Goal: Task Accomplishment & Management: Manage account settings

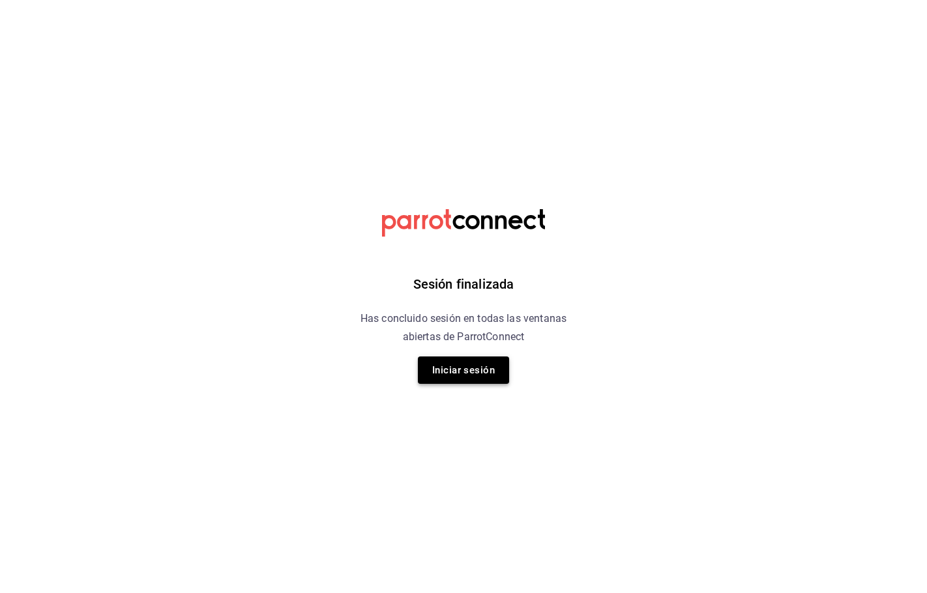
click at [461, 374] on button "Iniciar sesión" at bounding box center [463, 370] width 91 height 27
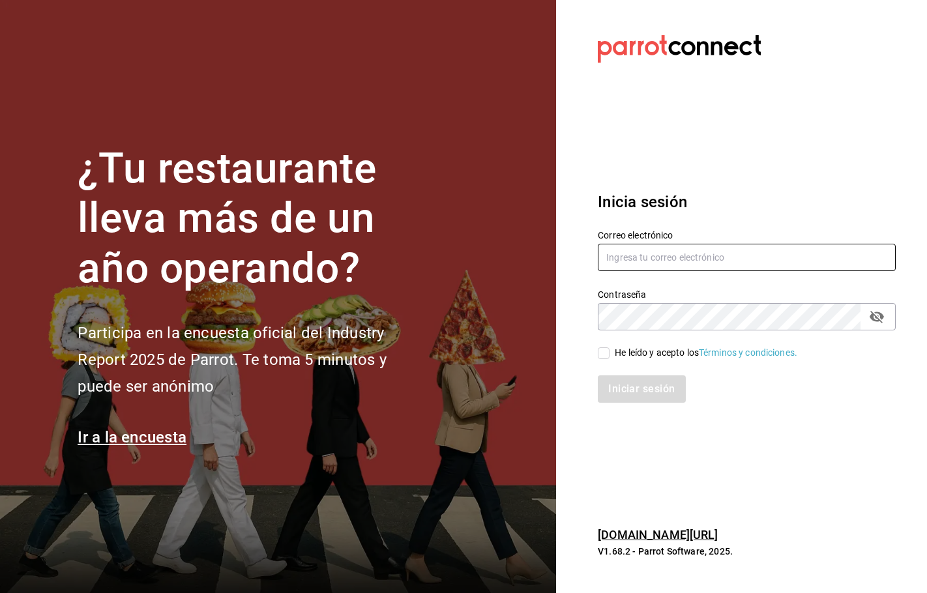
click at [668, 262] on input "text" at bounding box center [747, 257] width 298 height 27
paste input "[EMAIL_ADDRESS][DOMAIN_NAME]"
type input "[EMAIL_ADDRESS][DOMAIN_NAME]"
click at [608, 356] on input "He leído y acepto los Términos y condiciones." at bounding box center [604, 354] width 12 height 12
checkbox input "true"
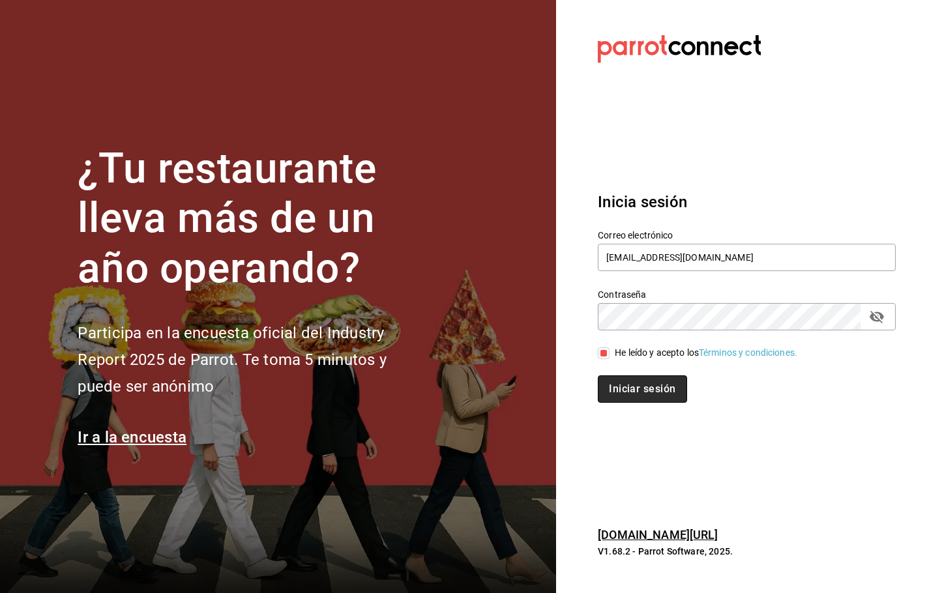
click at [630, 382] on button "Iniciar sesión" at bounding box center [642, 389] width 89 height 27
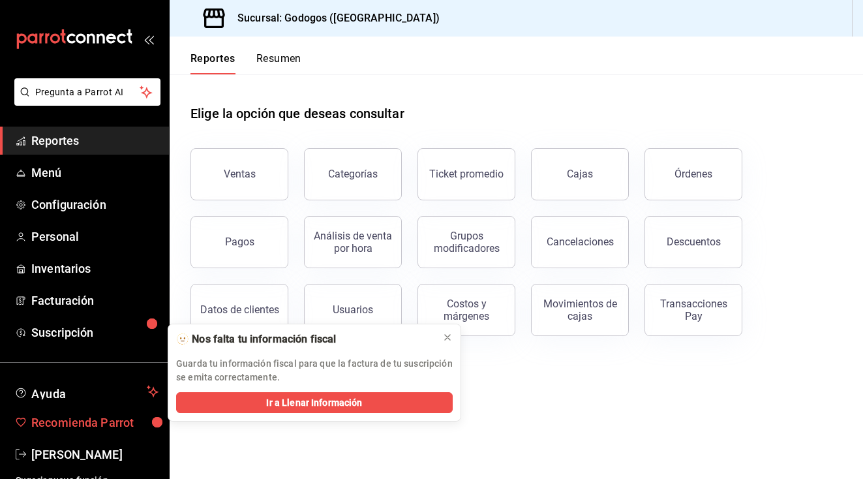
click at [68, 434] on link "Recomienda Parrot" at bounding box center [84, 422] width 169 height 28
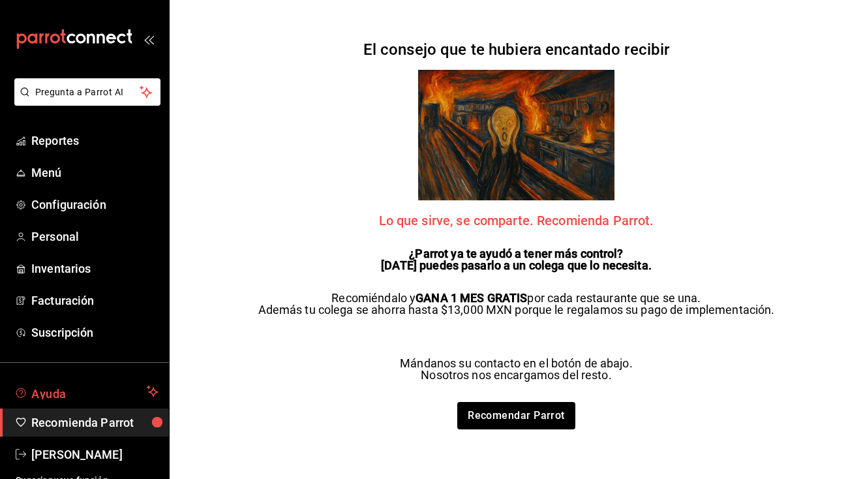
click at [106, 393] on span "Ayuda" at bounding box center [86, 391] width 110 height 16
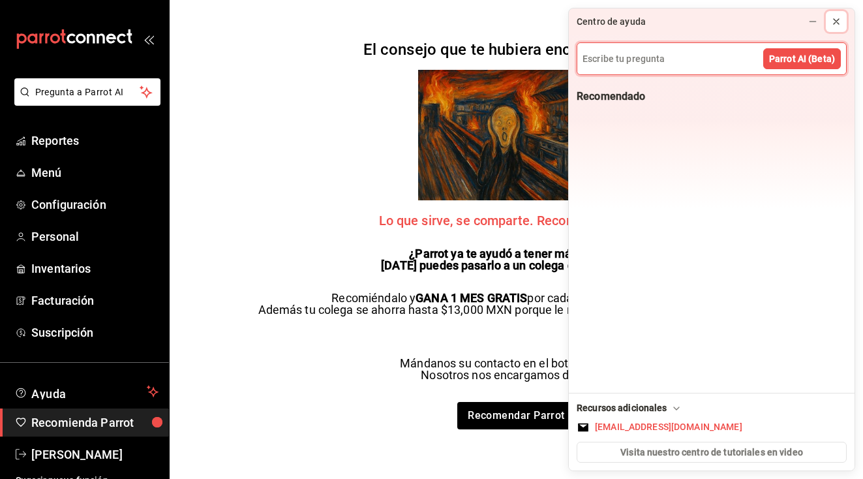
click at [837, 18] on icon at bounding box center [836, 21] width 10 height 10
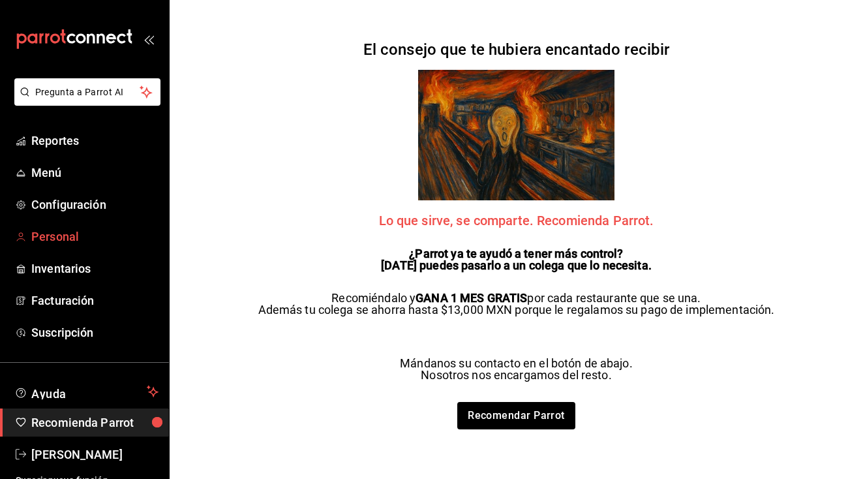
click at [62, 226] on link "Personal" at bounding box center [84, 236] width 169 height 28
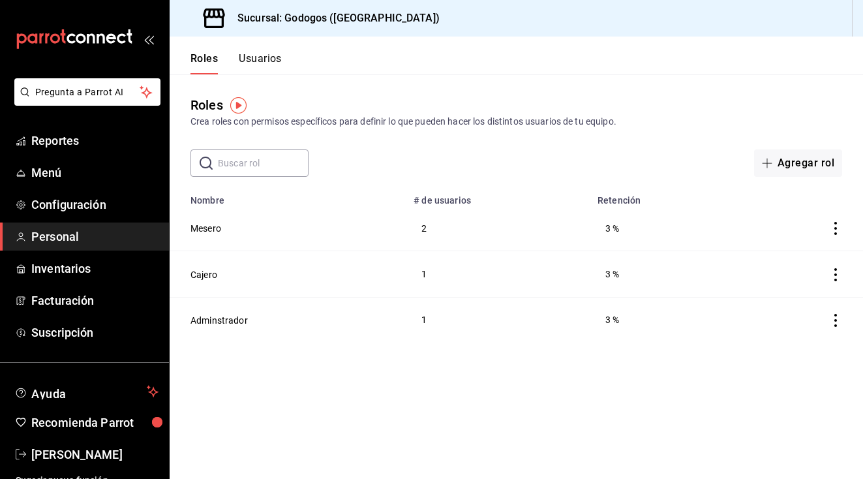
click at [837, 224] on icon "actions" at bounding box center [835, 228] width 13 height 13
click at [212, 226] on div at bounding box center [431, 239] width 863 height 479
click at [212, 226] on body "Pregunta a Parrot AI Reportes Menú Configuración Personal Inventarios Facturaci…" at bounding box center [431, 239] width 863 height 479
click at [270, 72] on button "Usuarios" at bounding box center [260, 63] width 43 height 22
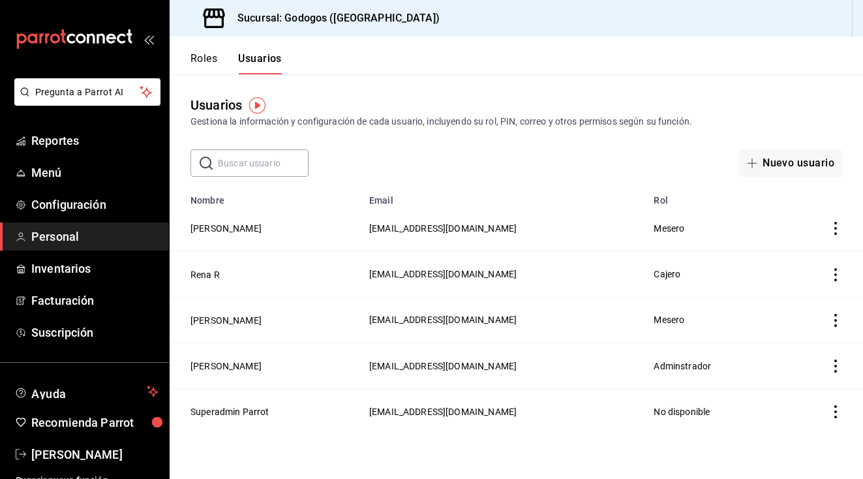
click at [834, 228] on icon "actions" at bounding box center [835, 228] width 13 height 13
click at [708, 216] on div at bounding box center [431, 239] width 863 height 479
click at [57, 267] on span "Inventarios" at bounding box center [94, 268] width 127 height 18
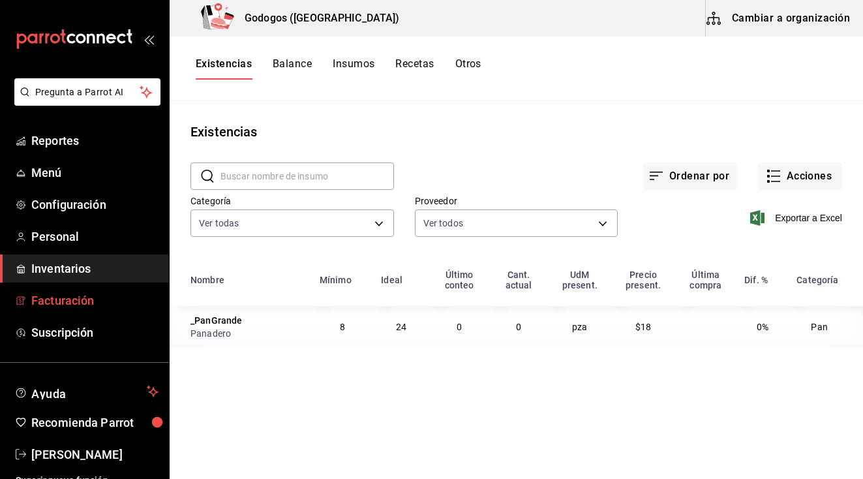
click at [76, 289] on link "Facturación" at bounding box center [84, 300] width 169 height 28
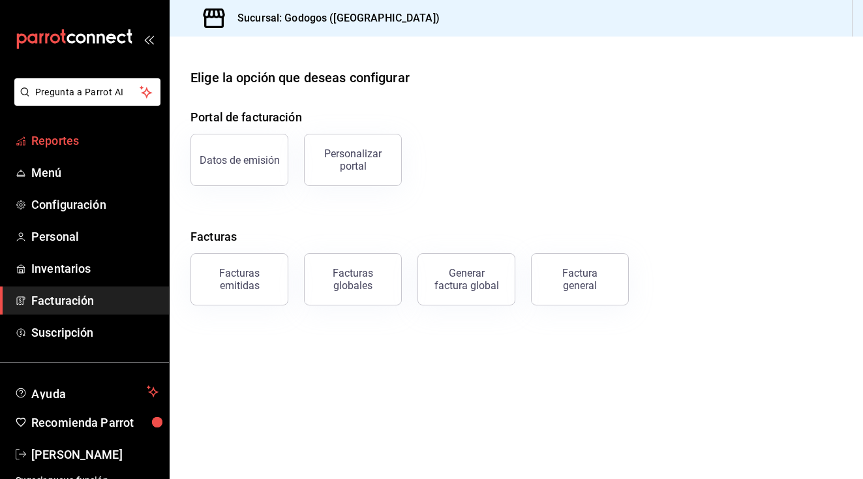
click at [93, 149] on link "Reportes" at bounding box center [84, 140] width 169 height 28
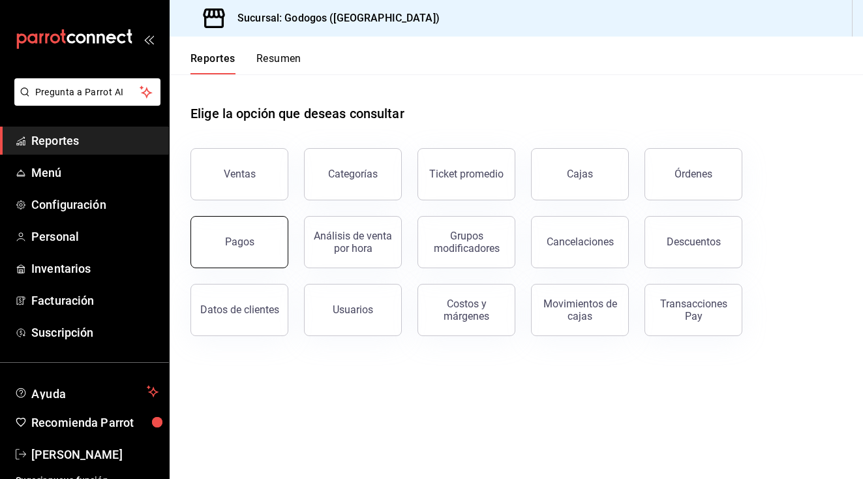
click at [220, 220] on button "Pagos" at bounding box center [239, 242] width 98 height 52
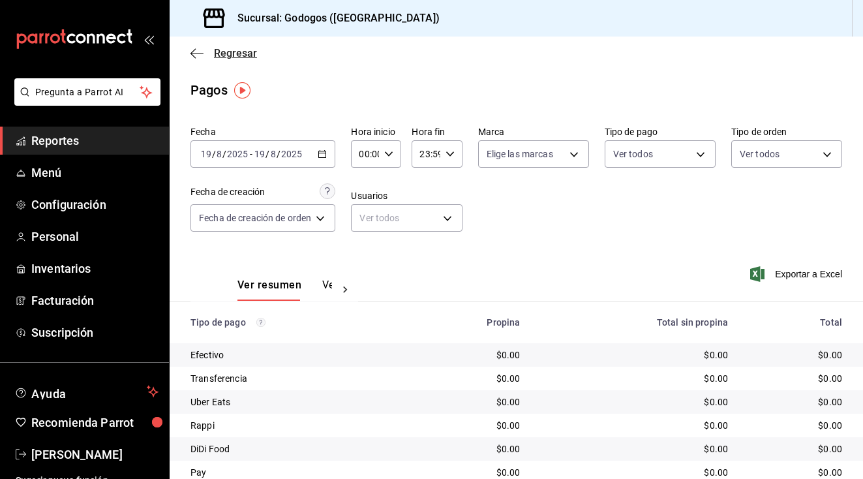
click at [190, 54] on icon "button" at bounding box center [196, 54] width 13 height 12
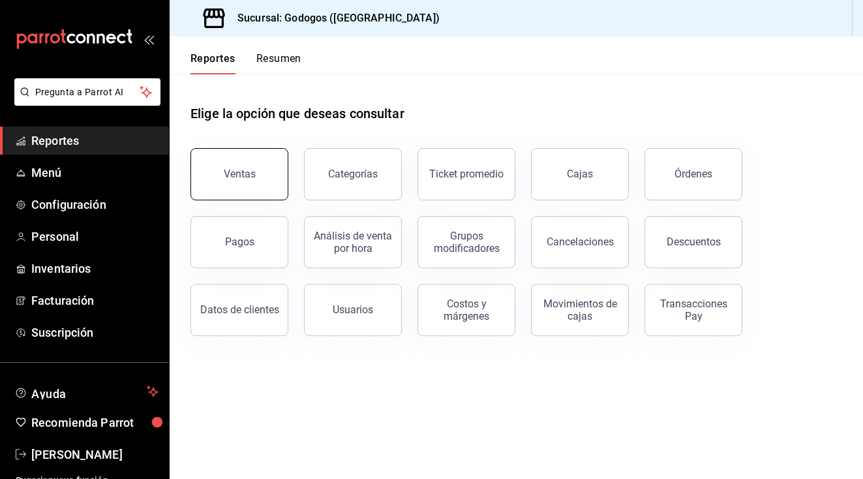
click at [222, 164] on button "Ventas" at bounding box center [239, 174] width 98 height 52
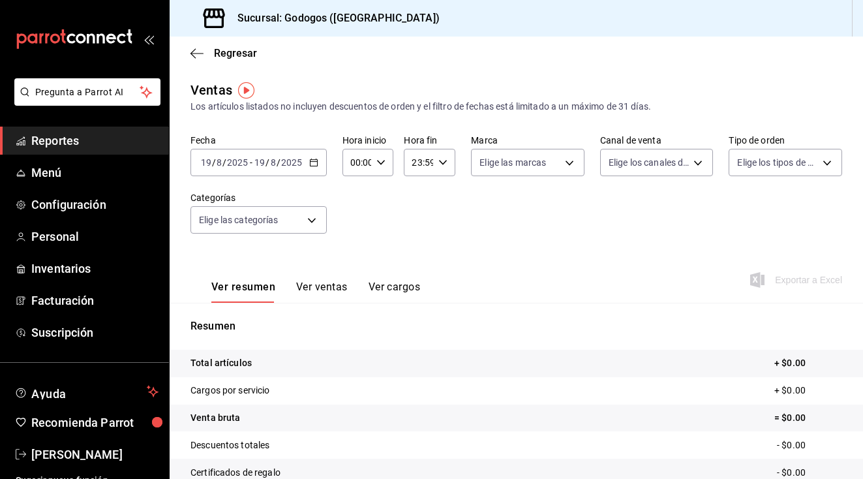
click at [324, 284] on button "Ver ventas" at bounding box center [322, 291] width 52 height 22
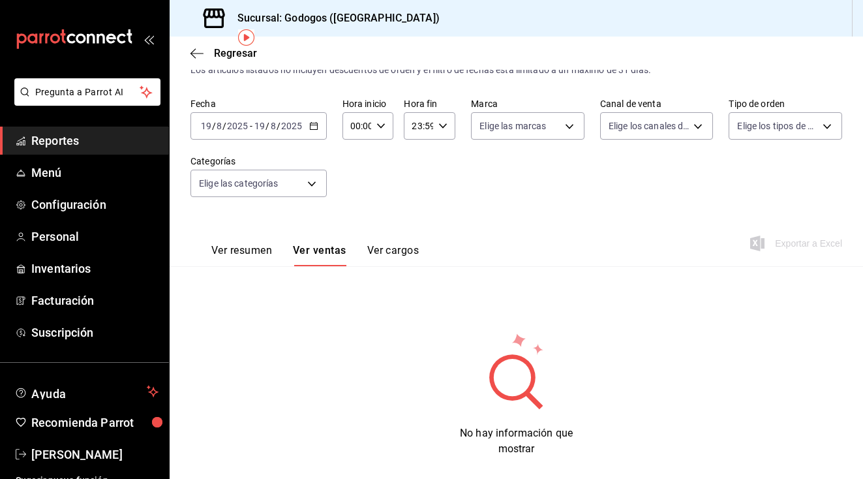
scroll to position [55, 0]
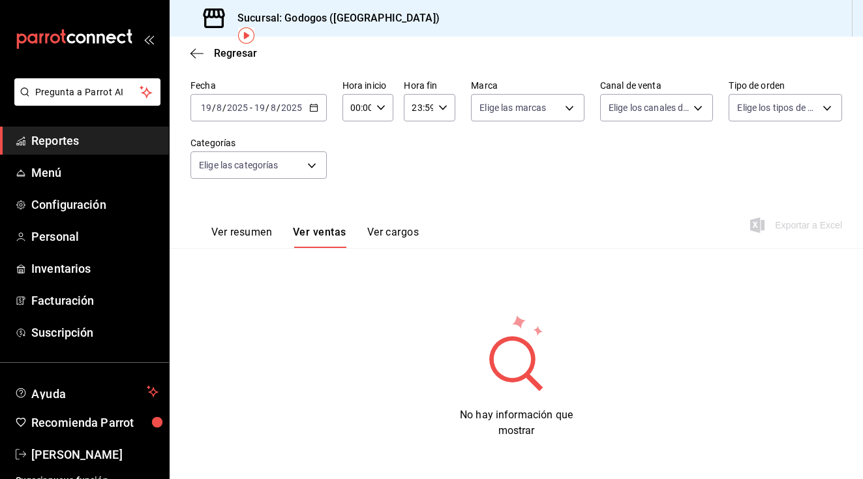
click at [312, 107] on \(Stroke\) "button" at bounding box center [313, 106] width 7 height 1
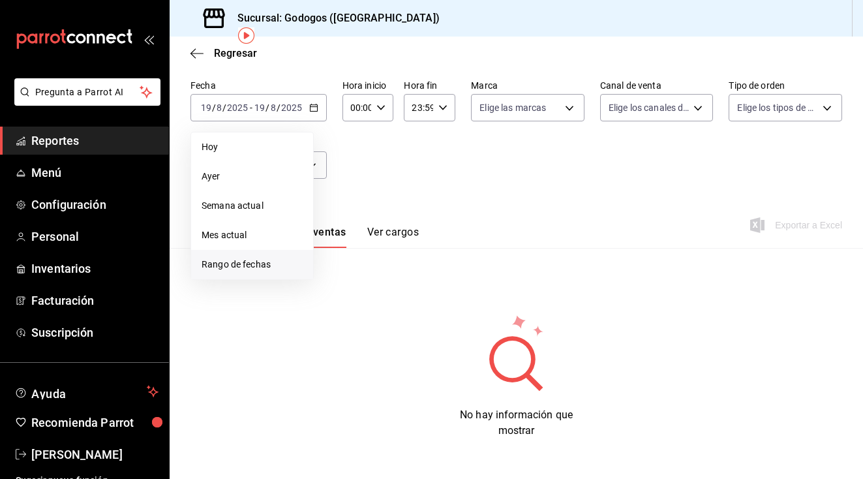
click at [275, 263] on span "Rango de fechas" at bounding box center [251, 265] width 101 height 14
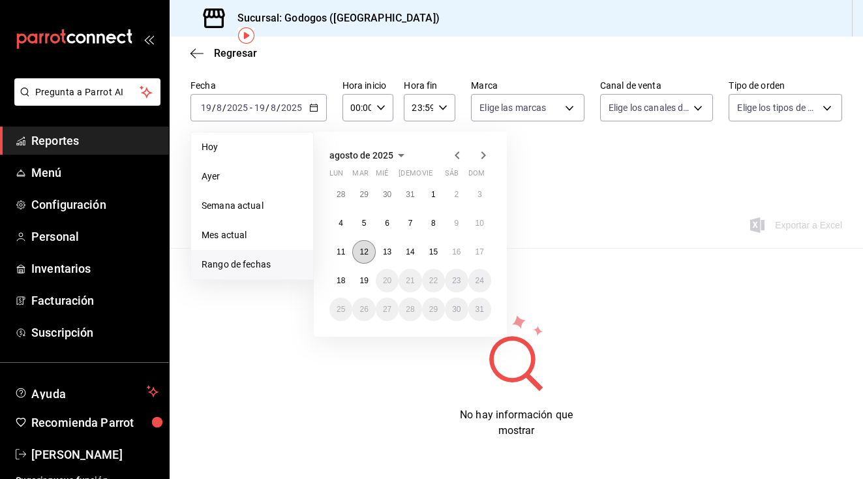
click at [363, 254] on abbr "12" at bounding box center [363, 251] width 8 height 9
click at [474, 259] on button "17" at bounding box center [479, 251] width 23 height 23
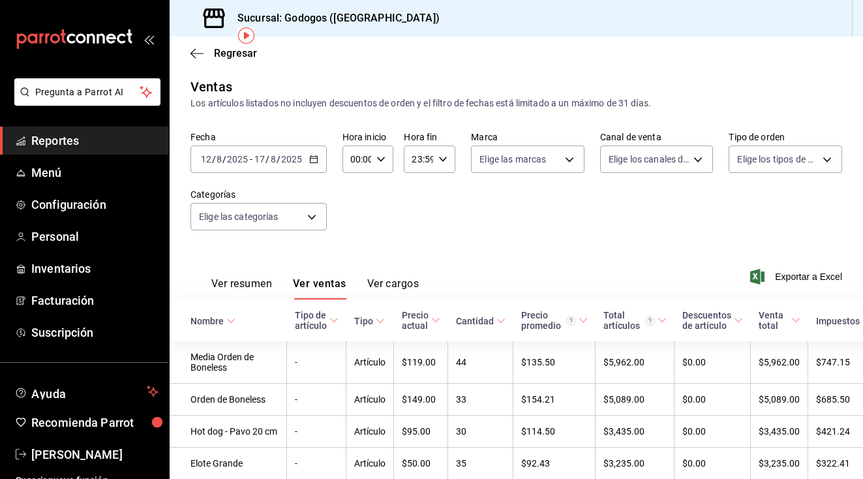
scroll to position [55, 0]
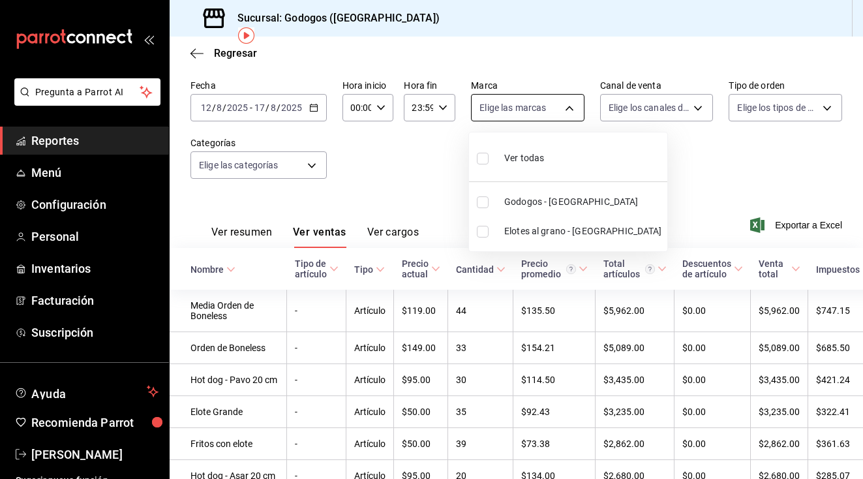
click at [565, 110] on body "Pregunta a Parrot AI Reportes Menú Configuración Personal Inventarios Facturaci…" at bounding box center [431, 239] width 863 height 479
click at [503, 209] on li "Godogos - [GEOGRAPHIC_DATA]" at bounding box center [568, 201] width 198 height 29
type input "f88750bd-a363-4eea-a372-f4e82ed3d2a9"
checkbox input "true"
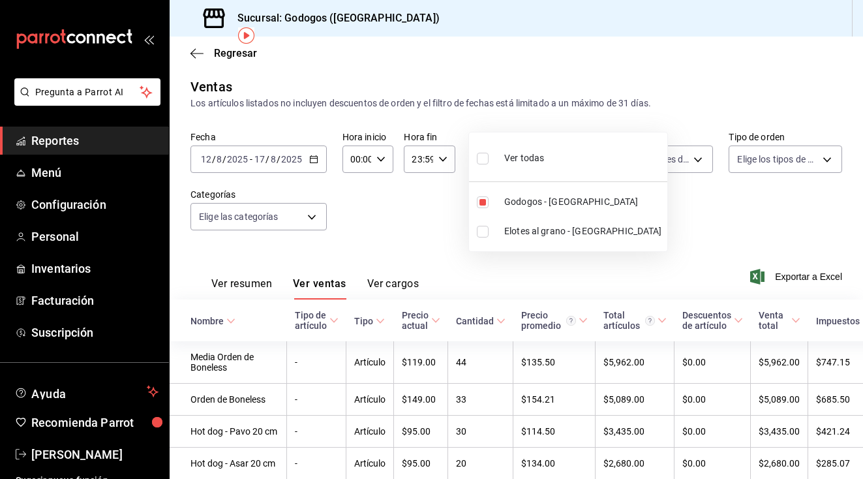
scroll to position [55, 0]
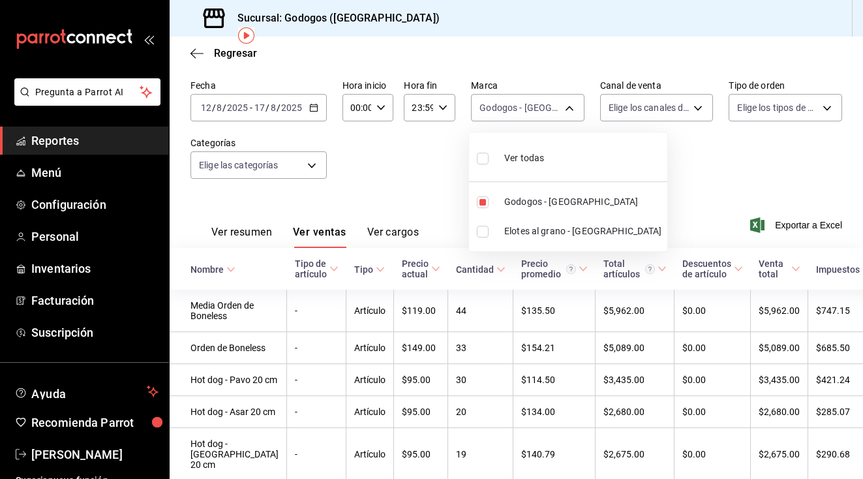
click at [694, 160] on div at bounding box center [431, 239] width 863 height 479
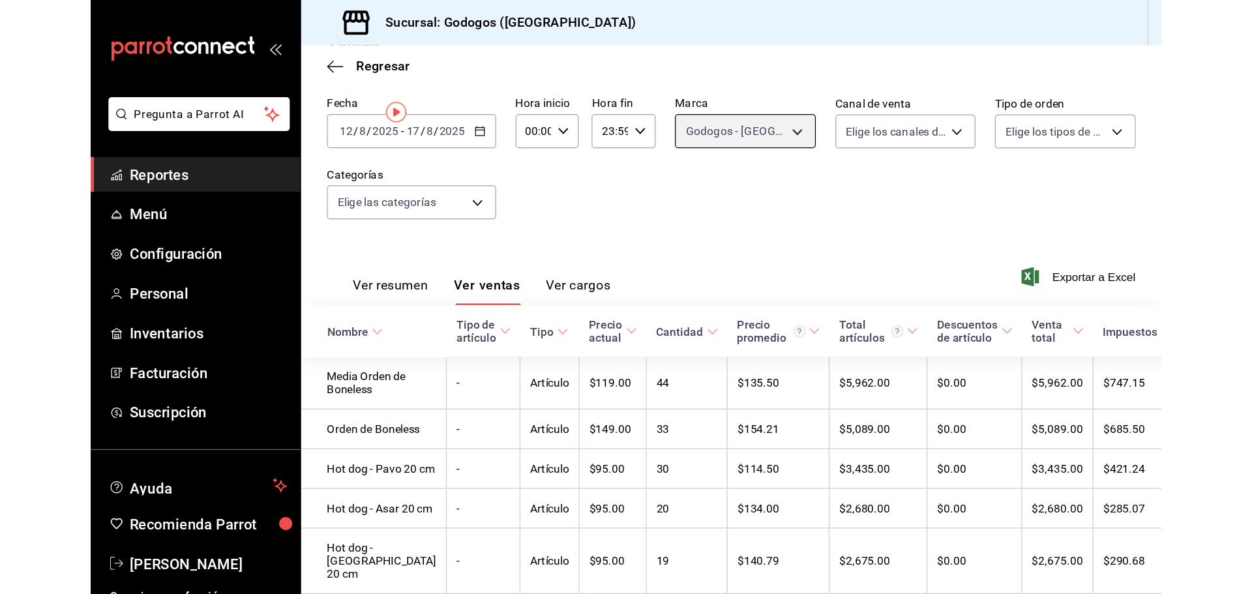
scroll to position [0, 0]
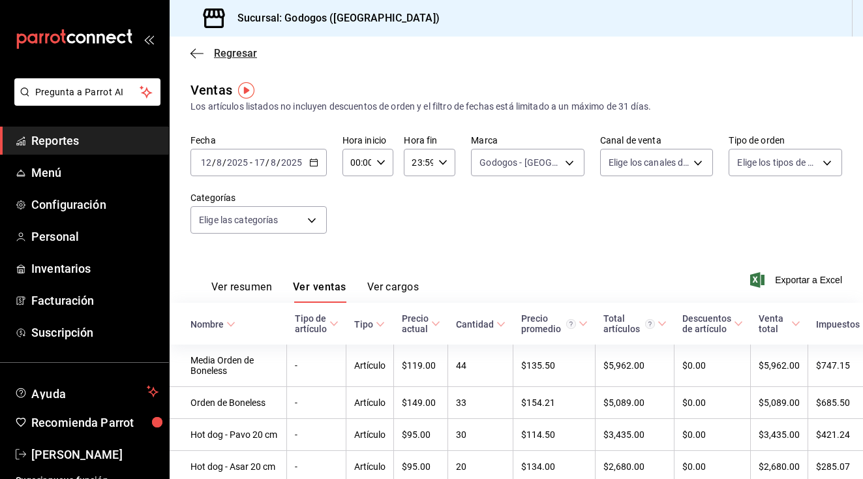
click at [194, 55] on icon "button" at bounding box center [196, 54] width 13 height 12
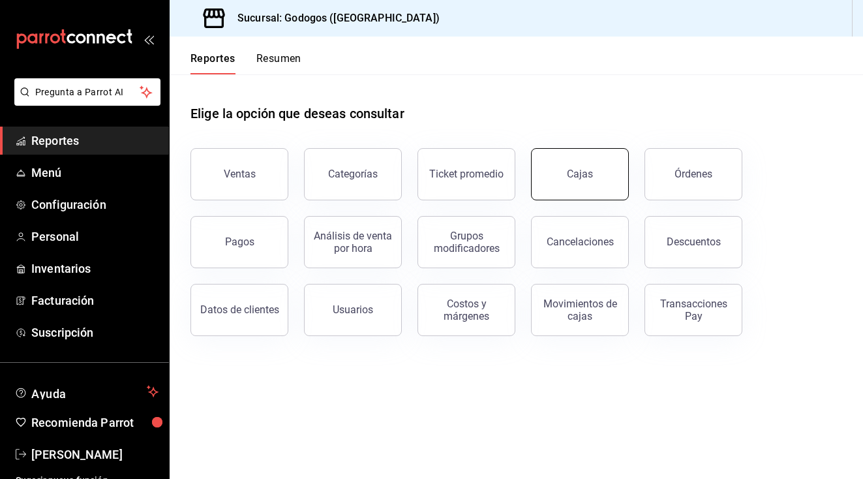
click at [592, 175] on button "Cajas" at bounding box center [580, 174] width 98 height 52
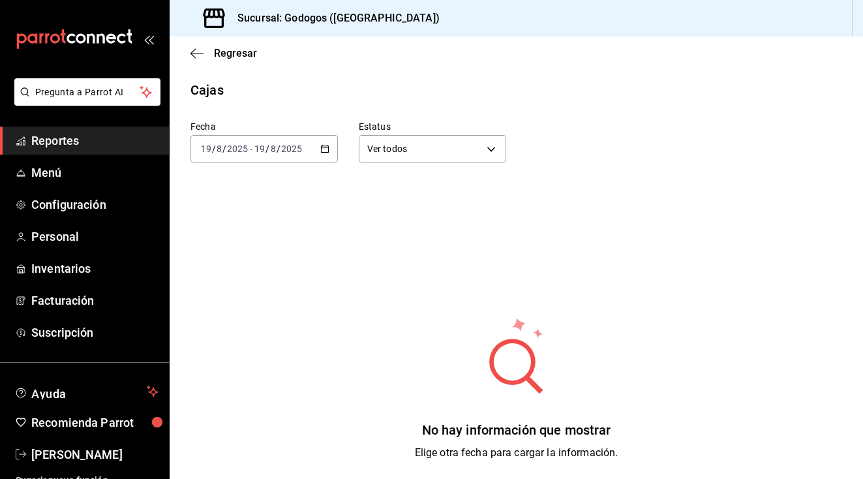
click at [326, 152] on \(Stroke\) "button" at bounding box center [325, 148] width 8 height 7
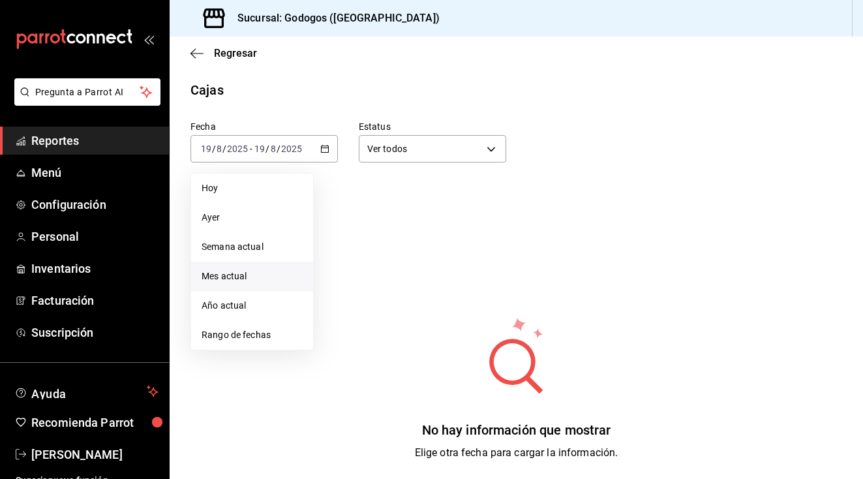
click at [279, 278] on span "Mes actual" at bounding box center [251, 276] width 101 height 14
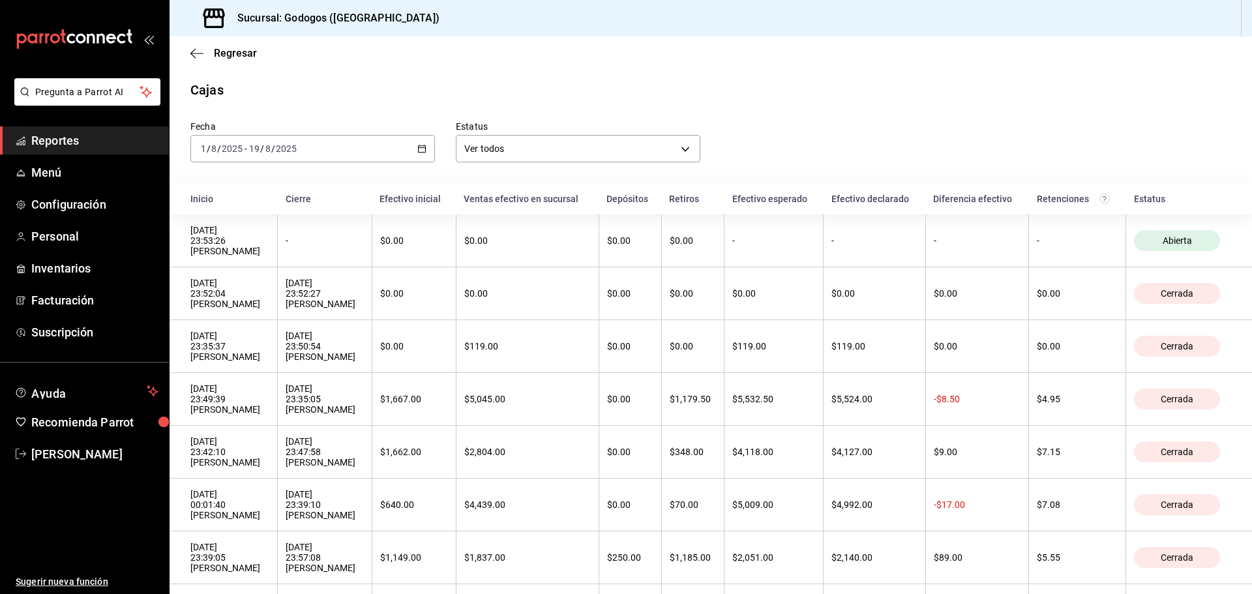
click at [424, 148] on icon "button" at bounding box center [421, 148] width 9 height 9
click at [68, 383] on span "Ayuda" at bounding box center [86, 391] width 110 height 16
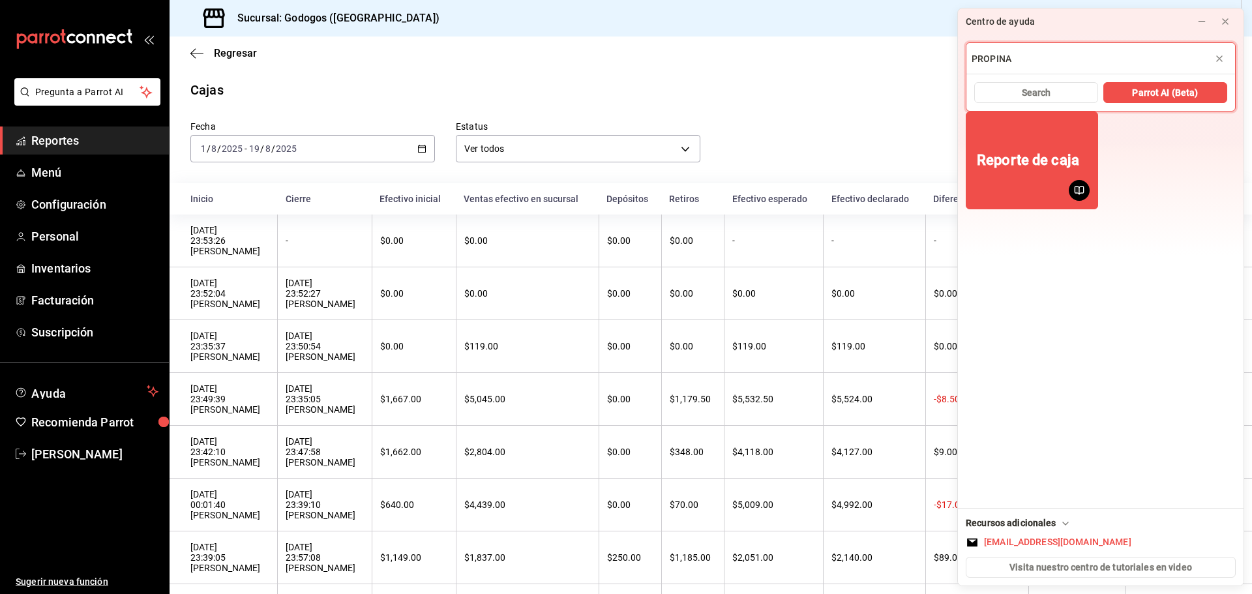
type input "PROPINA"
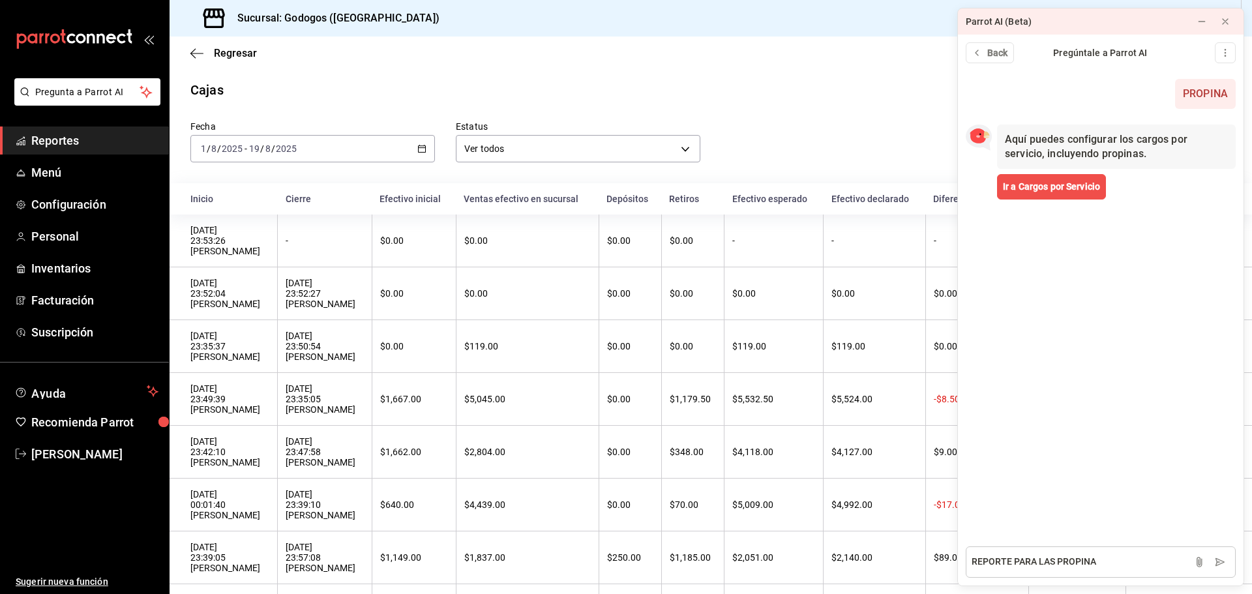
type textarea "REPORTE PARA LAS PROPINAS"
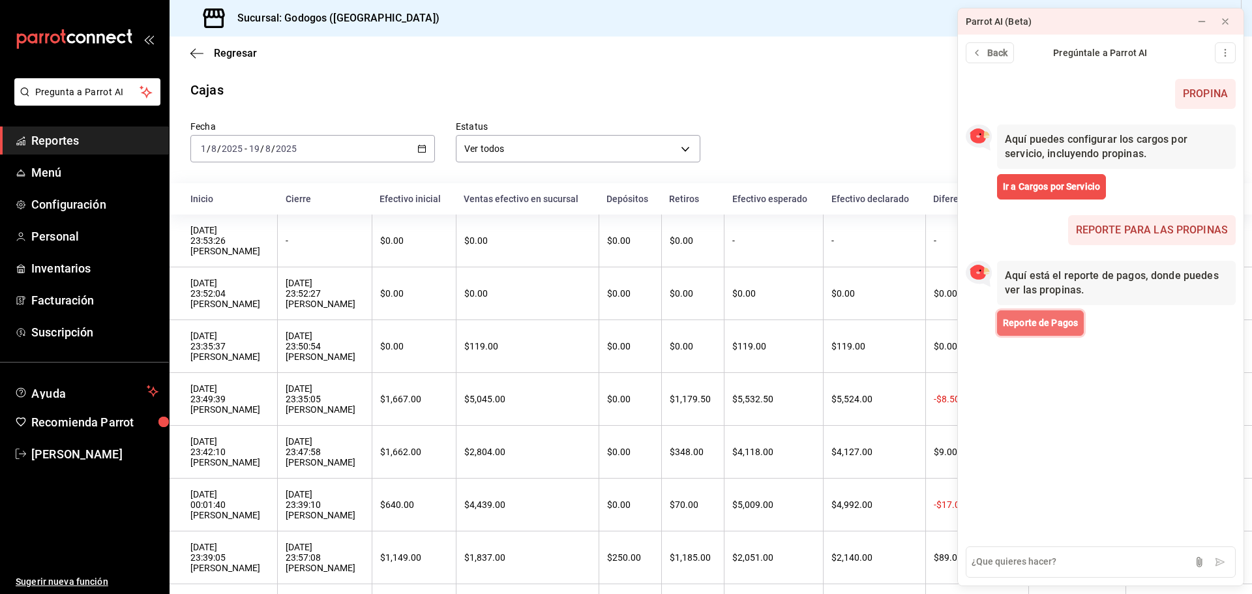
click at [926, 327] on span "Reporte de Pagos" at bounding box center [1040, 323] width 75 height 14
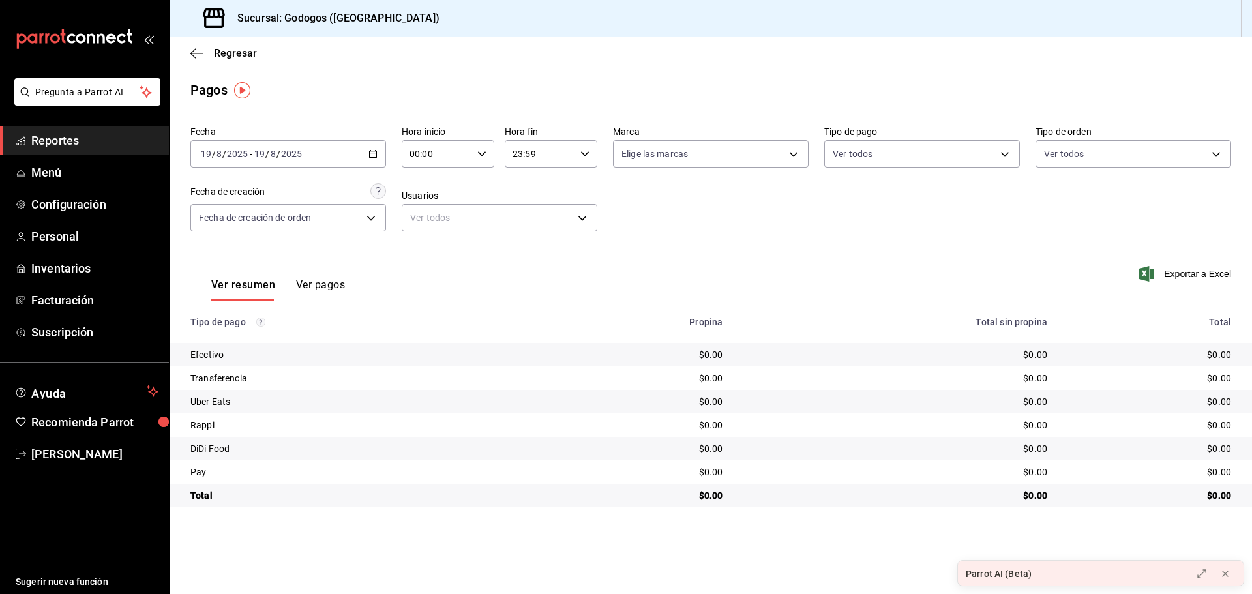
click at [369, 151] on \(Stroke\) "button" at bounding box center [373, 154] width 8 height 7
click at [256, 337] on span "Rango de fechas" at bounding box center [251, 340] width 101 height 14
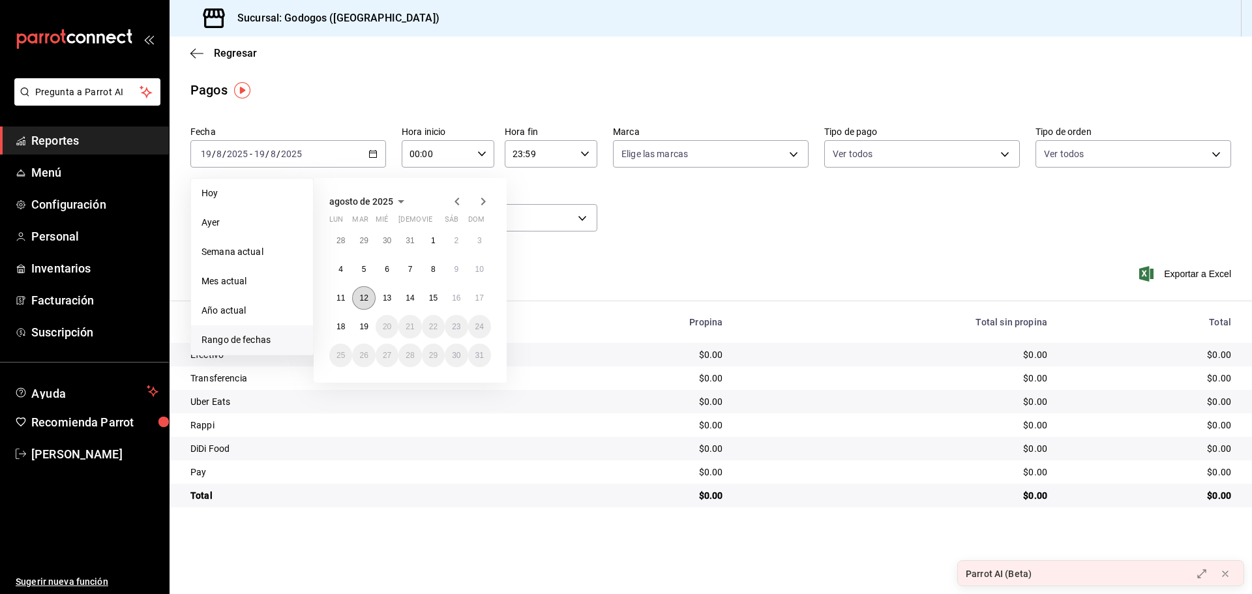
click at [364, 308] on button "12" at bounding box center [363, 297] width 23 height 23
click at [484, 303] on button "17" at bounding box center [479, 297] width 23 height 23
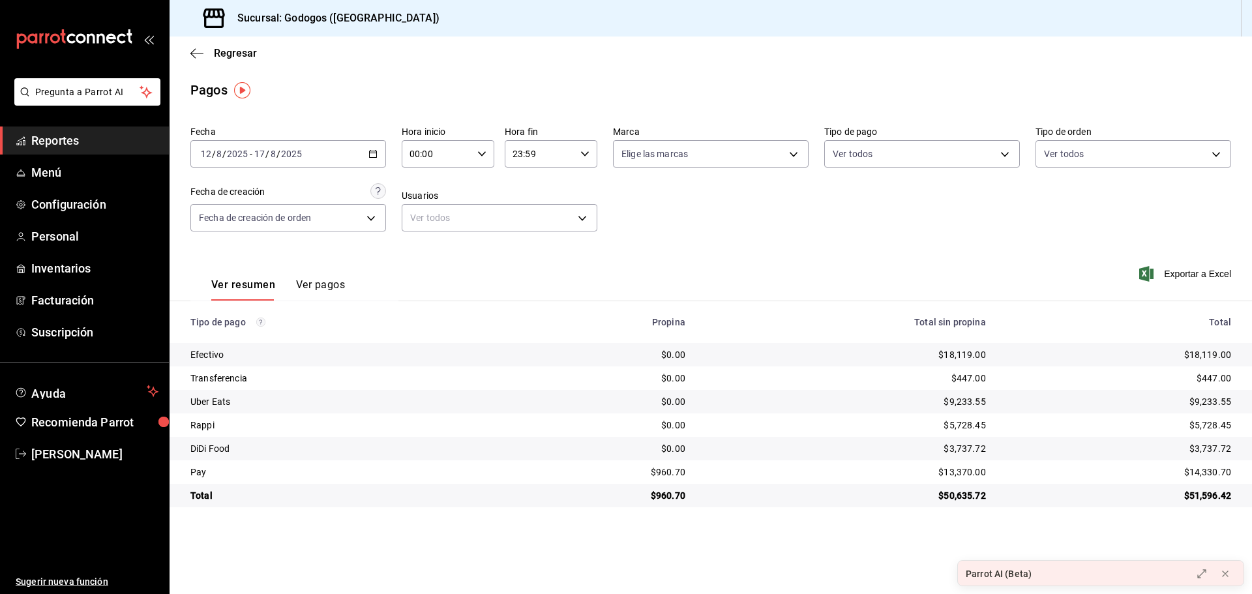
click at [330, 283] on button "Ver pagos" at bounding box center [320, 289] width 49 height 22
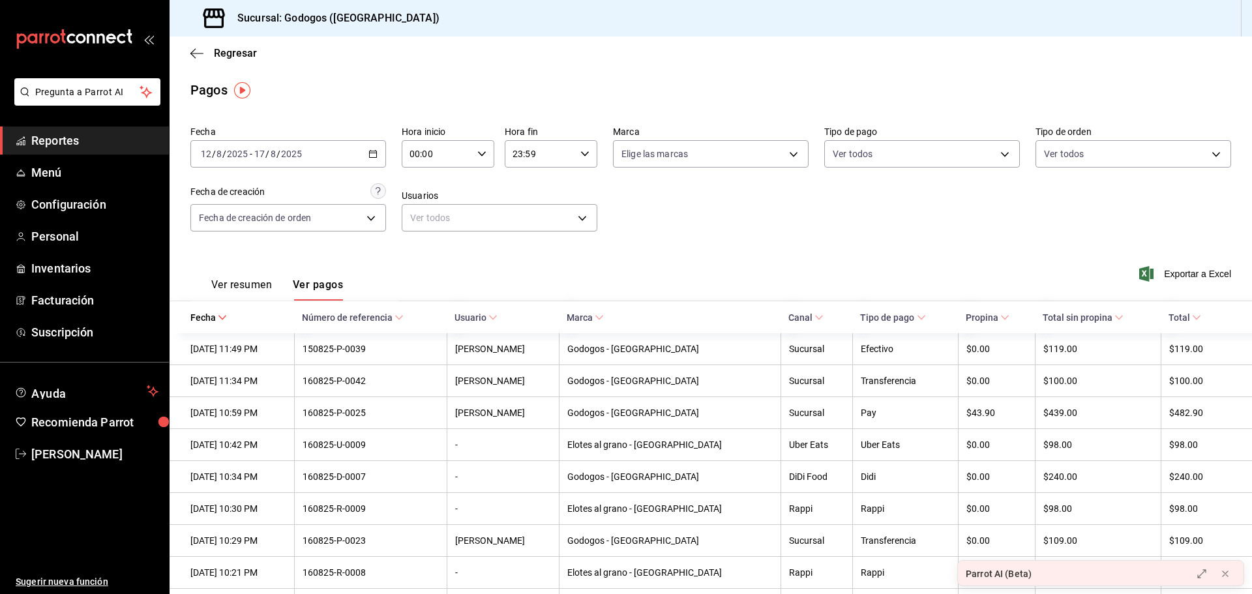
click at [243, 285] on button "Ver resumen" at bounding box center [241, 289] width 61 height 22
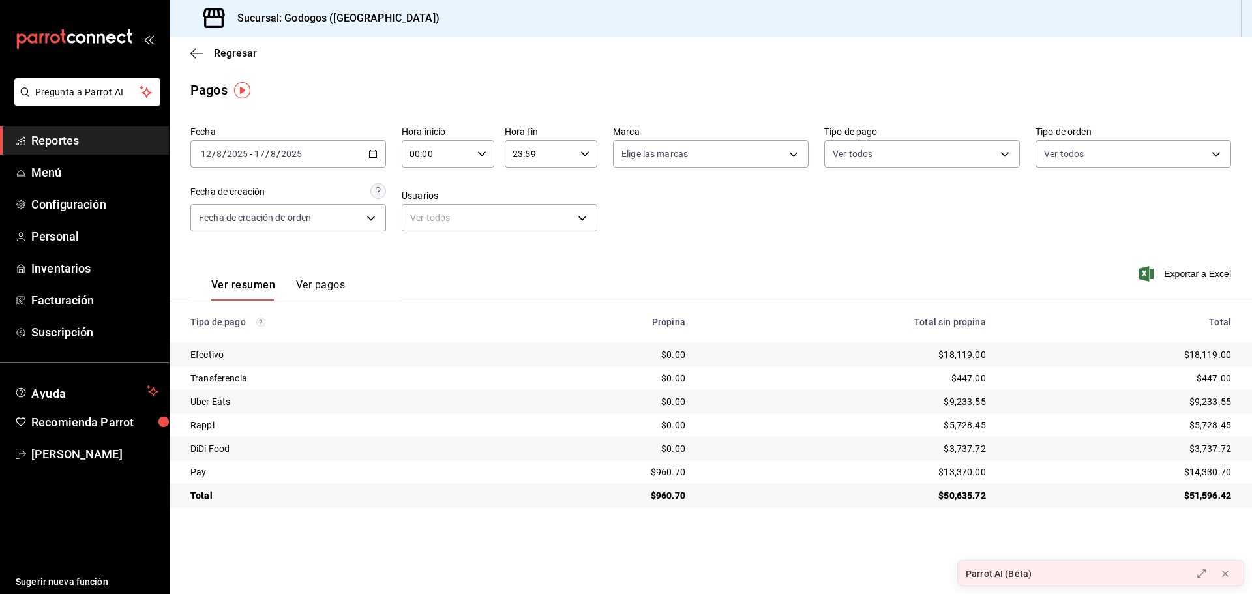
click at [419, 547] on main "Regresar Pagos Fecha [DATE] [DATE] - [DATE] [DATE] Hora inicio 00:00 Hora inici…" at bounding box center [711, 315] width 1082 height 557
click at [524, 548] on main "Regresar Pagos Fecha [DATE] [DATE] - [DATE] [DATE] Hora inicio 00:00 Hora inici…" at bounding box center [711, 315] width 1082 height 557
click at [342, 289] on button "Ver pagos" at bounding box center [320, 289] width 49 height 22
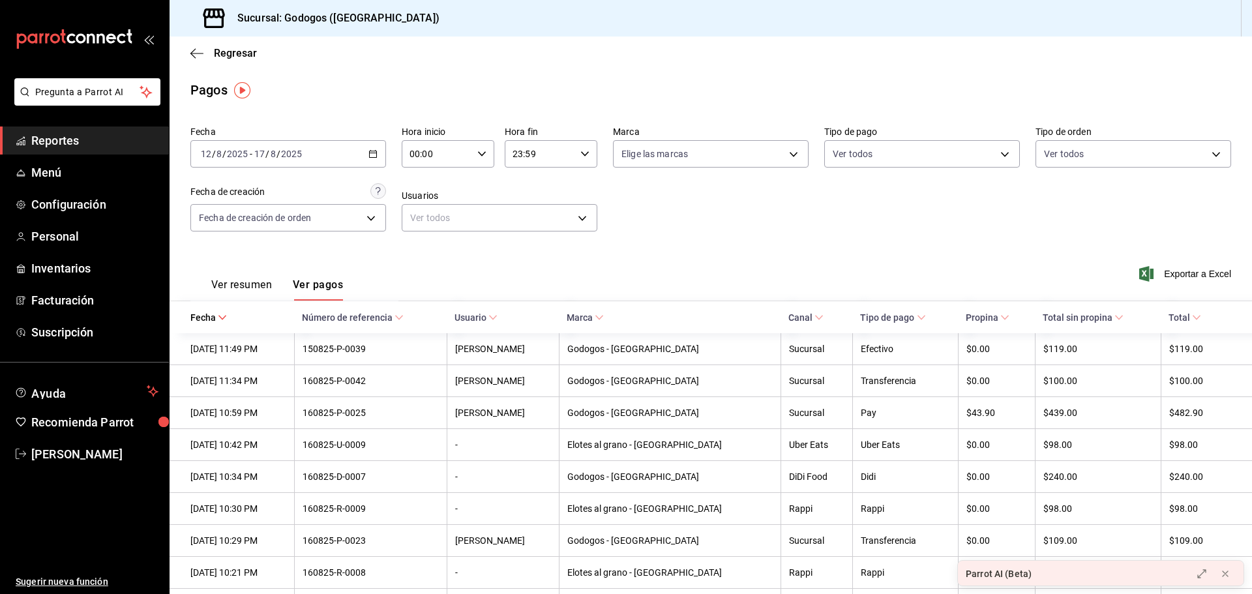
click at [252, 294] on button "Ver resumen" at bounding box center [241, 289] width 61 height 22
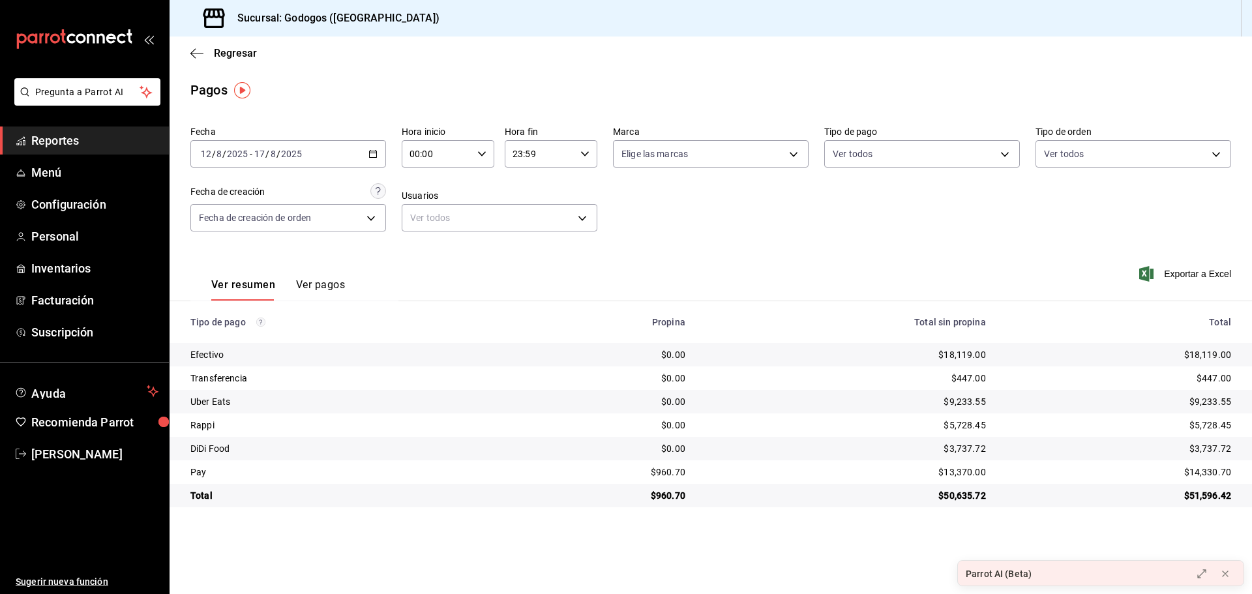
click at [95, 136] on span "Reportes" at bounding box center [94, 141] width 127 height 18
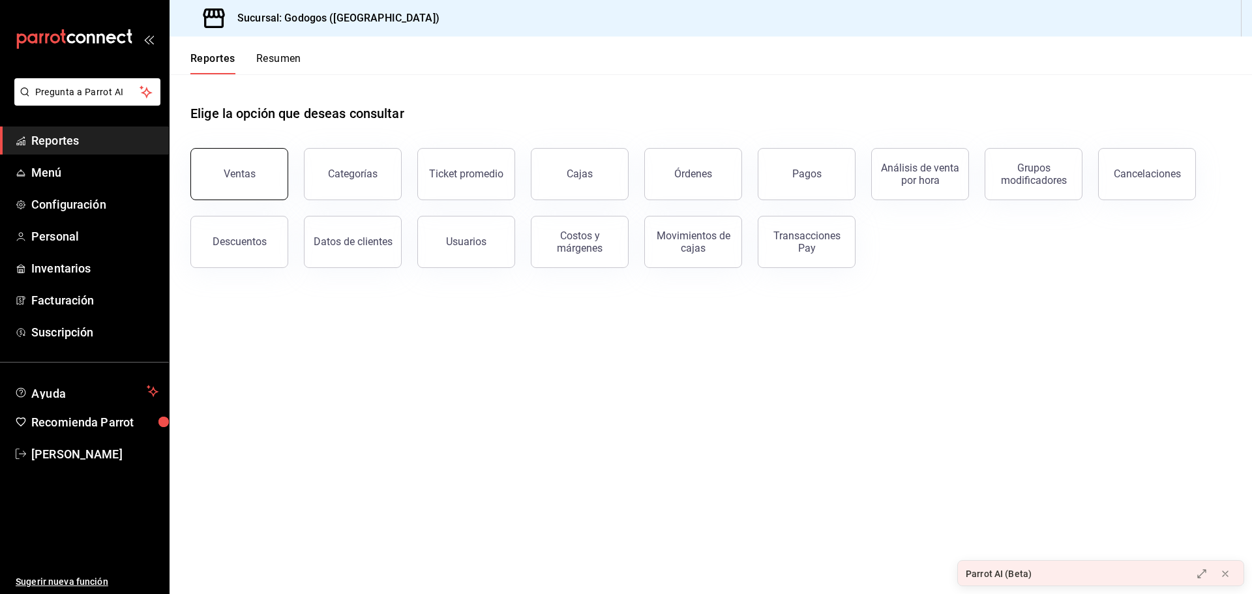
click at [265, 170] on button "Ventas" at bounding box center [239, 174] width 98 height 52
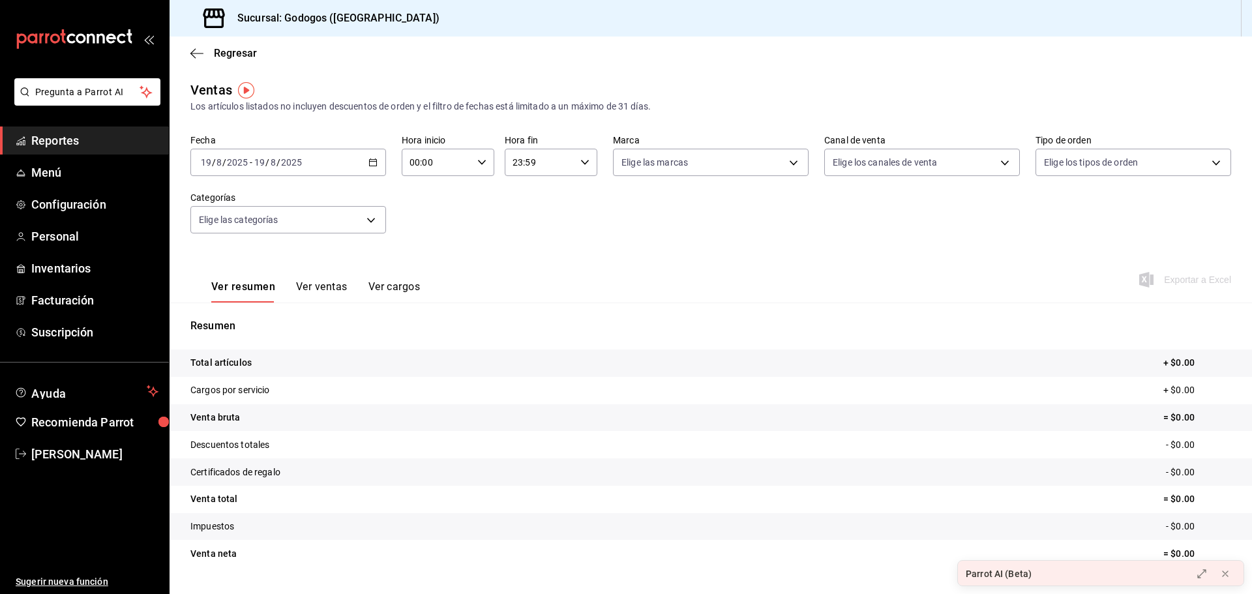
click at [361, 159] on div "[DATE] [DATE] - [DATE] [DATE]" at bounding box center [288, 162] width 196 height 27
click at [262, 321] on span "Rango de fechas" at bounding box center [251, 319] width 101 height 14
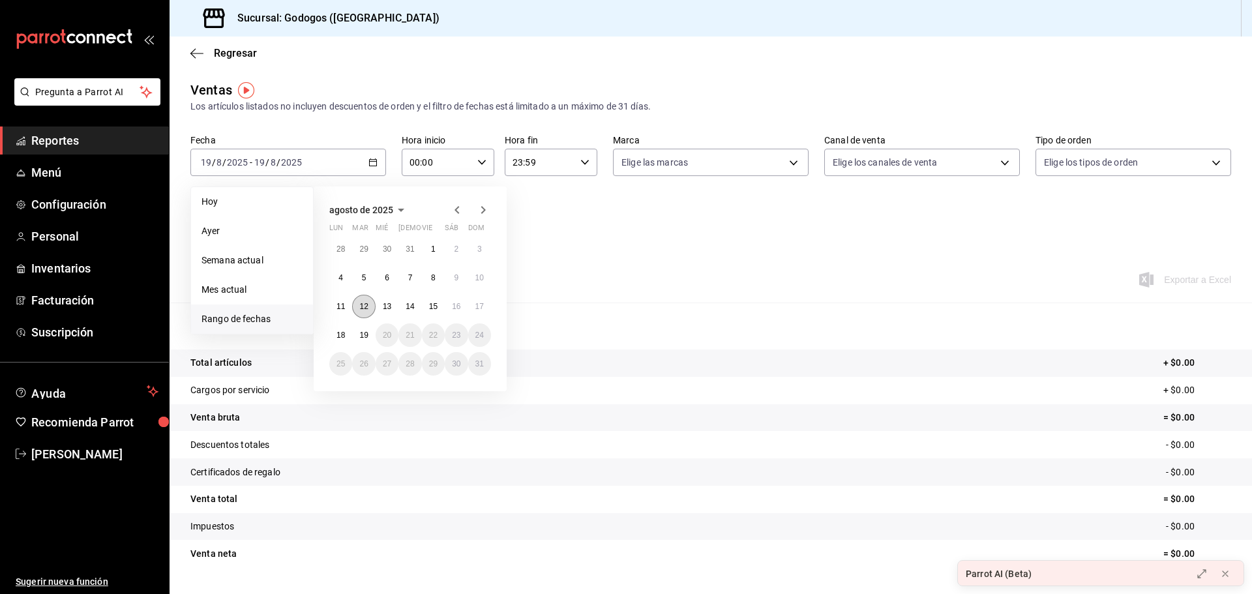
click at [364, 301] on button "12" at bounding box center [363, 306] width 23 height 23
click at [479, 300] on button "17" at bounding box center [479, 306] width 23 height 23
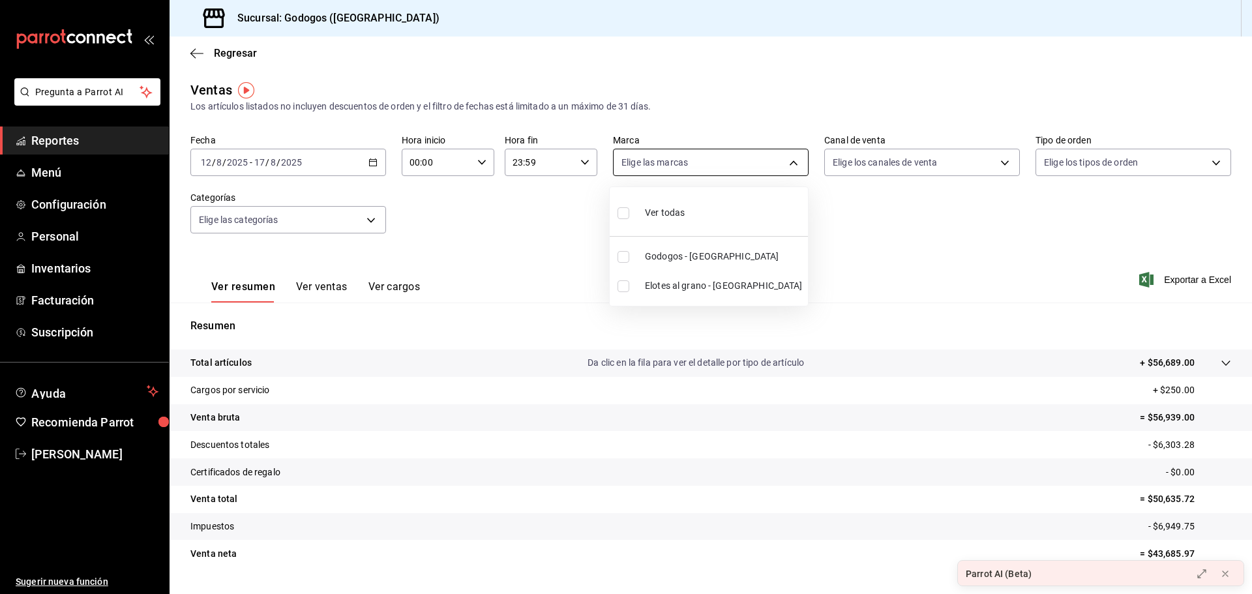
click at [769, 168] on body "Pregunta a Parrot AI Reportes Menú Configuración Personal Inventarios Facturaci…" at bounding box center [626, 297] width 1252 height 594
click at [689, 284] on span "Elotes al grano - [GEOGRAPHIC_DATA]" at bounding box center [724, 286] width 158 height 14
type input "3a7f3da2-7046-47ea-a0e2-eed43982f75a"
checkbox input "true"
click at [895, 241] on div at bounding box center [626, 297] width 1252 height 594
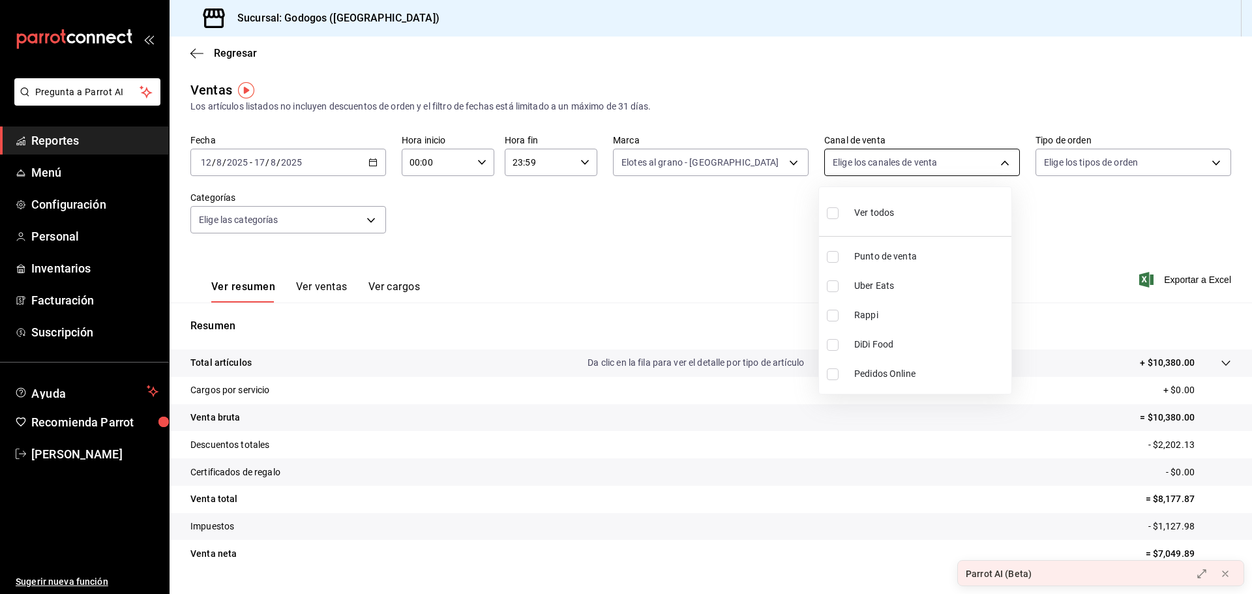
click at [926, 171] on body "Pregunta a Parrot AI Reportes Menú Configuración Personal Inventarios Facturaci…" at bounding box center [626, 297] width 1252 height 594
click at [892, 278] on li "Uber Eats" at bounding box center [915, 285] width 192 height 29
type input "UBER_EATS"
checkbox input "true"
click at [891, 261] on span "Punto de venta" at bounding box center [930, 257] width 152 height 14
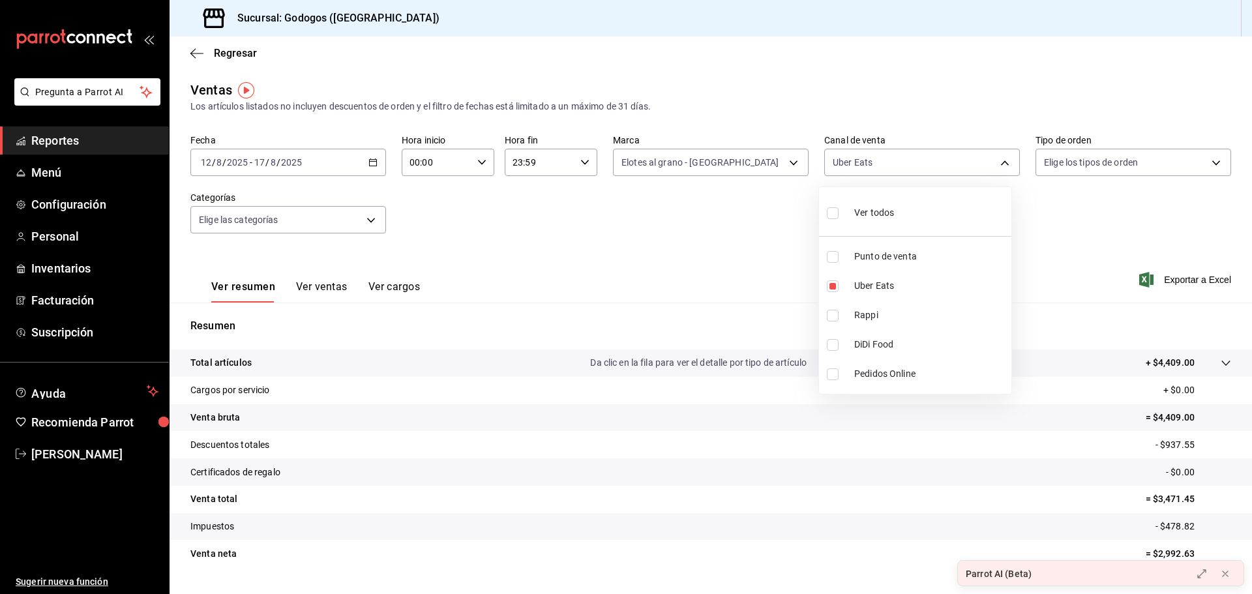
type input "UBER_EATS,PARROT"
checkbox input "true"
click at [866, 341] on span "DiDi Food" at bounding box center [930, 345] width 152 height 14
type input "UBER_EATS,PARROT,DIDI_FOOD"
checkbox input "true"
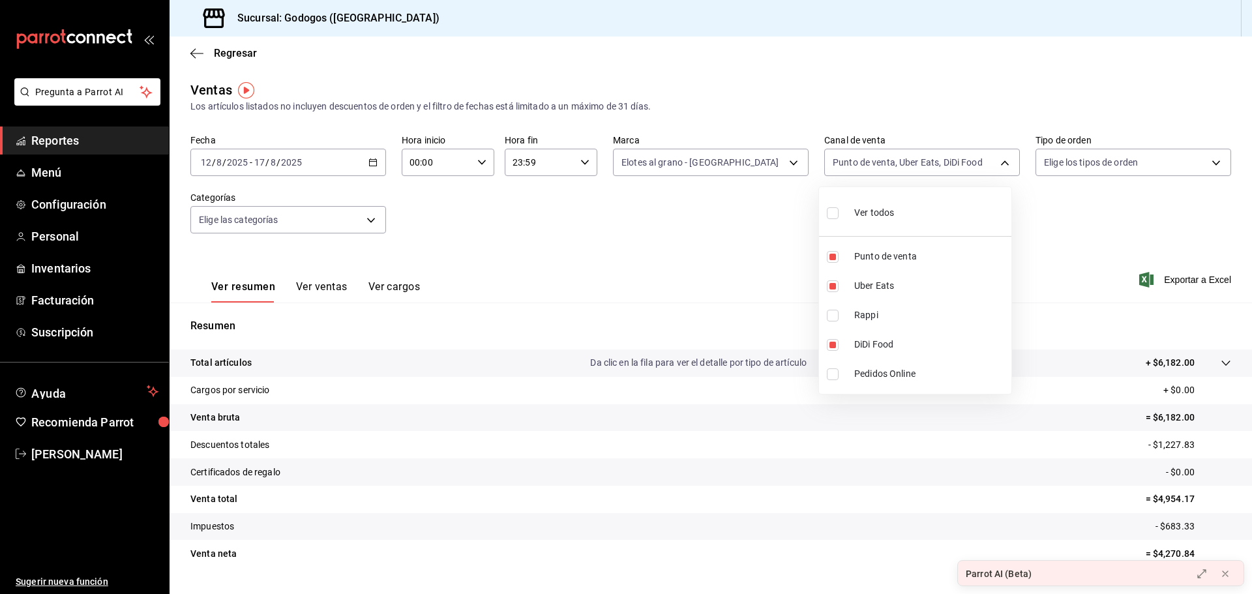
click at [926, 268] on div at bounding box center [626, 297] width 1252 height 594
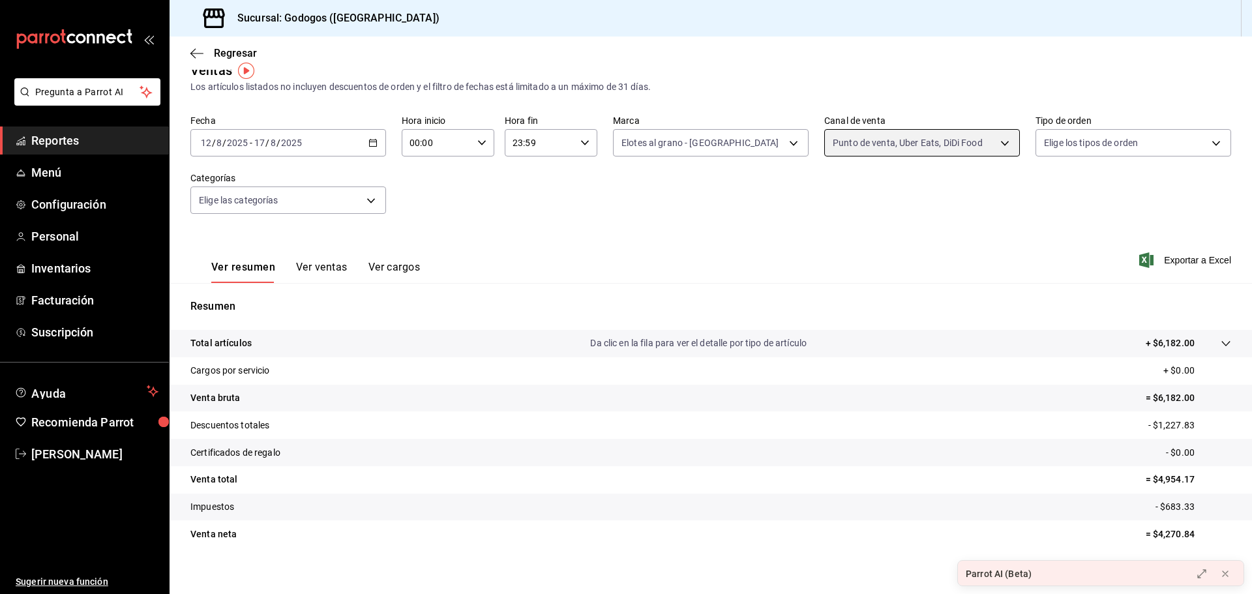
scroll to position [31, 0]
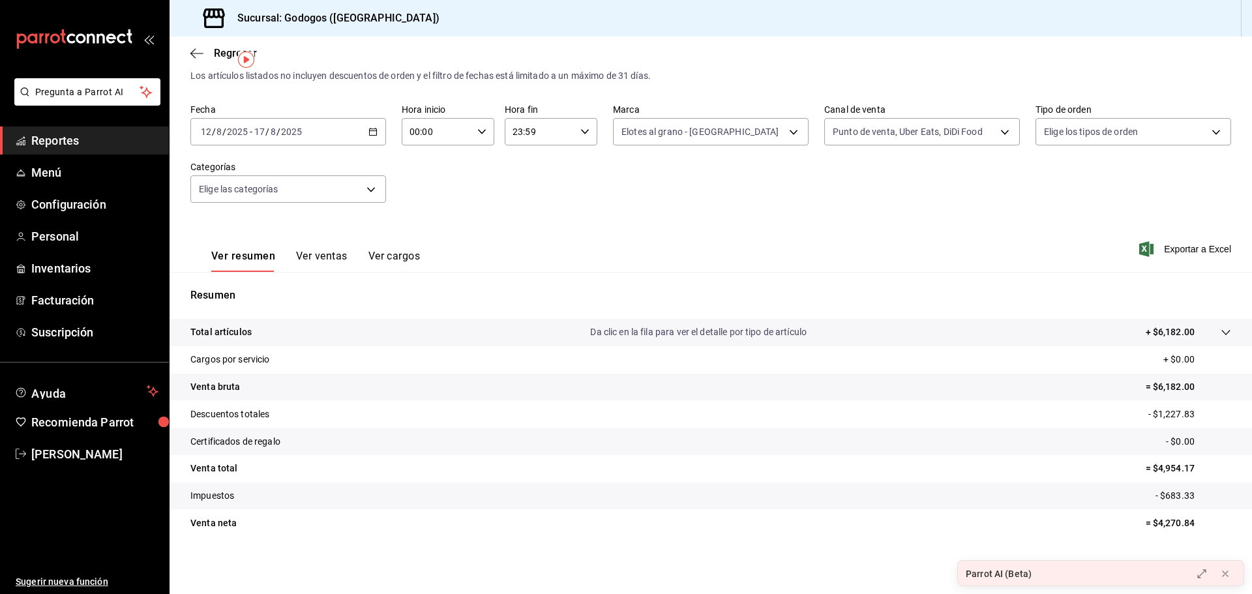
click at [316, 252] on button "Ver ventas" at bounding box center [322, 261] width 52 height 22
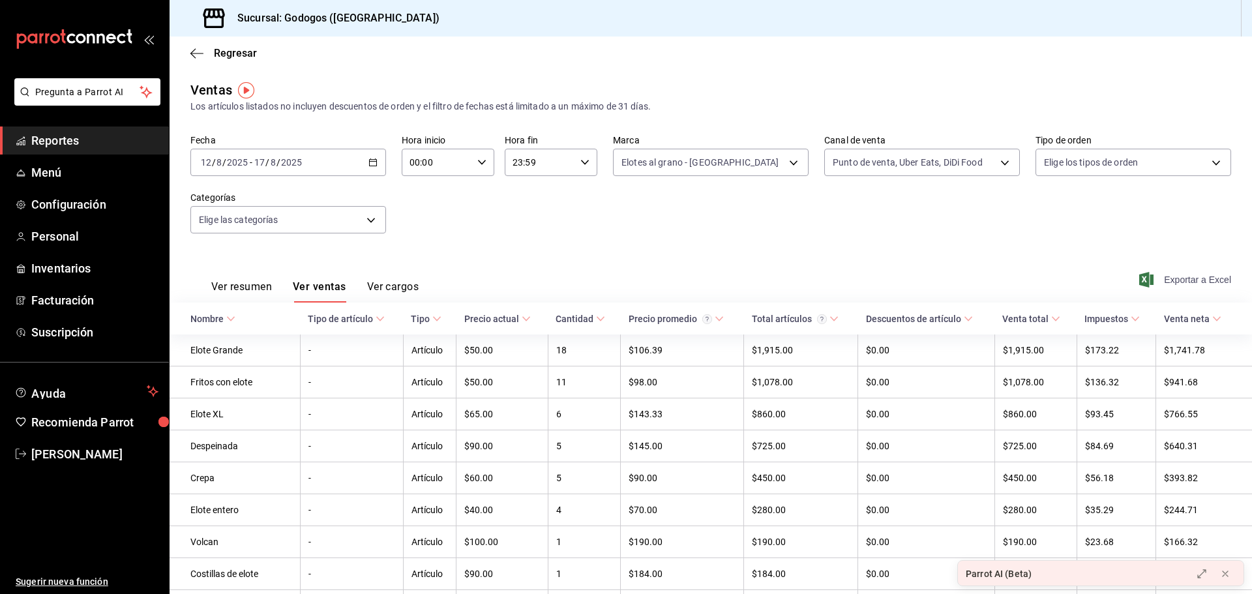
click at [926, 278] on span "Exportar a Excel" at bounding box center [1186, 280] width 89 height 16
click at [792, 163] on body "Pregunta a Parrot AI Reportes Menú Configuración Personal Inventarios Facturaci…" at bounding box center [626, 297] width 1252 height 594
click at [670, 217] on span "Ver todas" at bounding box center [665, 213] width 40 height 14
type input "f88750bd-a363-4eea-a372-f4e82ed3d2a9,3a7f3da2-7046-47ea-a0e2-eed43982f75a"
checkbox input "true"
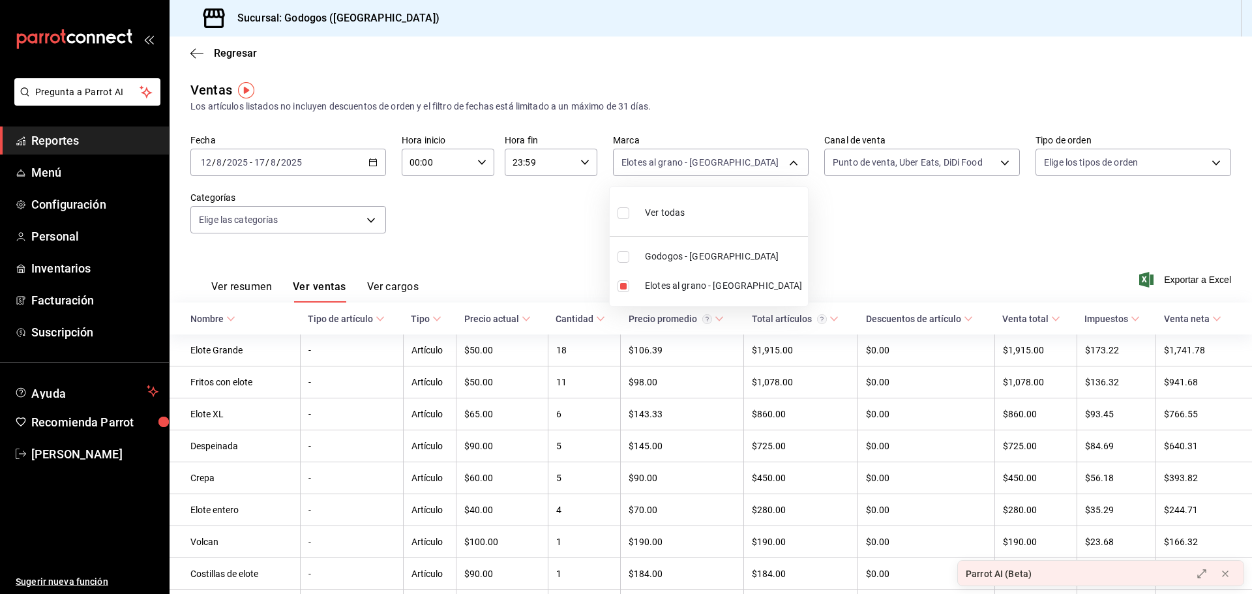
checkbox input "true"
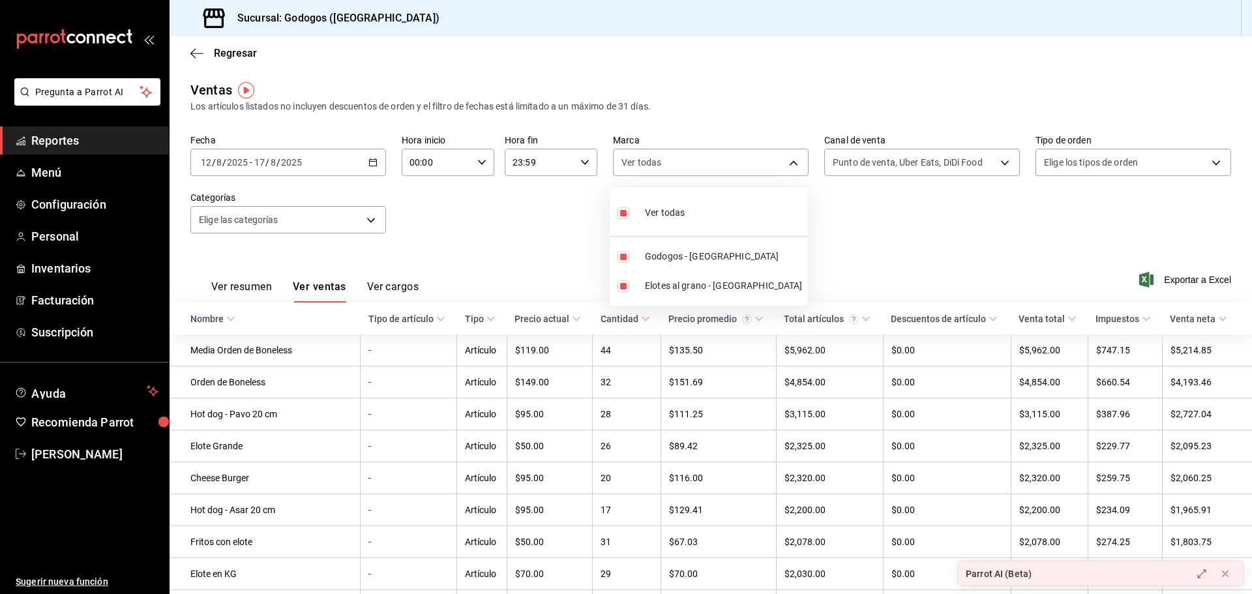
click at [926, 74] on div at bounding box center [626, 297] width 1252 height 594
click at [926, 169] on body "Pregunta a Parrot AI Reportes Menú Configuración Personal Inventarios Facturaci…" at bounding box center [626, 297] width 1252 height 594
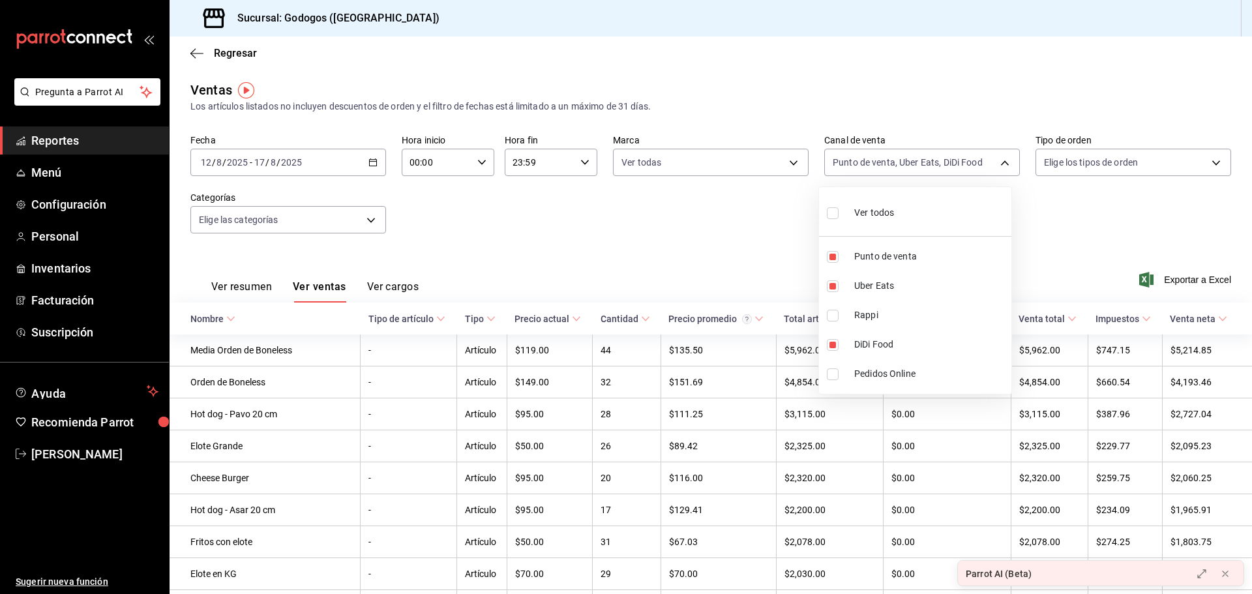
click at [874, 373] on span "Pedidos Online" at bounding box center [930, 374] width 152 height 14
type input "UBER_EATS,PARROT,DIDI_FOOD,ONLINE"
checkbox input "true"
click at [926, 221] on div at bounding box center [626, 297] width 1252 height 594
click at [926, 284] on span "Exportar a Excel" at bounding box center [1186, 280] width 89 height 16
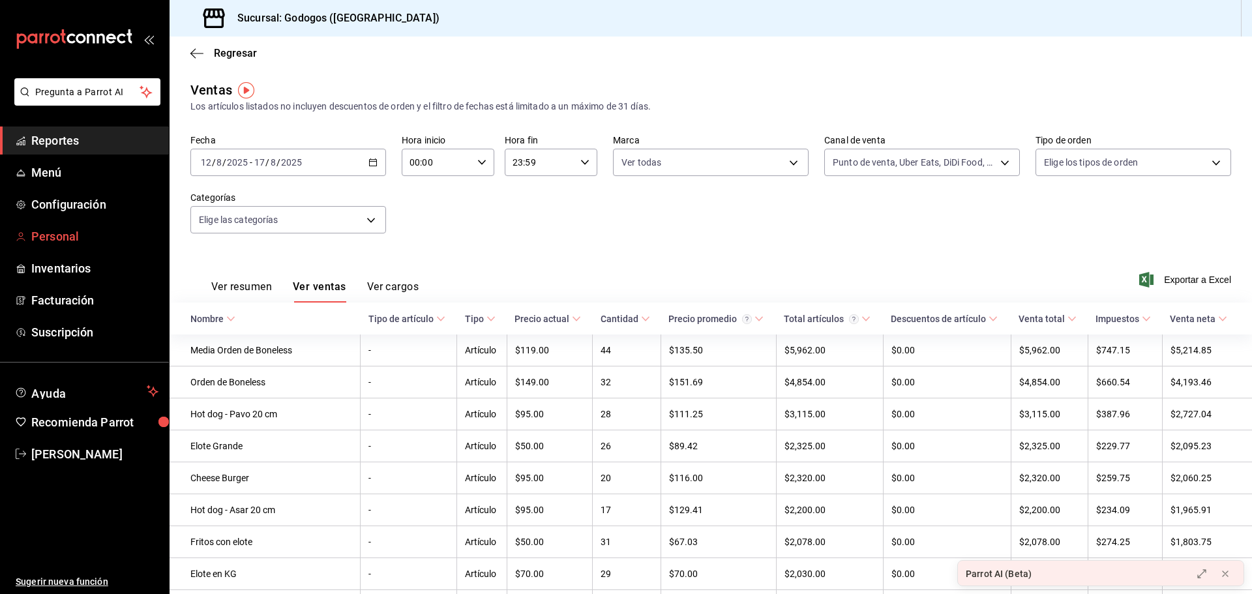
click at [42, 246] on link "Personal" at bounding box center [84, 236] width 169 height 28
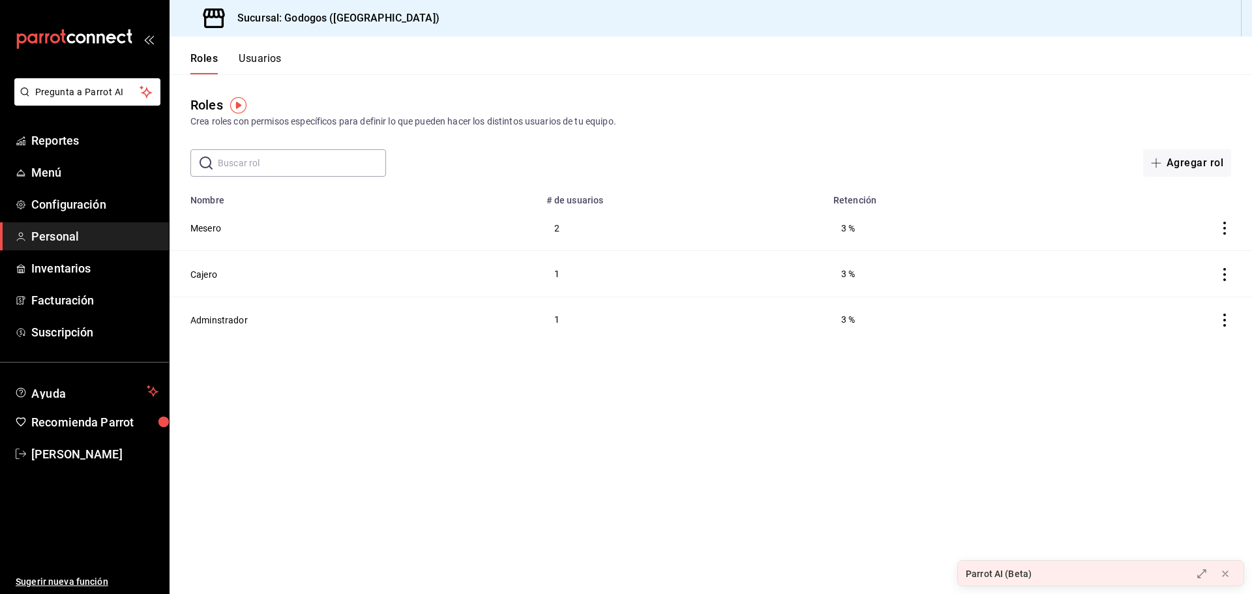
click at [247, 57] on button "Usuarios" at bounding box center [260, 63] width 43 height 22
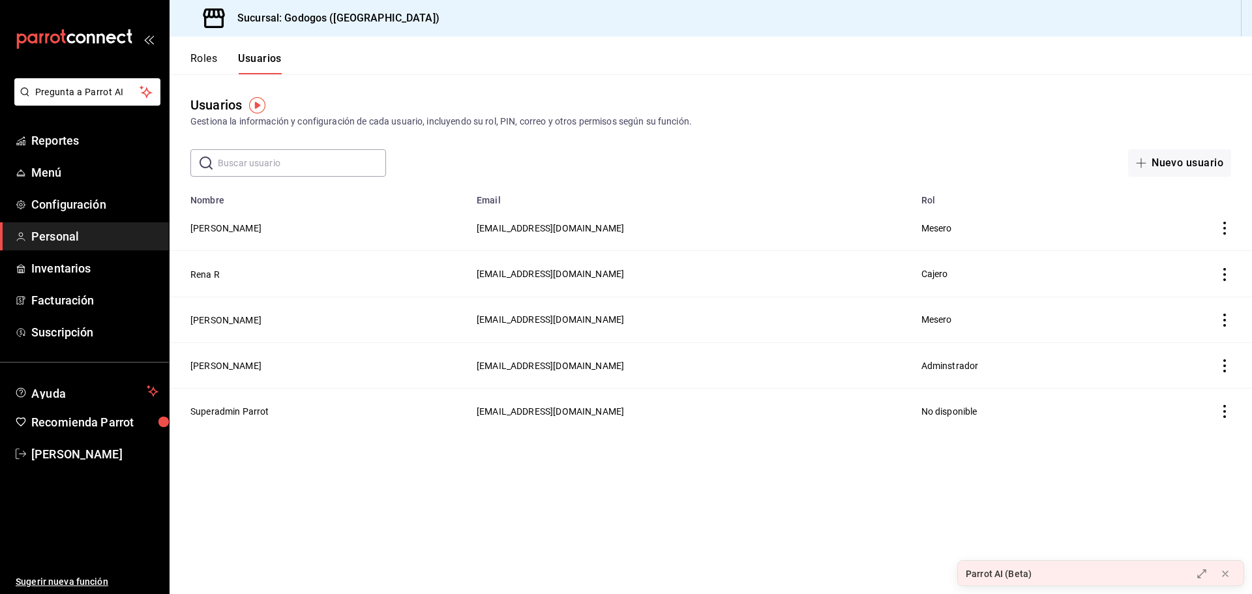
click at [926, 224] on icon "actions" at bounding box center [1224, 228] width 3 height 13
click at [926, 252] on span "Eliminar" at bounding box center [1165, 247] width 57 height 16
click at [926, 273] on button "Eliminar" at bounding box center [1166, 271] width 87 height 27
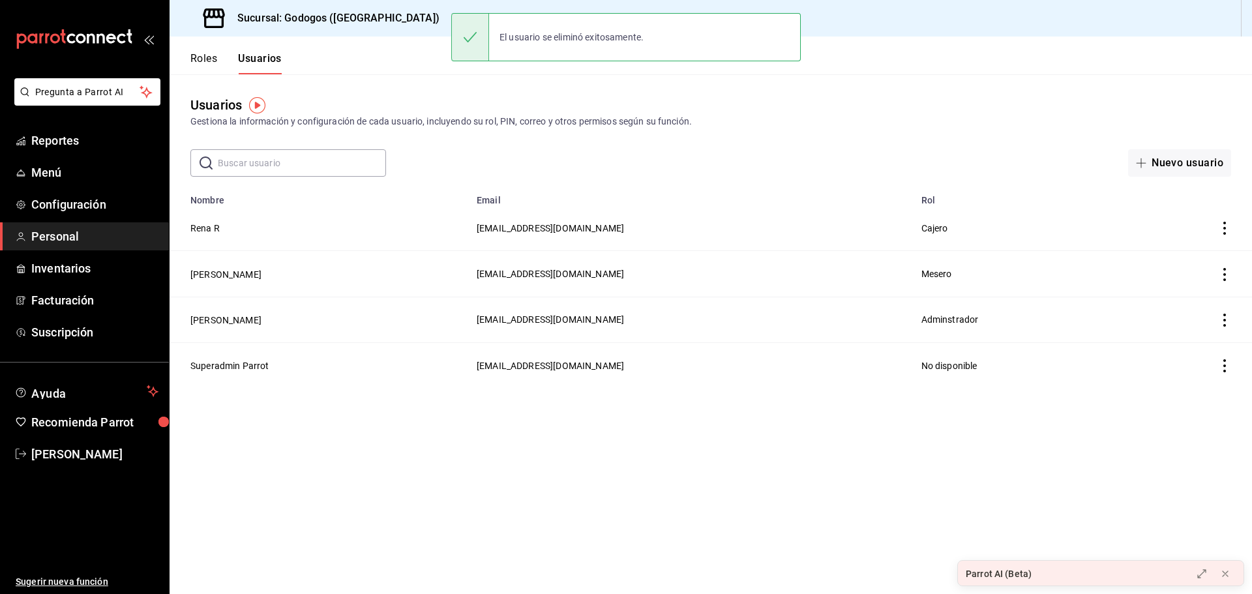
click at [203, 51] on div "Roles Usuarios" at bounding box center [226, 56] width 112 height 38
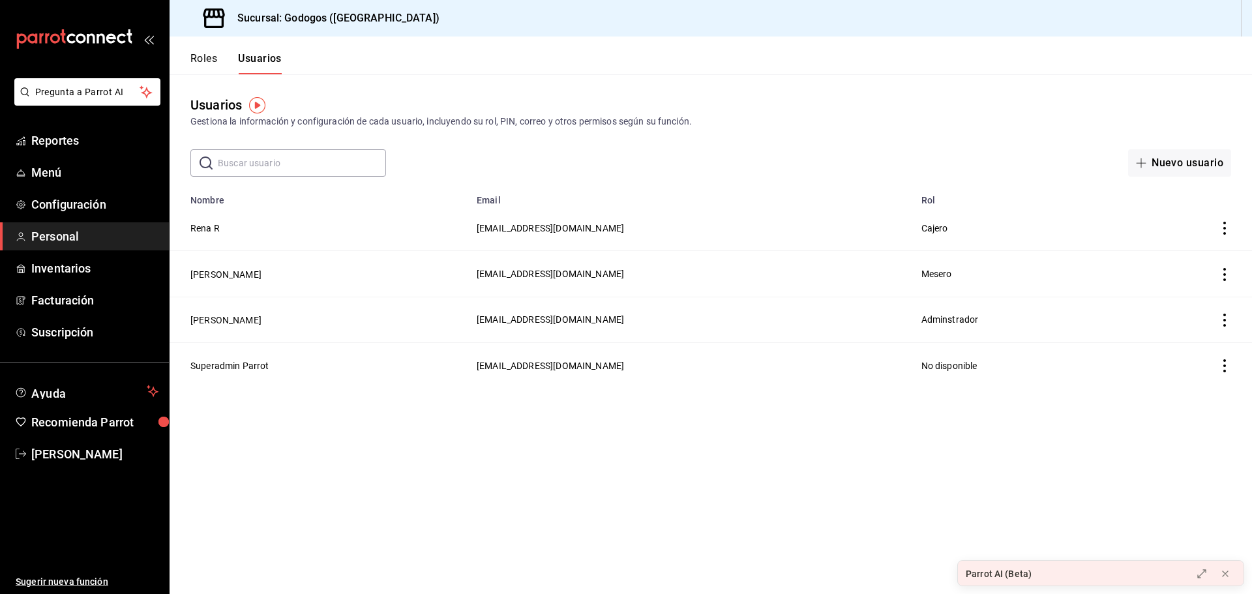
click at [926, 276] on icon "actions" at bounding box center [1224, 274] width 13 height 13
click at [202, 59] on div at bounding box center [626, 297] width 1252 height 594
click at [216, 61] on div "Roles Usuarios" at bounding box center [235, 63] width 91 height 22
click at [216, 61] on button "Roles" at bounding box center [203, 63] width 27 height 22
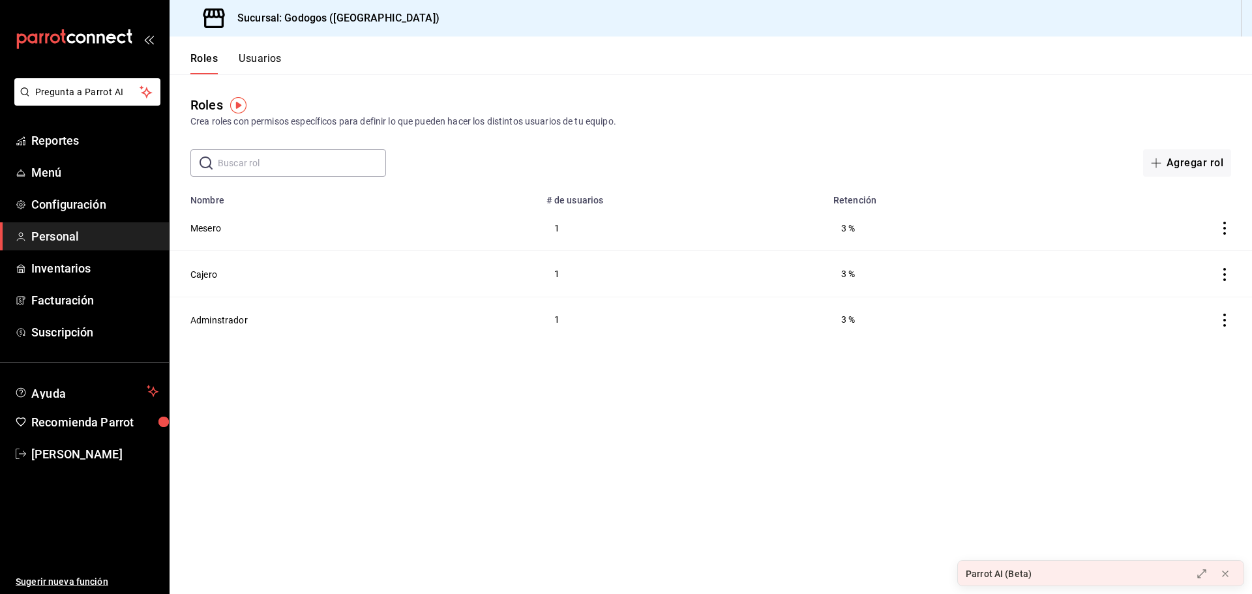
click at [203, 220] on td "Mesero" at bounding box center [354, 228] width 369 height 46
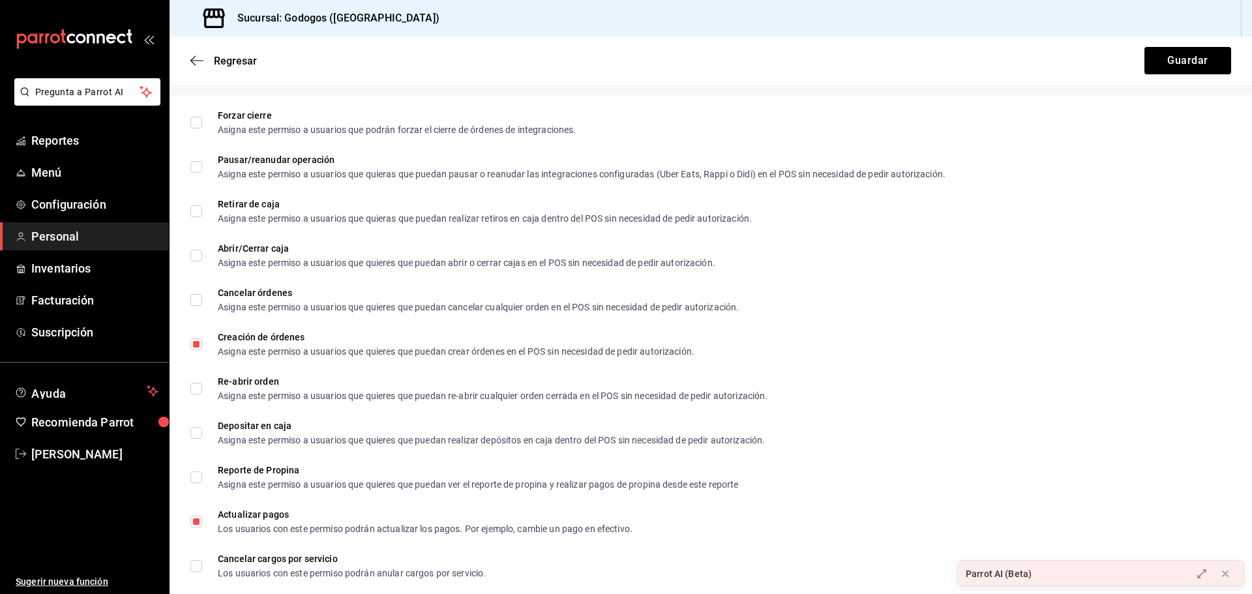
scroll to position [1565, 0]
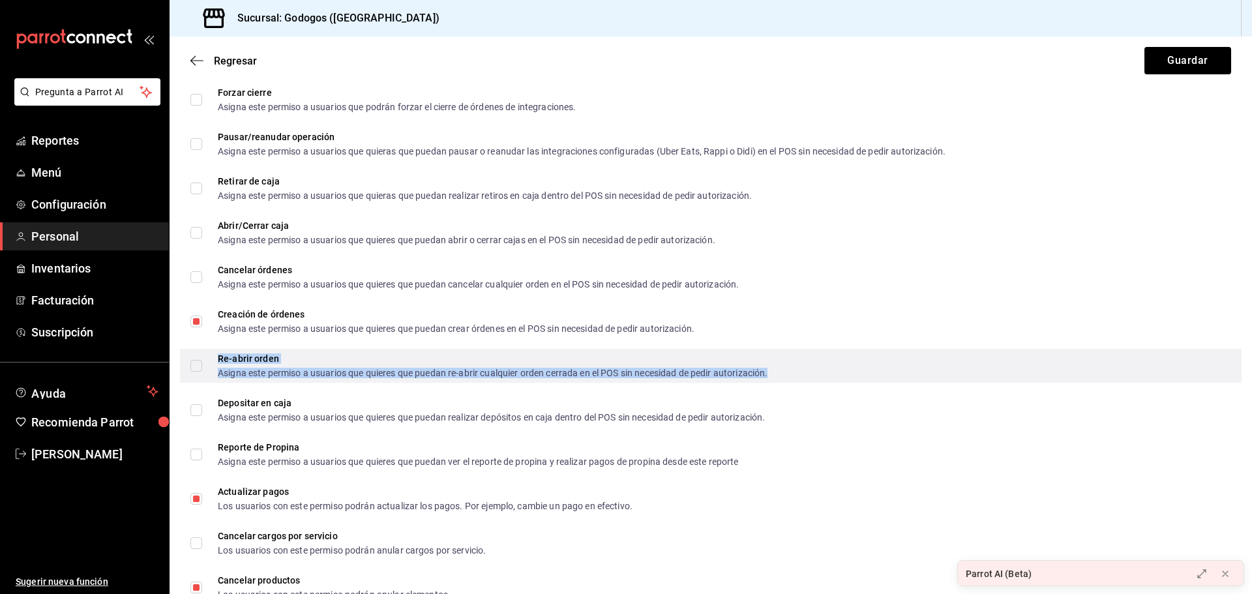
click at [246, 363] on div "Re-abrir orden" at bounding box center [493, 358] width 550 height 9
checkbox input "true"
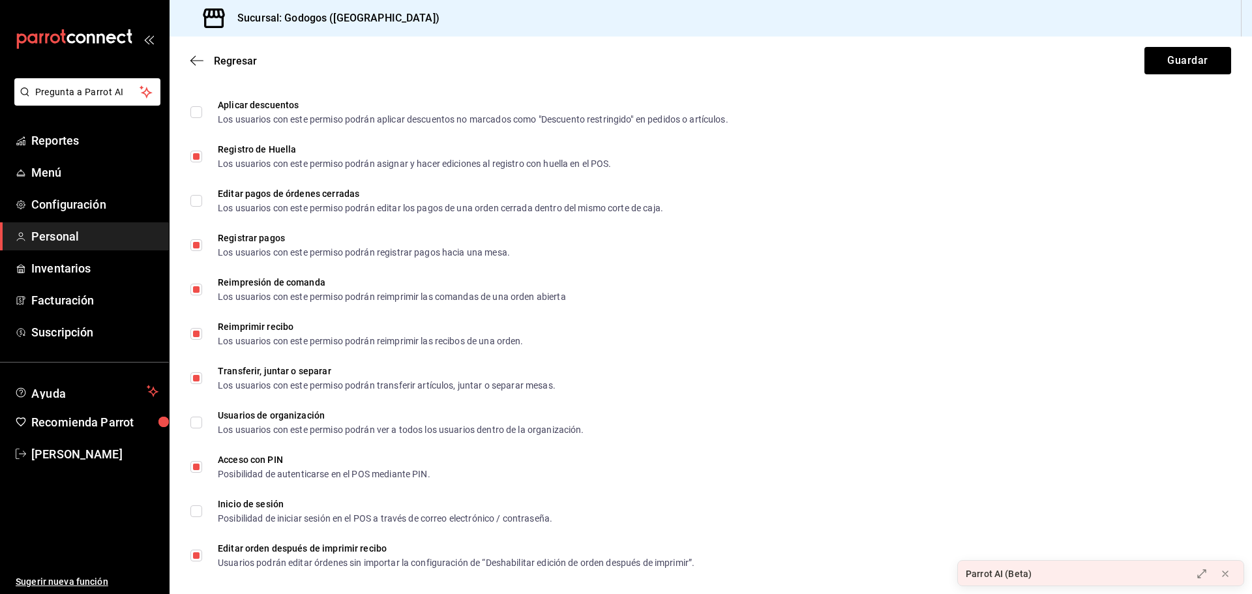
scroll to position [2183, 0]
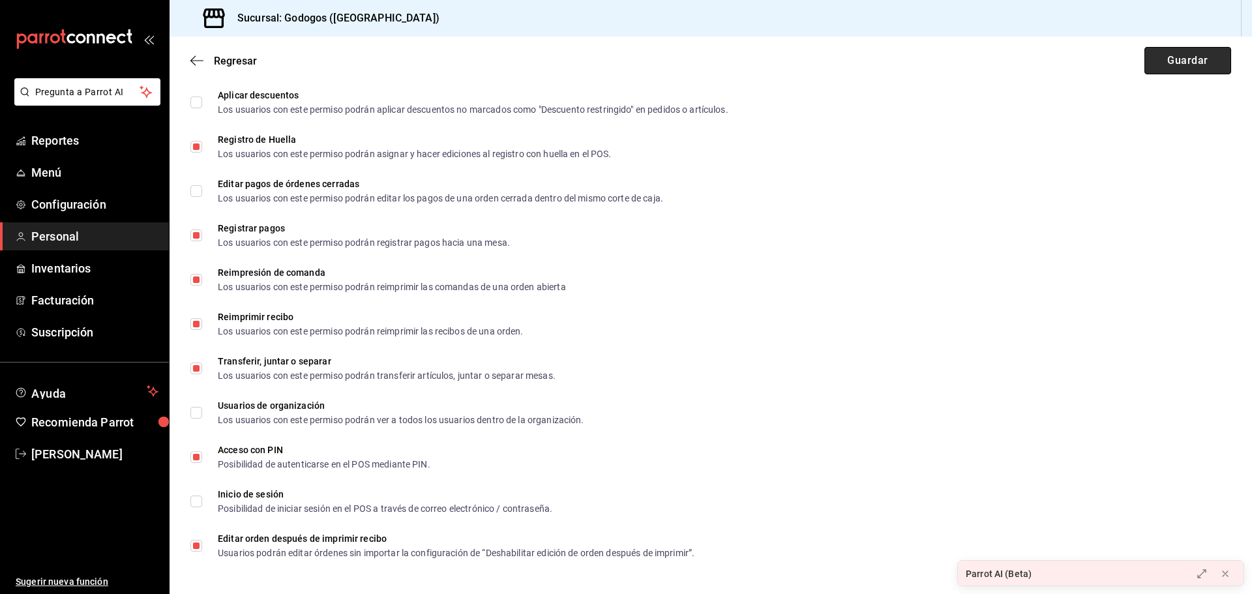
click at [926, 56] on button "Guardar" at bounding box center [1187, 60] width 87 height 27
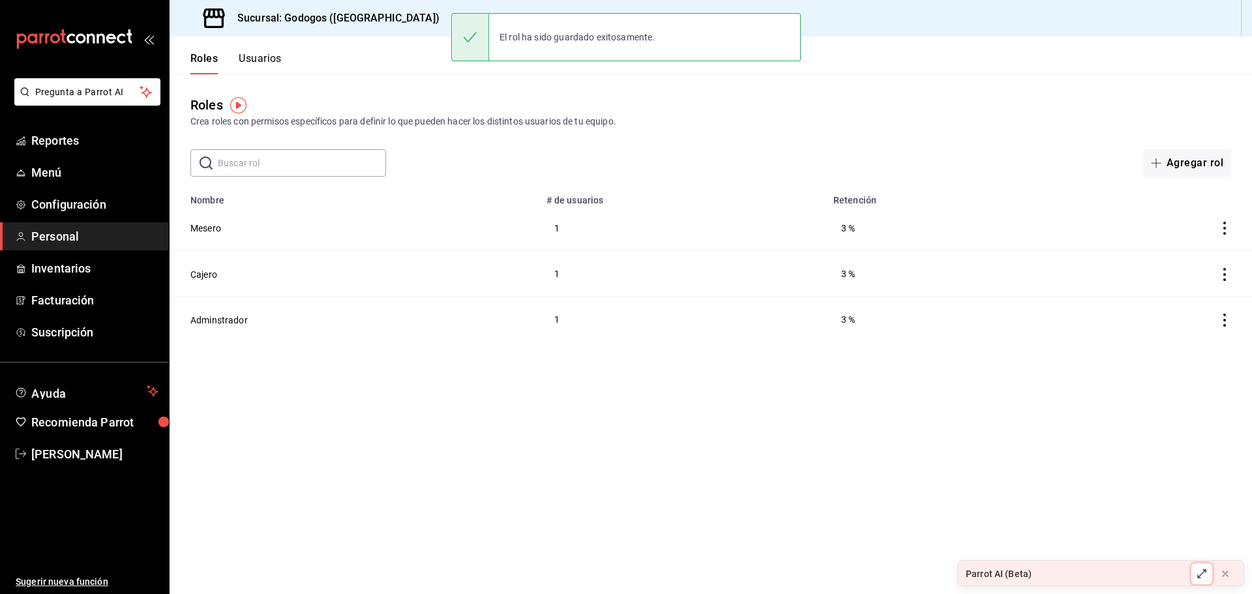
click at [926, 572] on icon at bounding box center [1201, 574] width 10 height 10
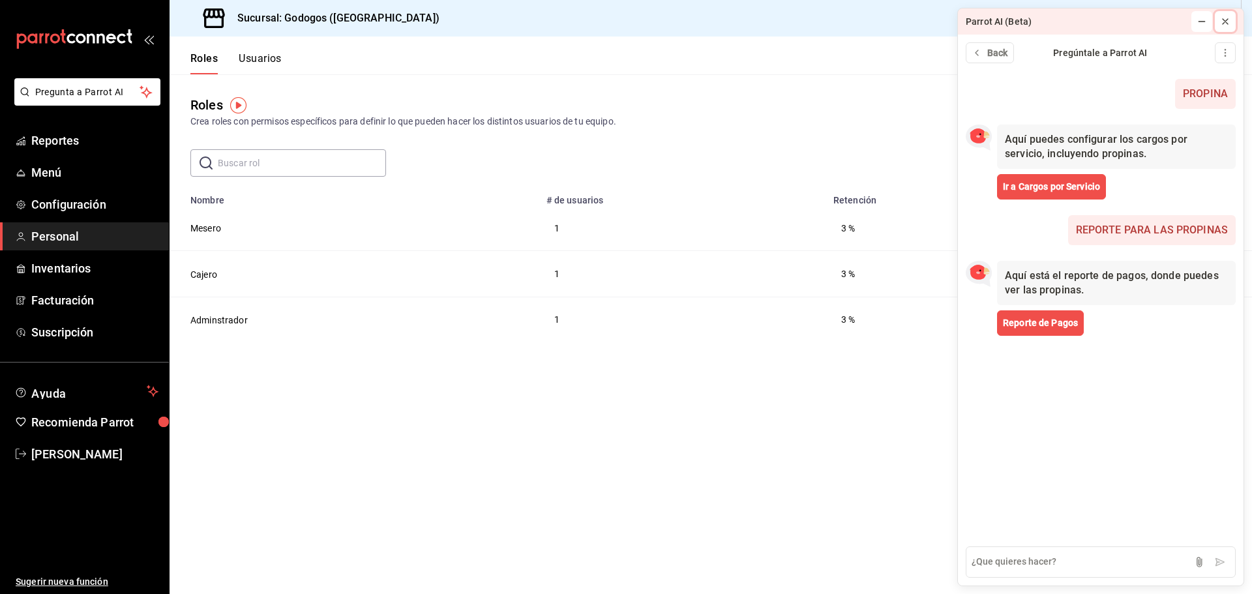
click at [926, 24] on icon at bounding box center [1225, 21] width 10 height 10
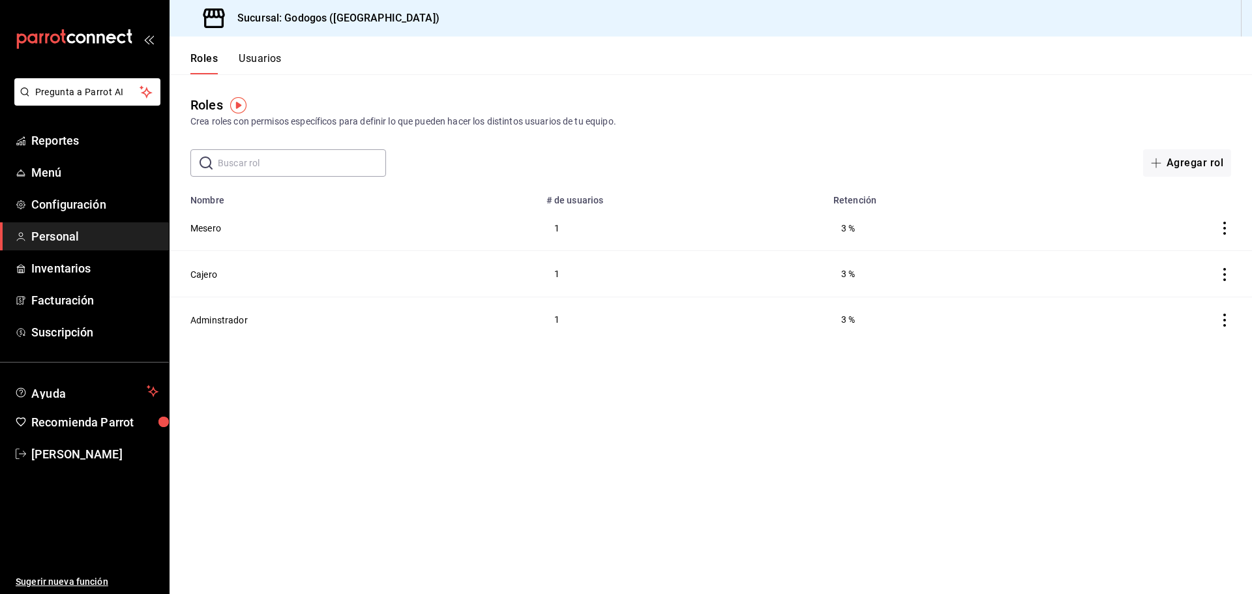
click at [260, 60] on button "Usuarios" at bounding box center [260, 63] width 43 height 22
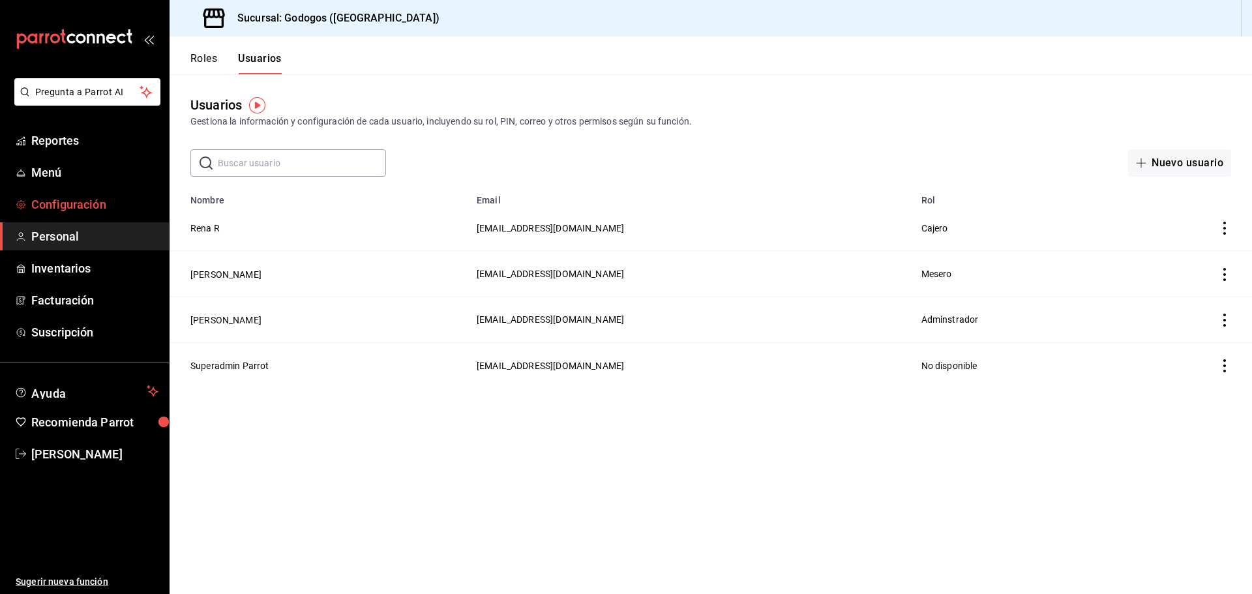
click at [86, 208] on span "Configuración" at bounding box center [94, 205] width 127 height 18
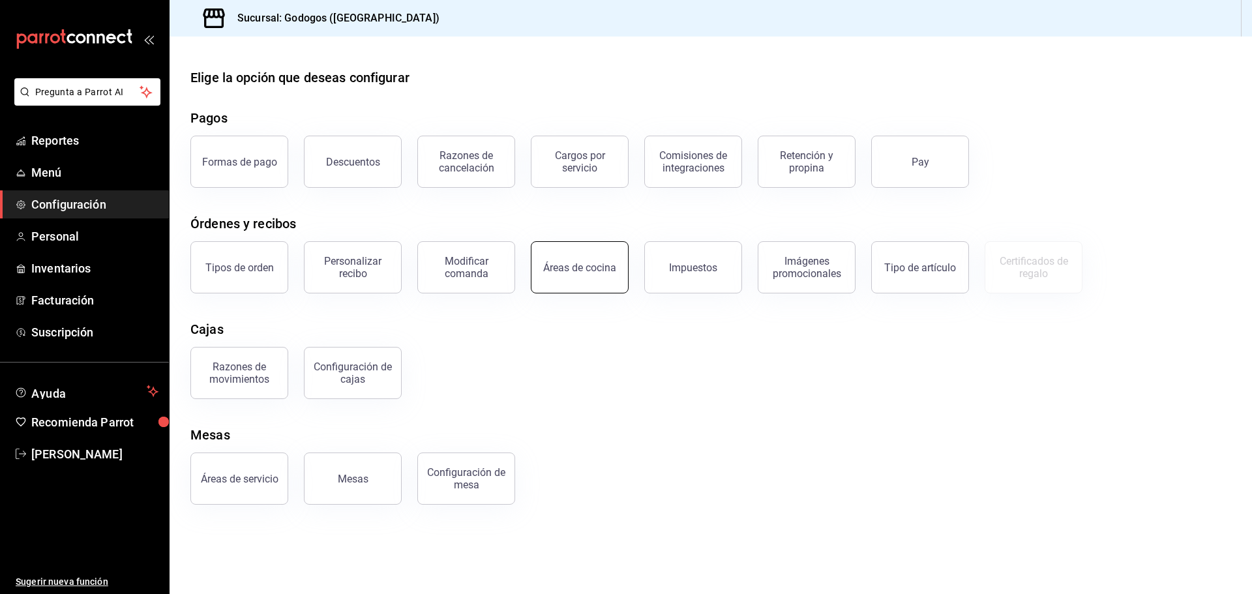
click at [567, 289] on button "Áreas de cocina" at bounding box center [580, 267] width 98 height 52
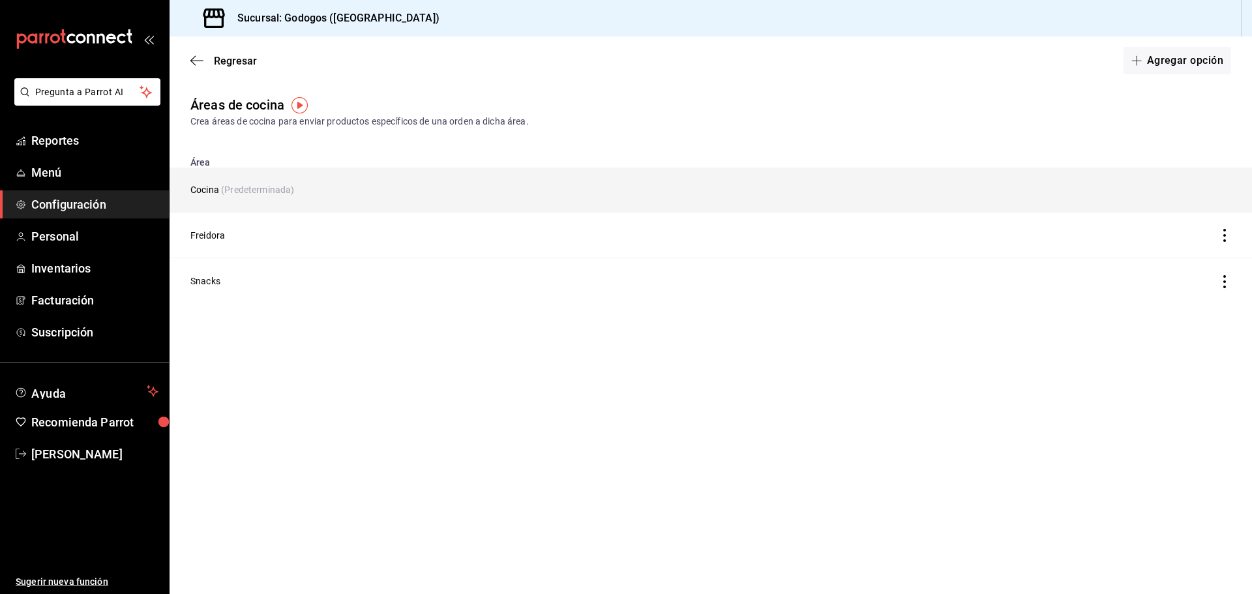
click at [892, 183] on td "Cocina (Predeterminada)" at bounding box center [570, 190] width 800 height 45
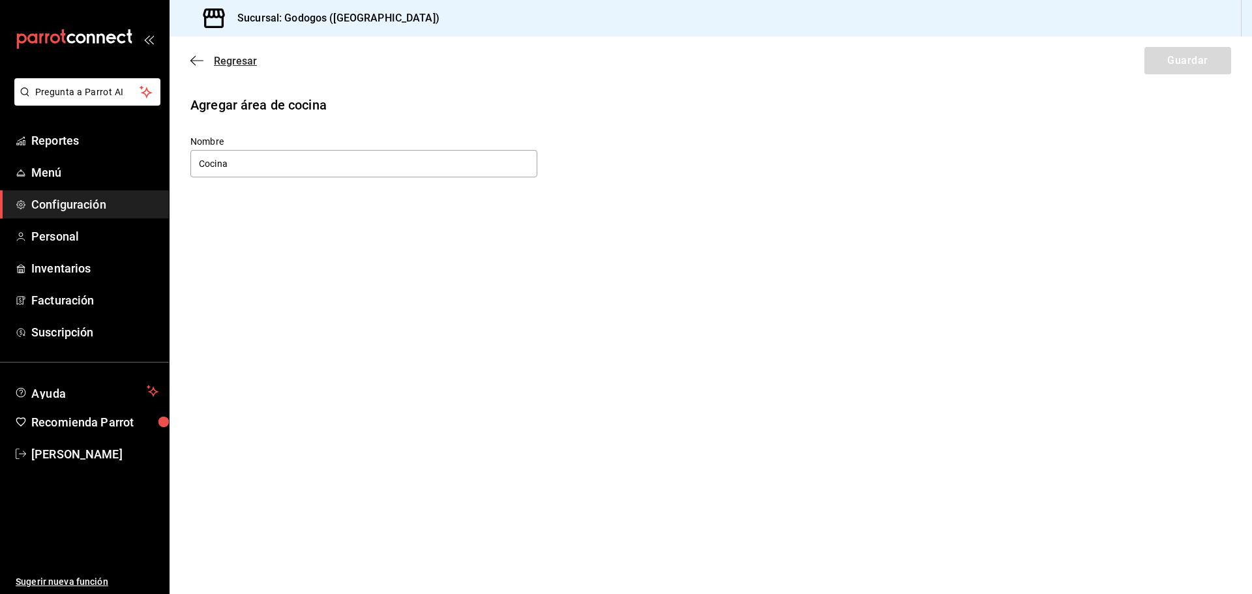
click at [199, 58] on icon "button" at bounding box center [196, 61] width 13 height 12
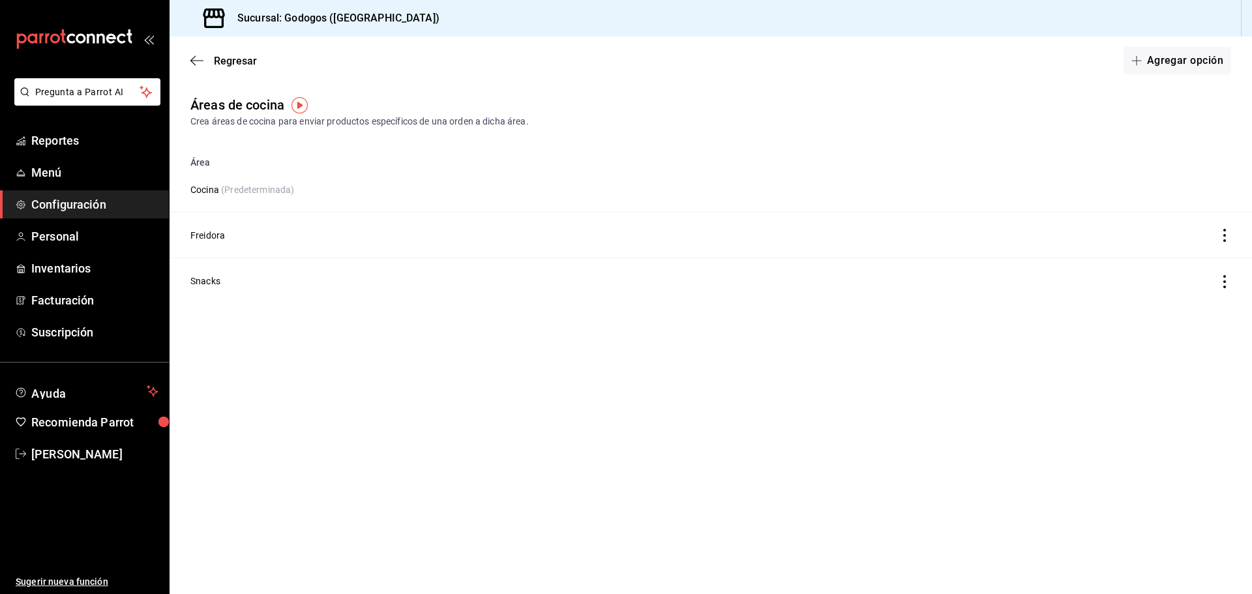
click at [199, 58] on icon "button" at bounding box center [196, 61] width 13 height 12
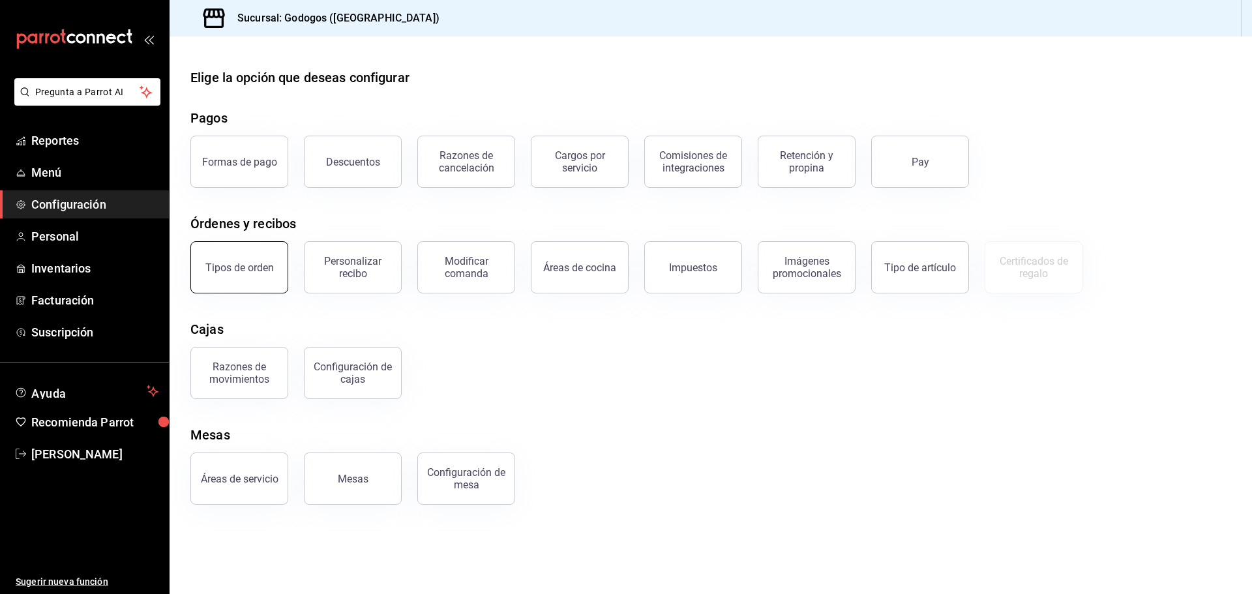
click at [252, 288] on button "Tipos de orden" at bounding box center [239, 267] width 98 height 52
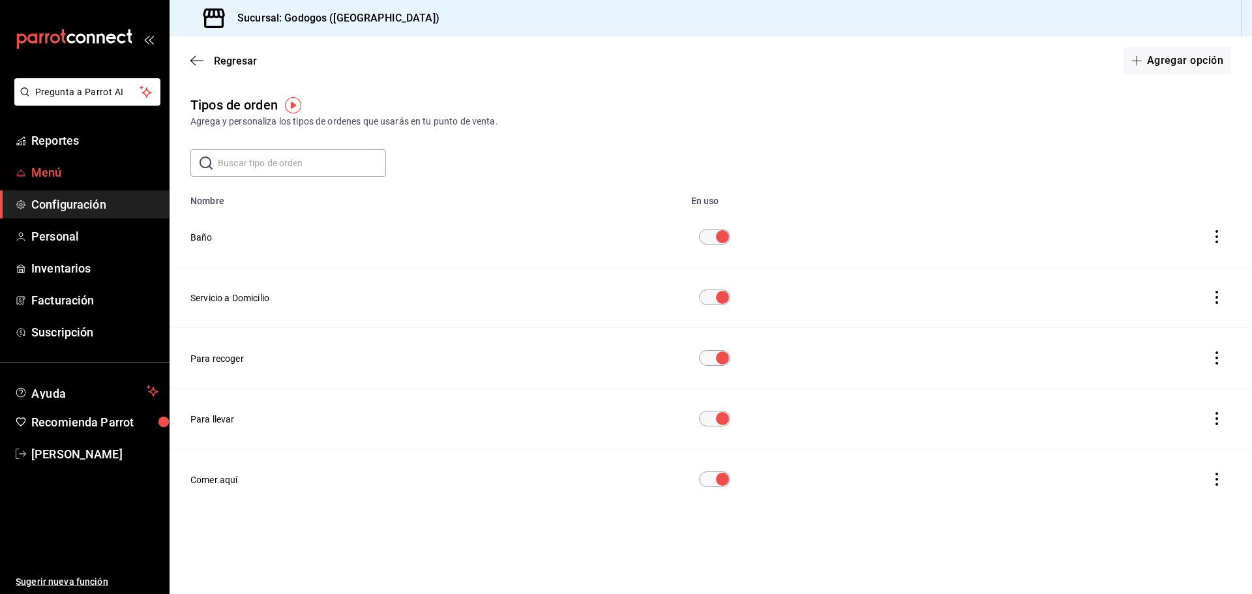
click at [38, 174] on span "Menú" at bounding box center [94, 173] width 127 height 18
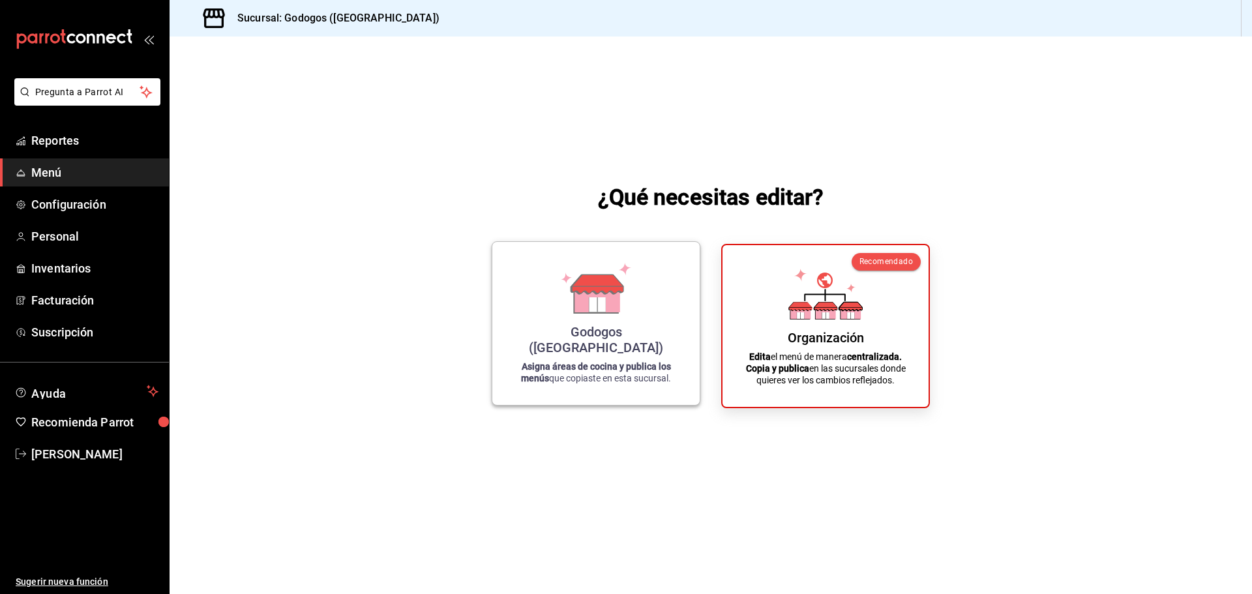
click at [591, 385] on div "Godogos ([GEOGRAPHIC_DATA]) Asigna áreas de cocina y publica los menús que copi…" at bounding box center [596, 323] width 176 height 142
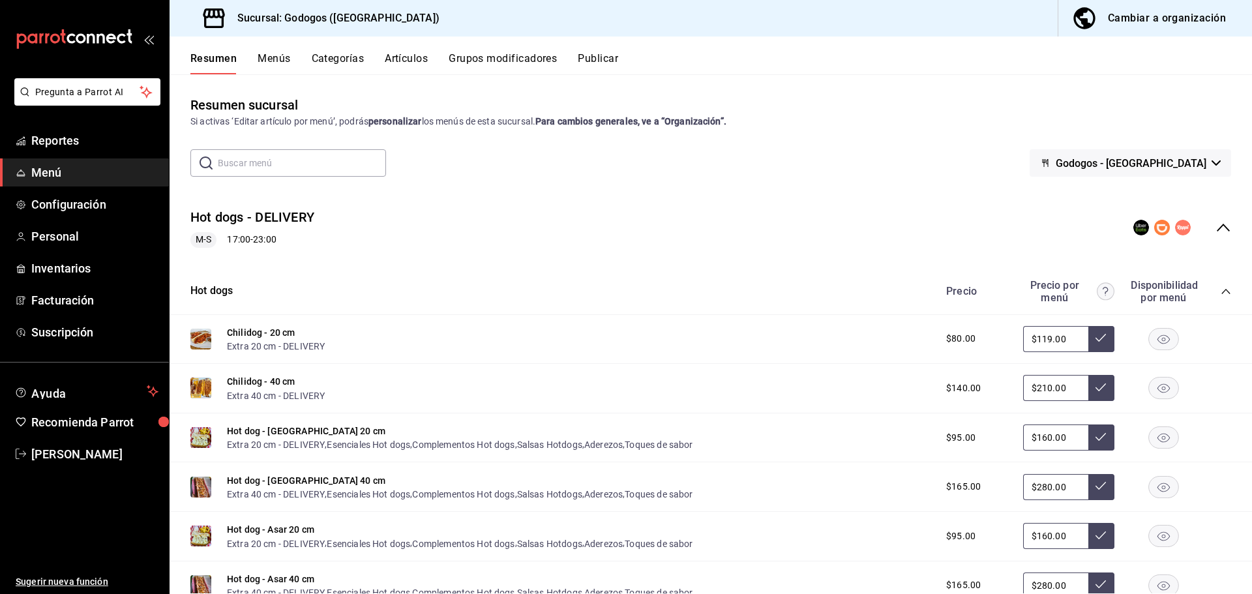
click at [252, 170] on input "text" at bounding box center [302, 163] width 168 height 26
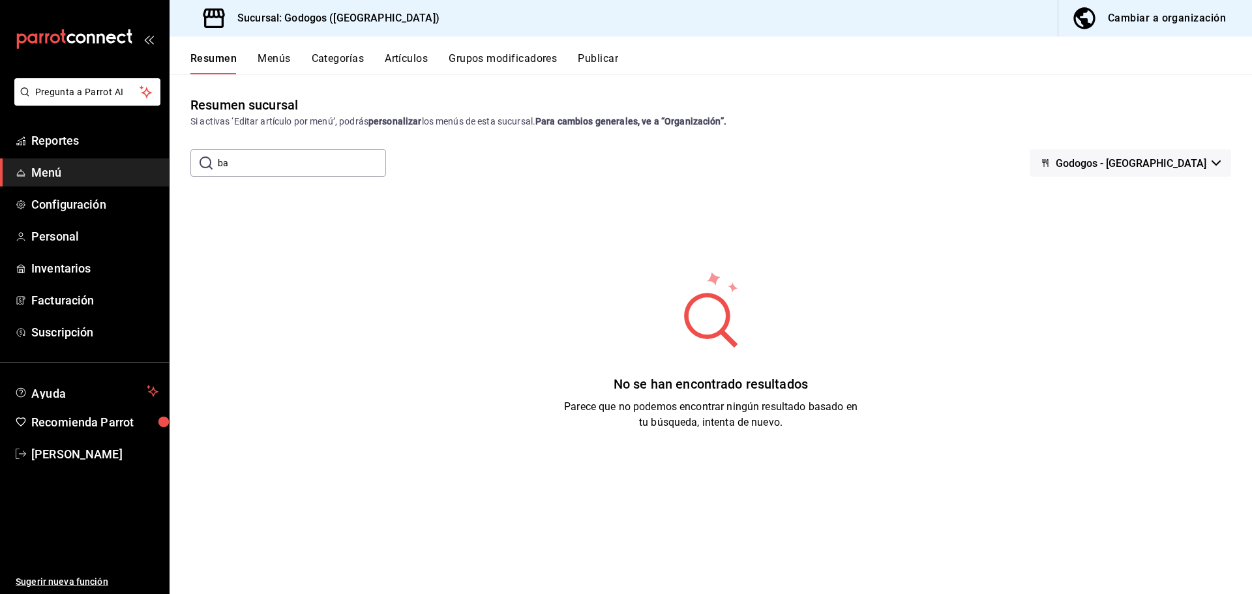
type input "b"
type input "s"
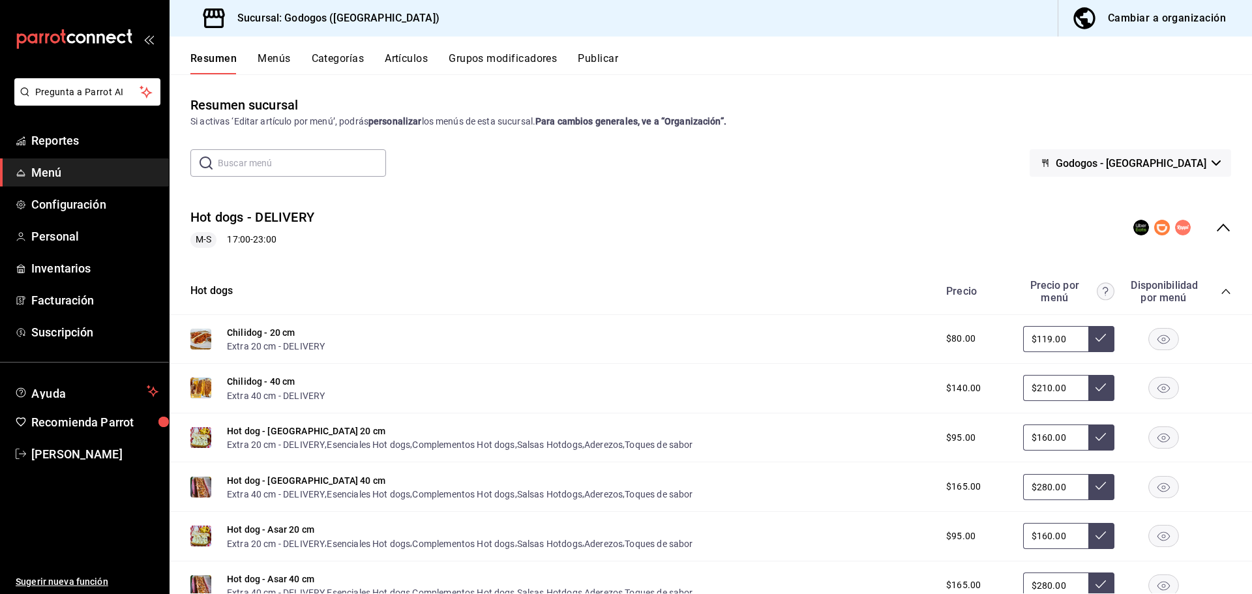
click at [413, 53] on button "Artículos" at bounding box center [406, 63] width 43 height 22
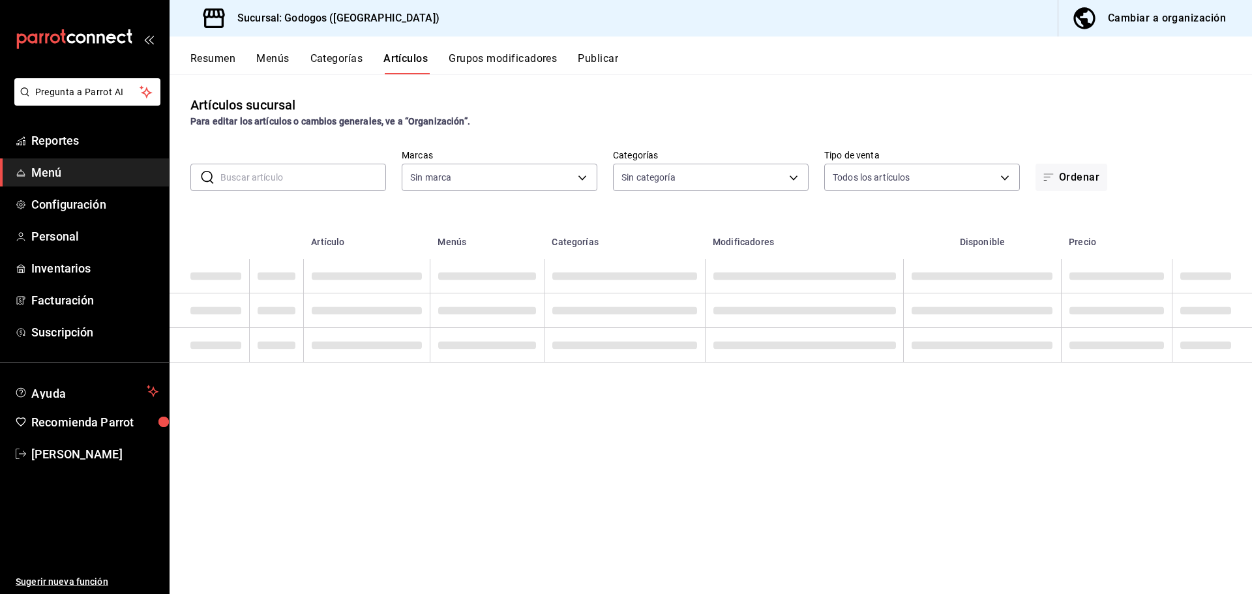
type input "f88750bd-a363-4eea-a372-f4e82ed3d2a9,3a7f3da2-7046-47ea-a0e2-eed43982f75a"
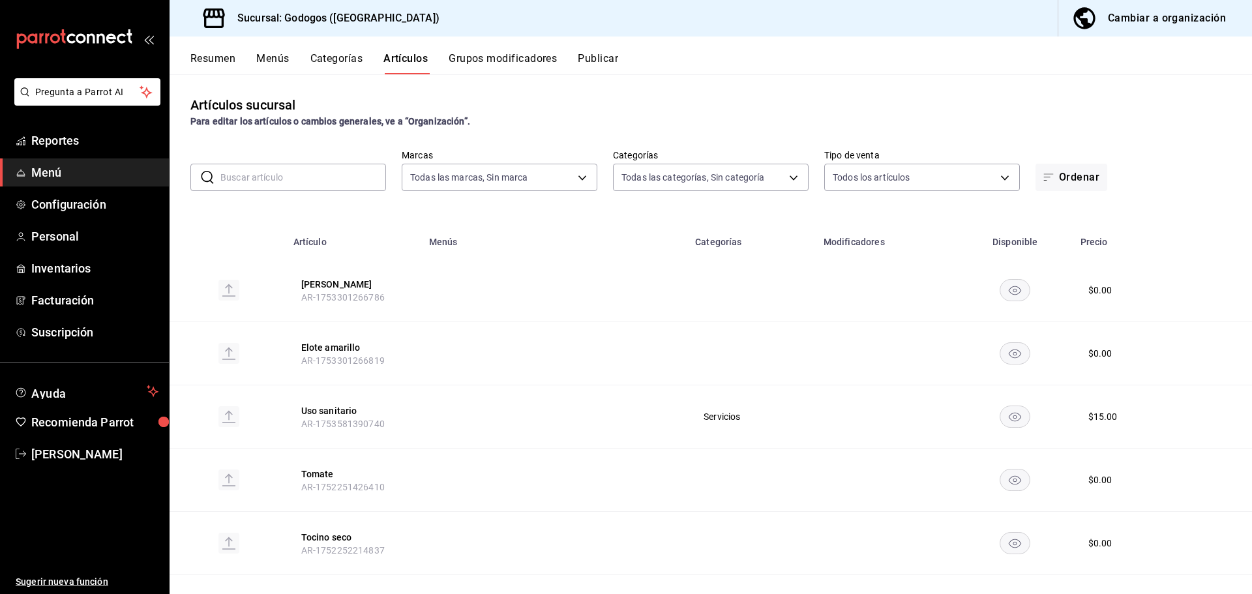
type input "5962cde9-9048-4af2-ad47-e471b16f5af0,c7bce350-fa38-419e-a2dc-2aecf5bff5fe,7235c…"
click at [314, 173] on input "text" at bounding box center [303, 177] width 166 height 26
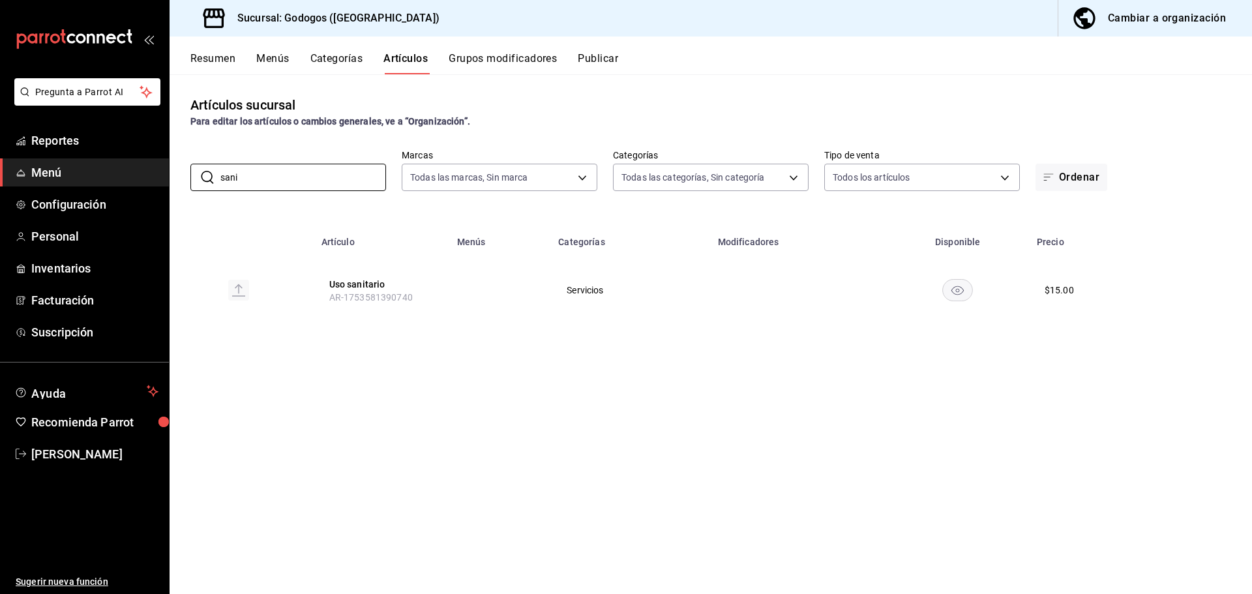
type input "sani"
click at [926, 293] on rect "availability-product" at bounding box center [958, 290] width 30 height 22
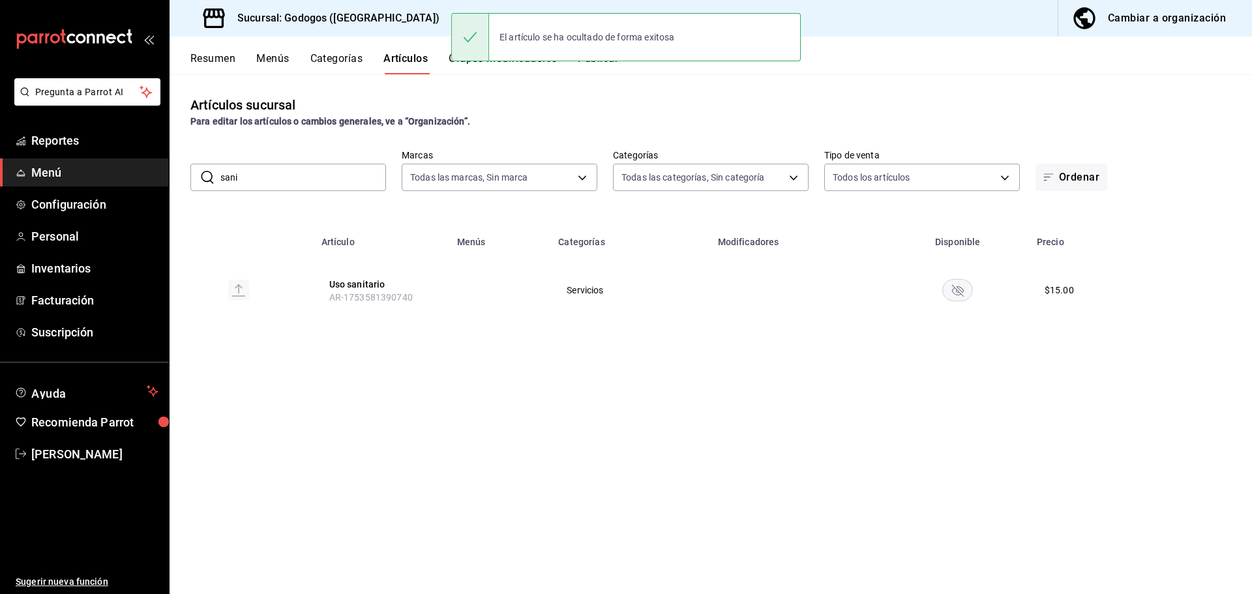
click at [926, 293] on rect "availability-product" at bounding box center [958, 290] width 30 height 22
click at [357, 364] on div "Artículos sucursal Para editar los artículos o cambios generales, ve a “Organiz…" at bounding box center [711, 333] width 1082 height 519
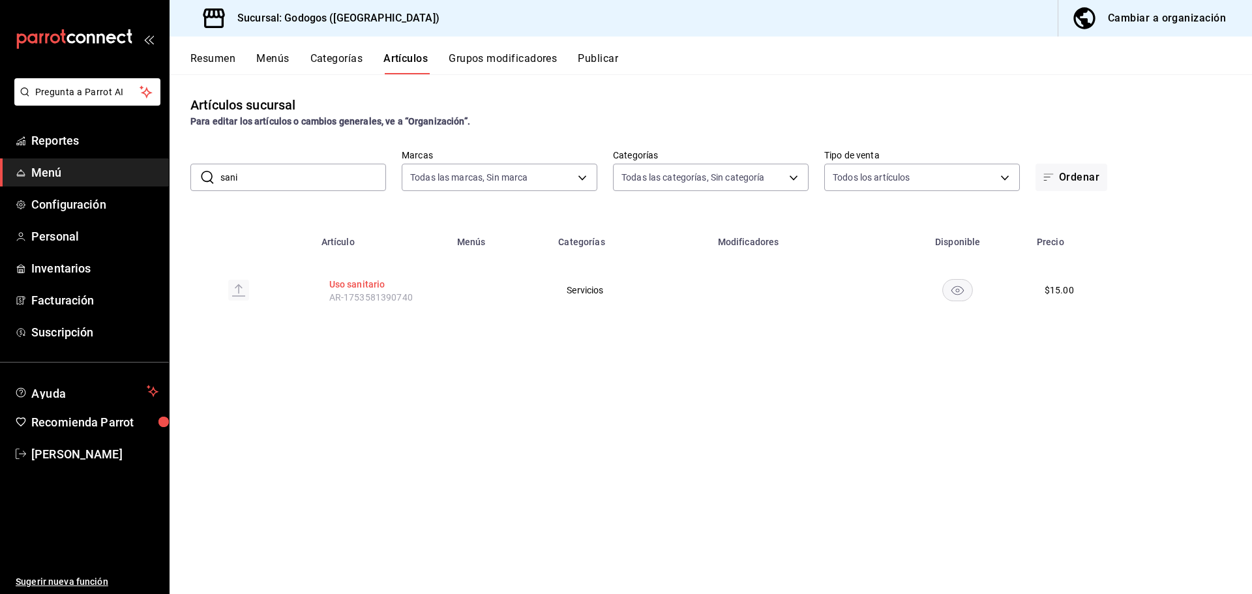
click at [381, 286] on button "Uso sanitario" at bounding box center [381, 284] width 104 height 13
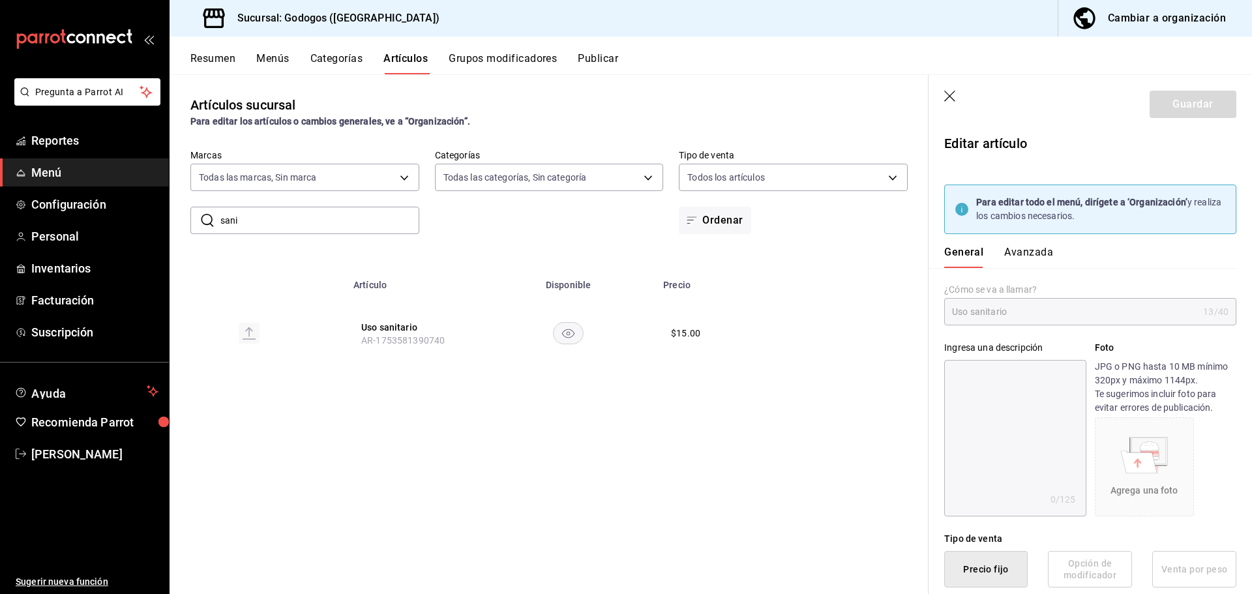
click at [926, 256] on button "Avanzada" at bounding box center [1028, 257] width 49 height 22
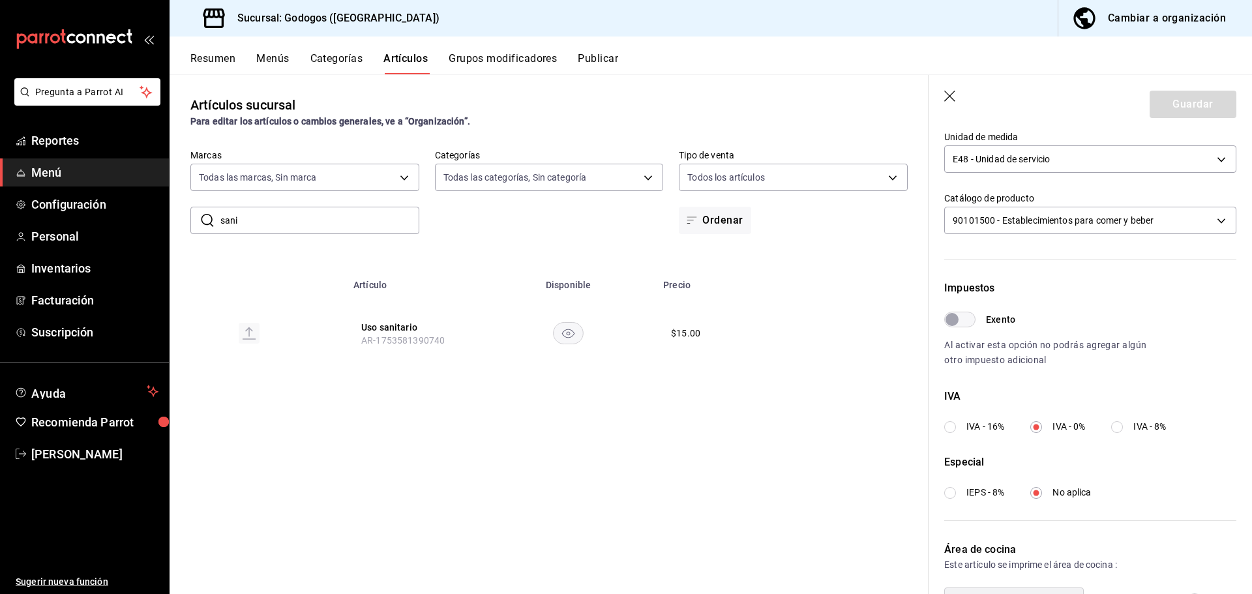
scroll to position [408, 0]
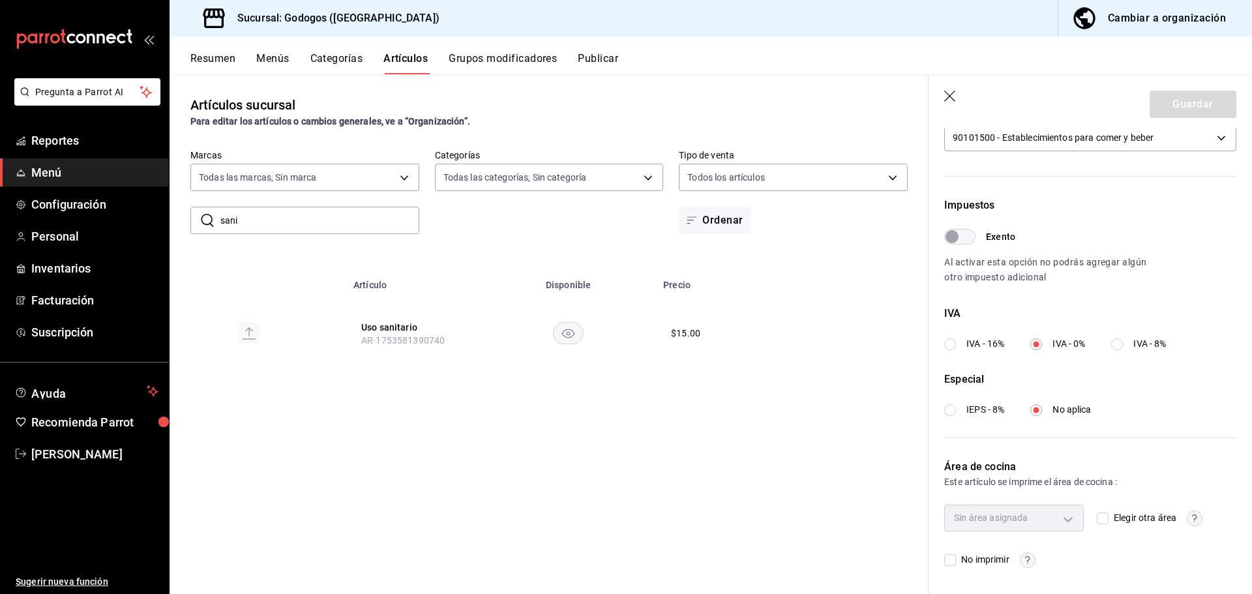
click at [635, 526] on div "Artículos sucursal Para editar los artículos o cambios generales, ve a “Organiz…" at bounding box center [549, 333] width 759 height 519
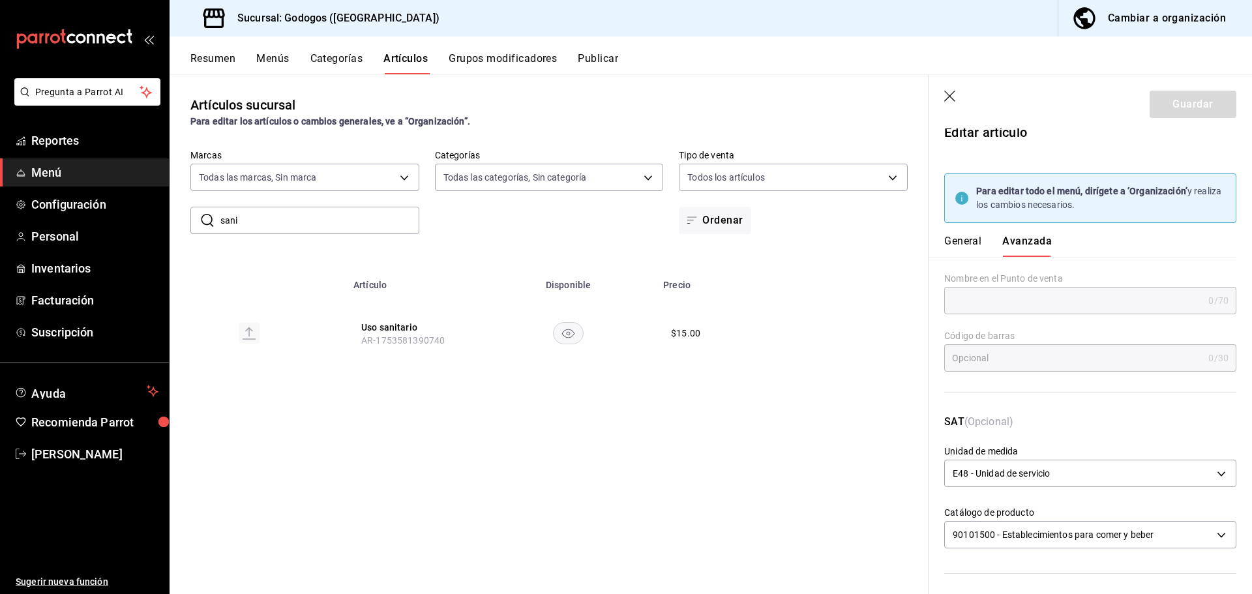
scroll to position [0, 0]
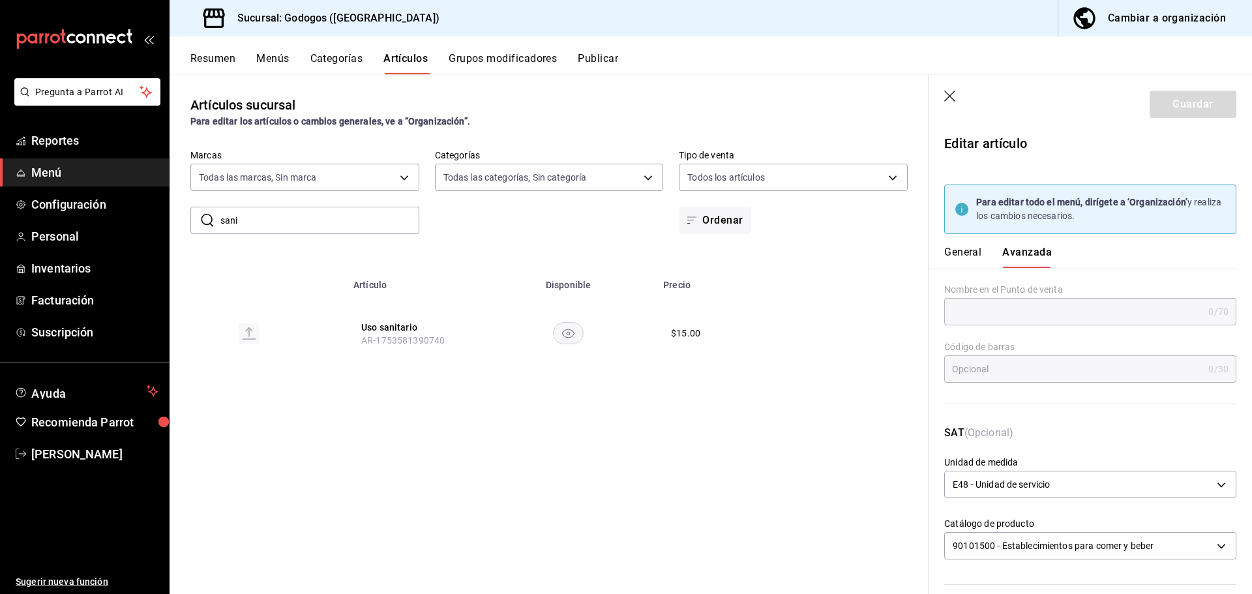
click at [61, 179] on span "Menú" at bounding box center [94, 173] width 127 height 18
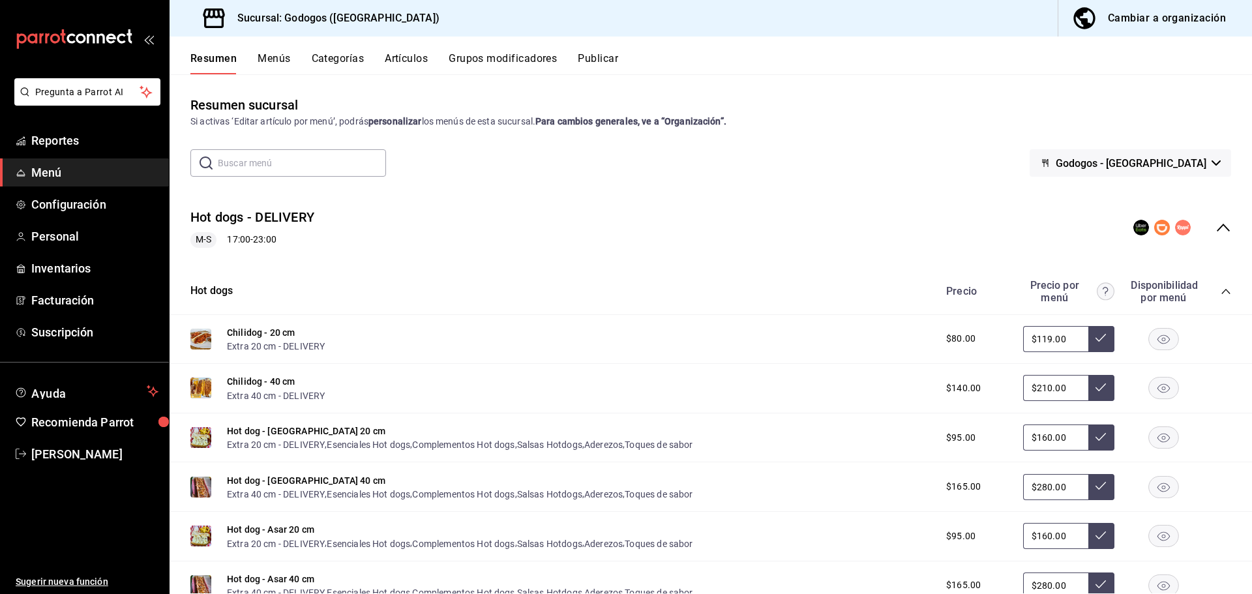
click at [274, 63] on button "Menús" at bounding box center [274, 63] width 33 height 22
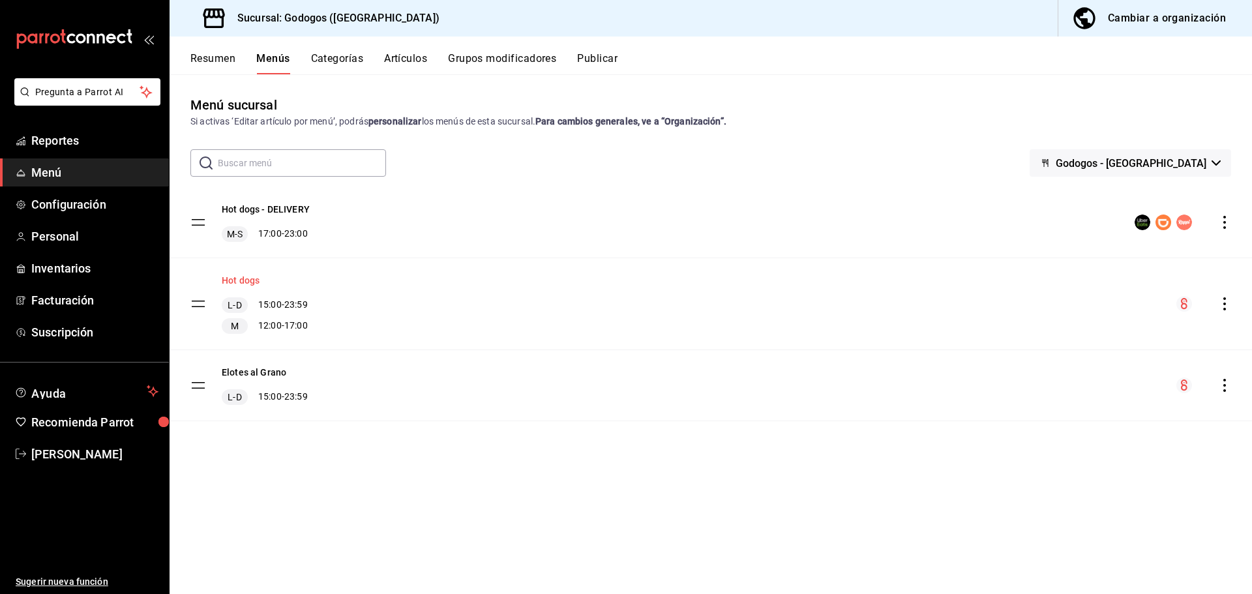
click at [245, 278] on button "Hot dogs" at bounding box center [241, 280] width 38 height 13
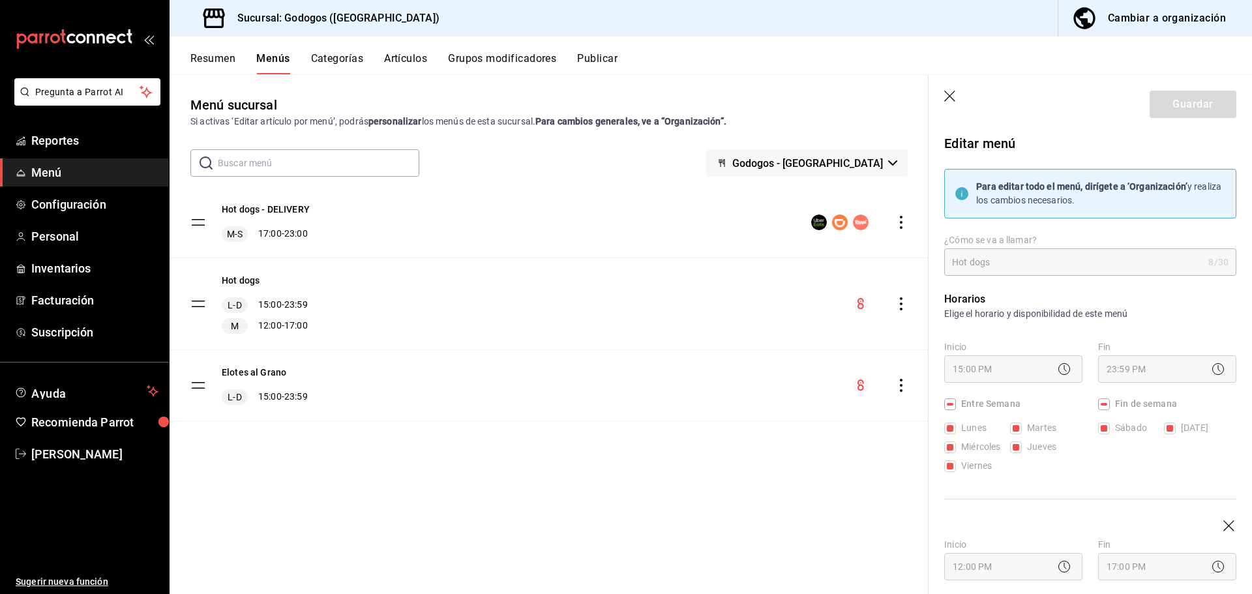
click at [926, 100] on header "Guardar" at bounding box center [1089, 101] width 323 height 53
click at [926, 94] on icon "button" at bounding box center [950, 97] width 13 height 13
checkbox input "false"
type input "1755639159258"
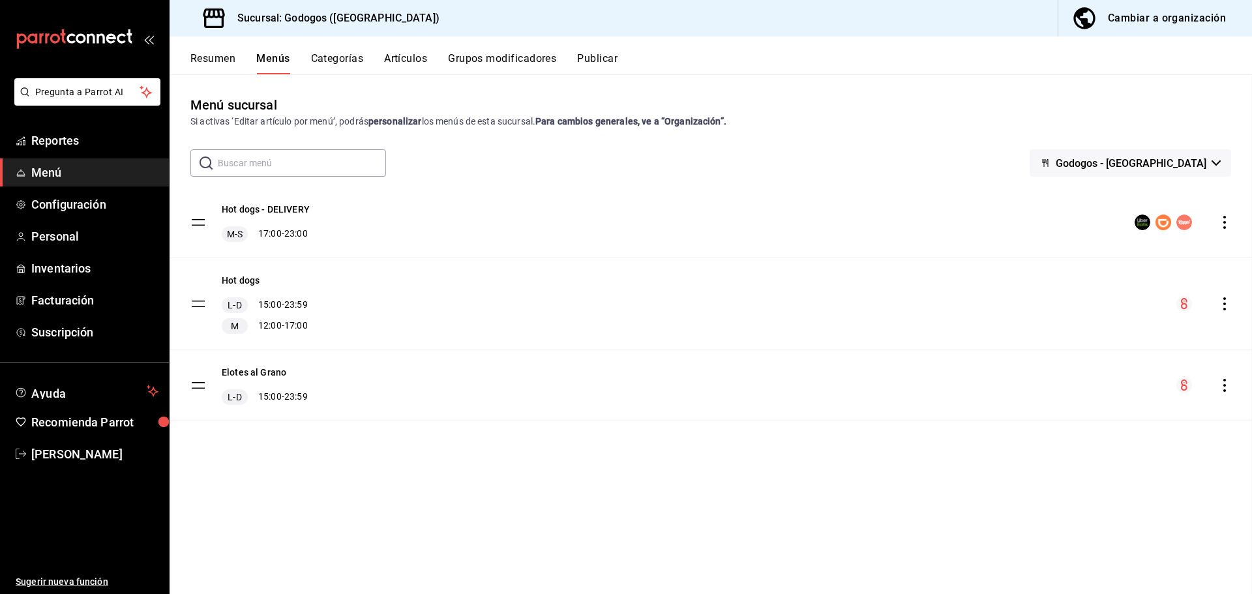
checkbox input "false"
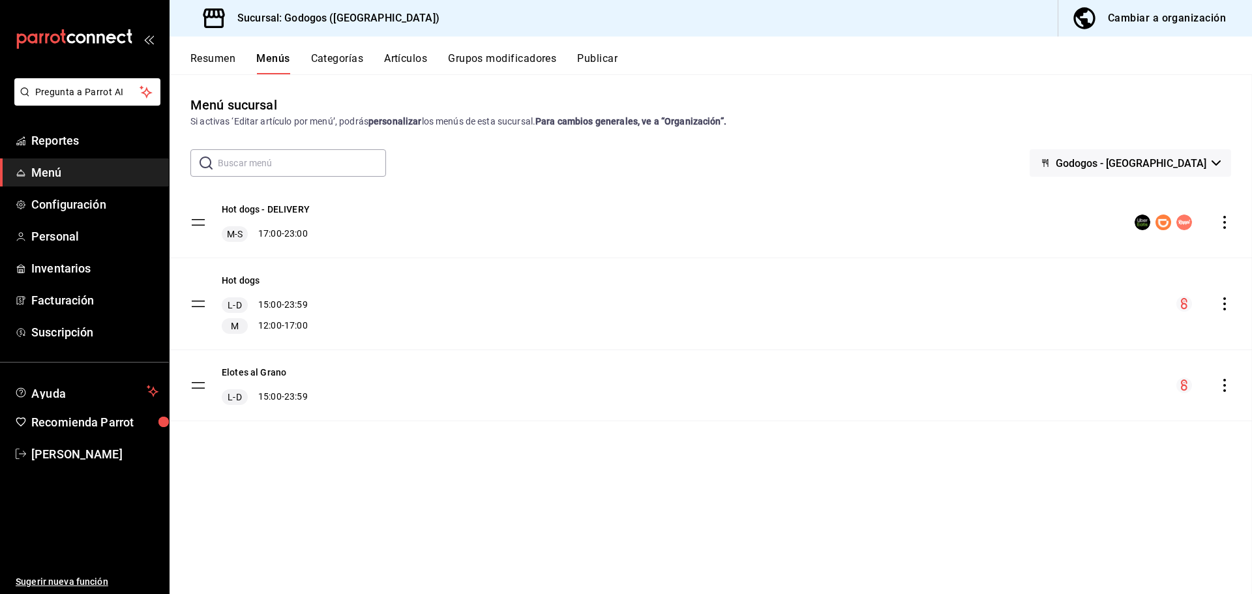
checkbox input "false"
click at [926, 303] on icon "actions" at bounding box center [1224, 303] width 3 height 13
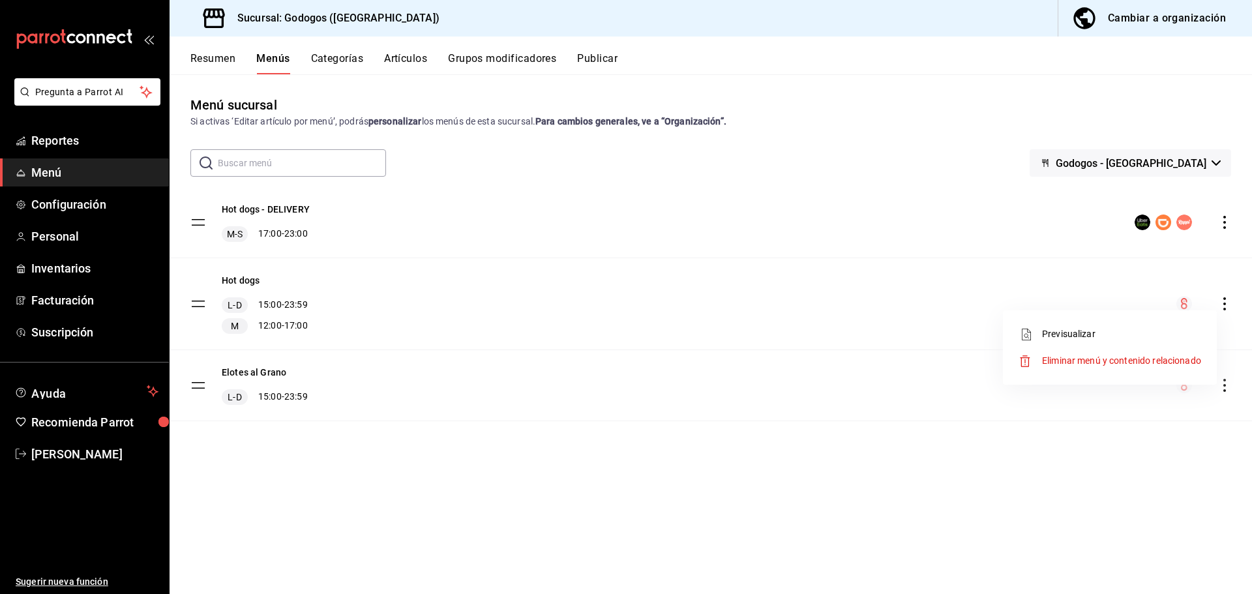
click at [349, 67] on div at bounding box center [626, 297] width 1252 height 594
click at [345, 63] on button "Categorías" at bounding box center [337, 63] width 53 height 22
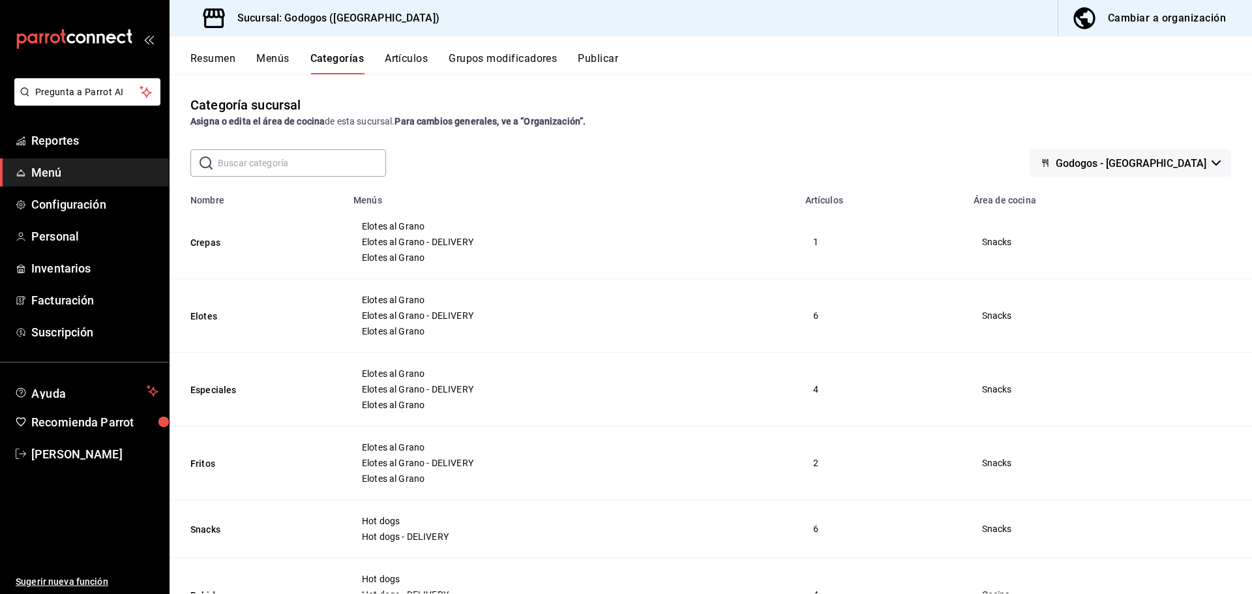
click at [415, 60] on button "Artículos" at bounding box center [406, 63] width 43 height 22
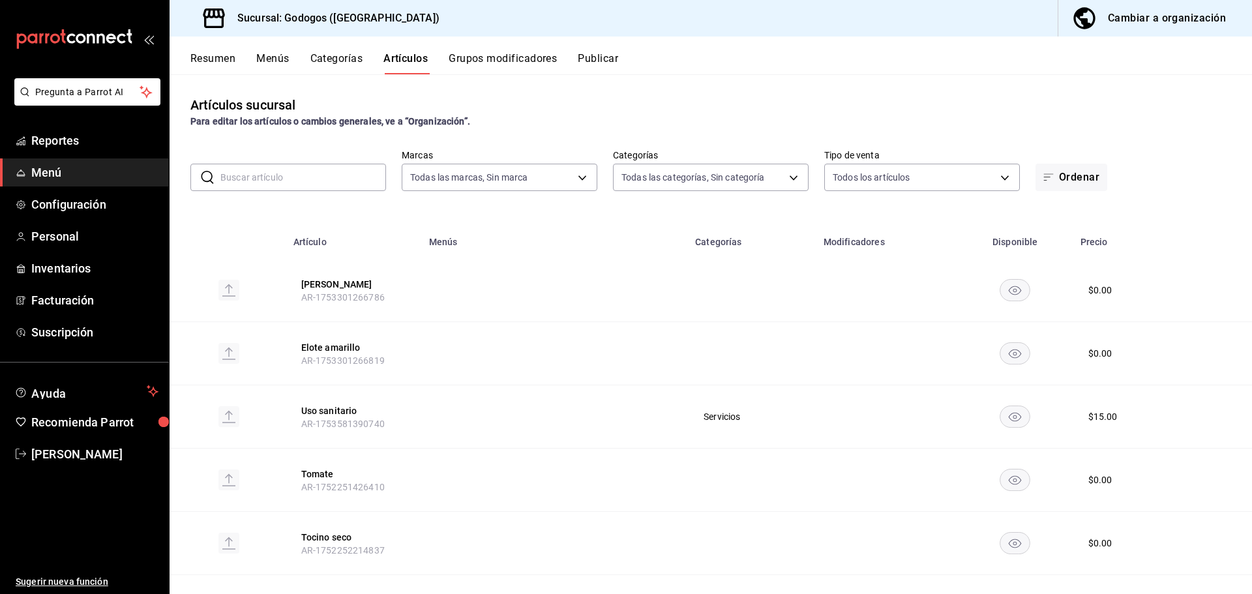
type input "f88750bd-a363-4eea-a372-f4e82ed3d2a9,3a7f3da2-7046-47ea-a0e2-eed43982f75a"
type input "5962cde9-9048-4af2-ad47-e471b16f5af0,c7bce350-fa38-419e-a2dc-2aecf5bff5fe,7235c…"
click at [484, 53] on button "Grupos modificadores" at bounding box center [503, 63] width 108 height 22
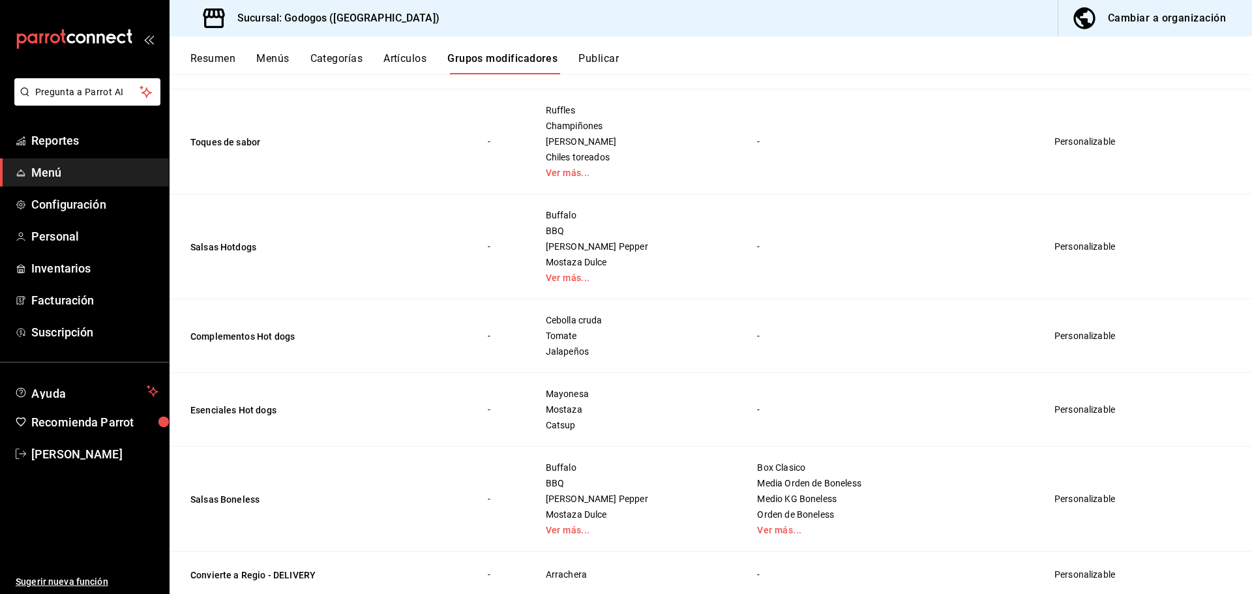
scroll to position [587, 0]
click at [597, 59] on button "Publicar" at bounding box center [598, 63] width 40 height 22
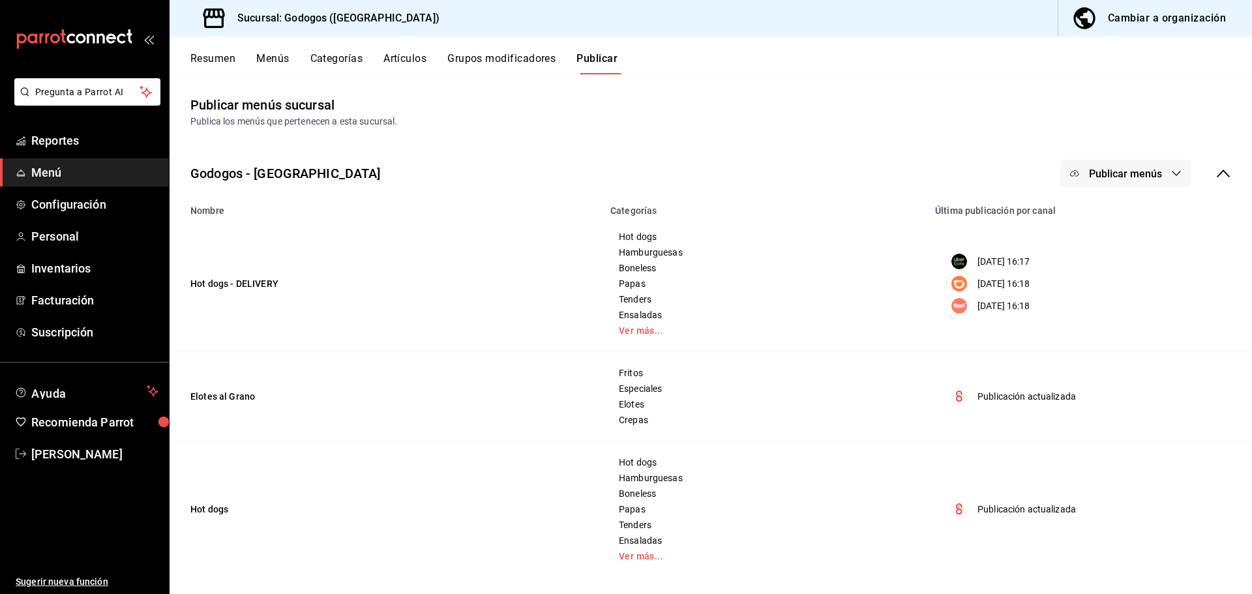
click at [467, 63] on button "Grupos modificadores" at bounding box center [501, 63] width 108 height 22
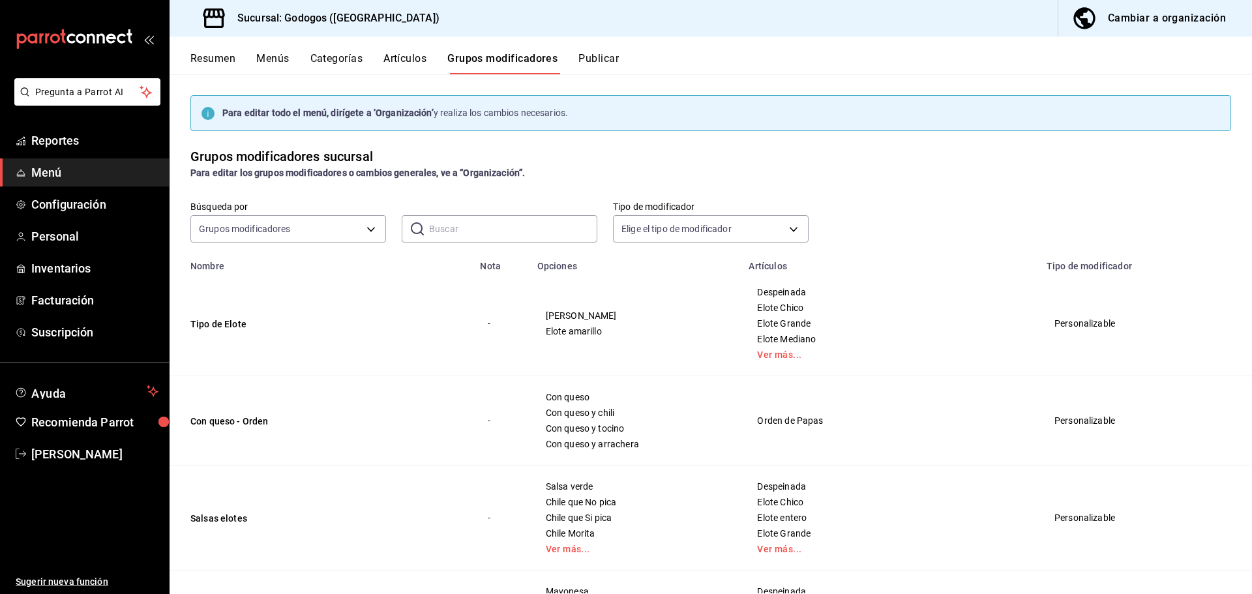
click at [412, 64] on button "Artículos" at bounding box center [404, 63] width 43 height 22
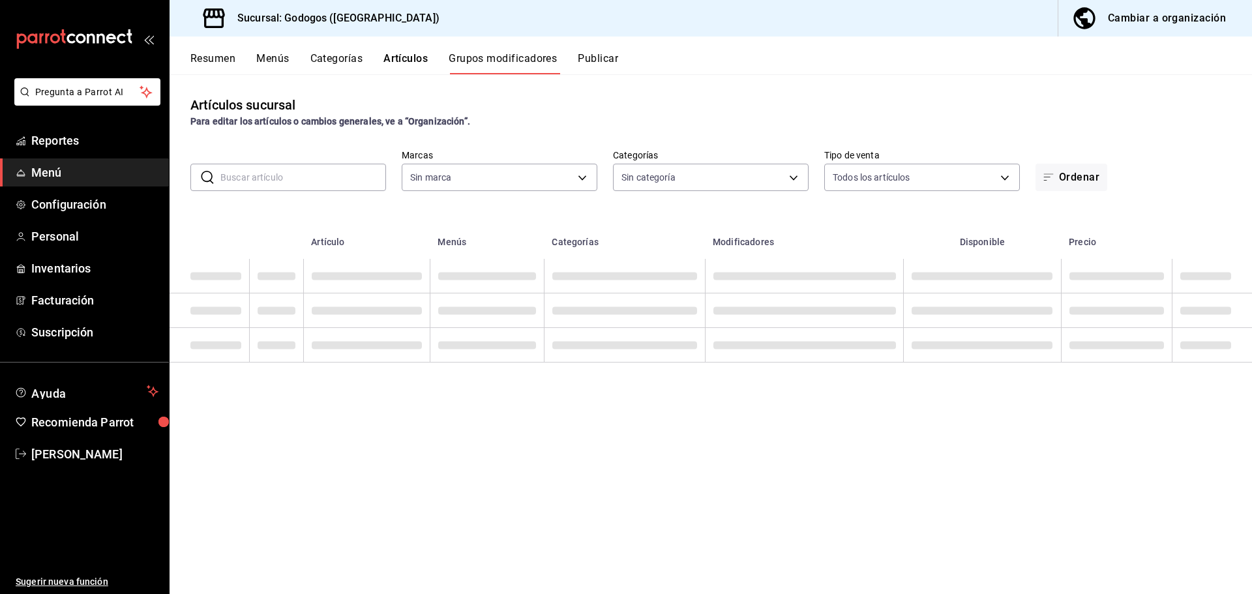
type input "f88750bd-a363-4eea-a372-f4e82ed3d2a9,3a7f3da2-7046-47ea-a0e2-eed43982f75a"
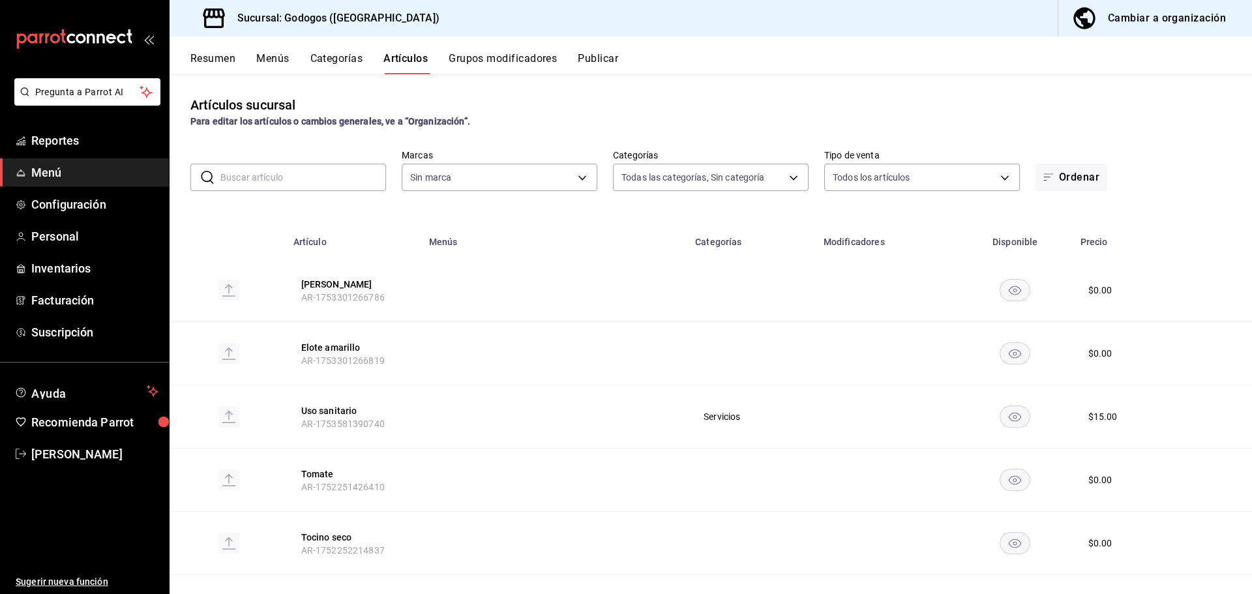
type input "5962cde9-9048-4af2-ad47-e471b16f5af0,c7bce350-fa38-419e-a2dc-2aecf5bff5fe,7235c…"
type input "f88750bd-a363-4eea-a372-f4e82ed3d2a9,3a7f3da2-7046-47ea-a0e2-eed43982f75a"
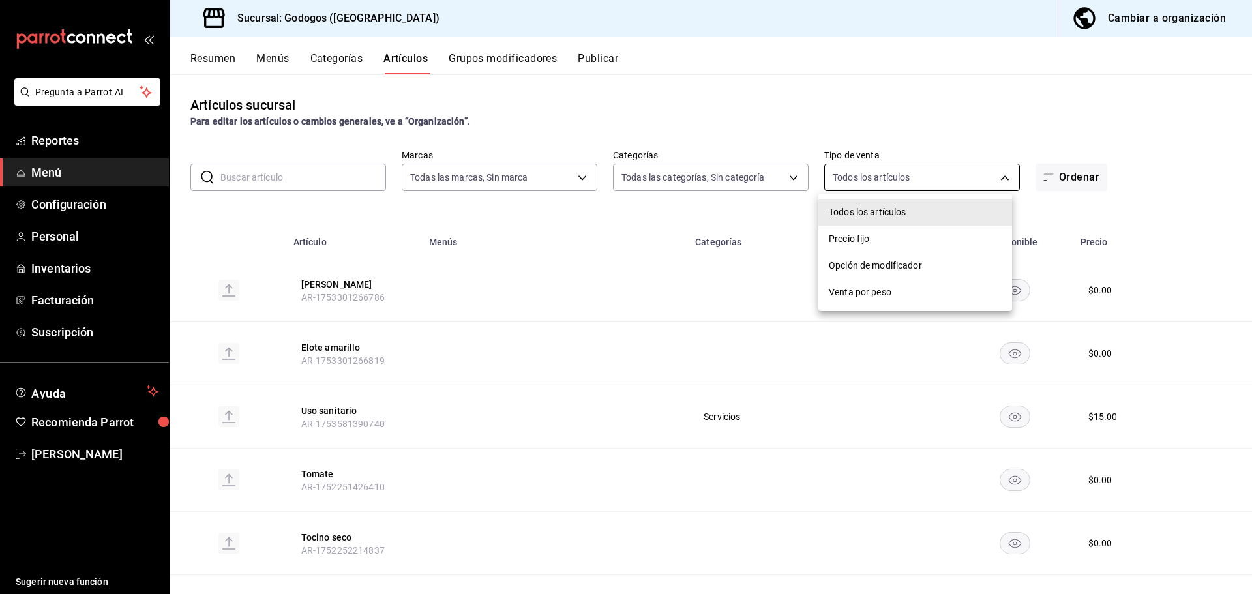
click at [873, 177] on body "Pregunta a Parrot AI Reportes Menú Configuración Personal Inventarios Facturaci…" at bounding box center [626, 297] width 1252 height 594
click at [752, 179] on div at bounding box center [626, 297] width 1252 height 594
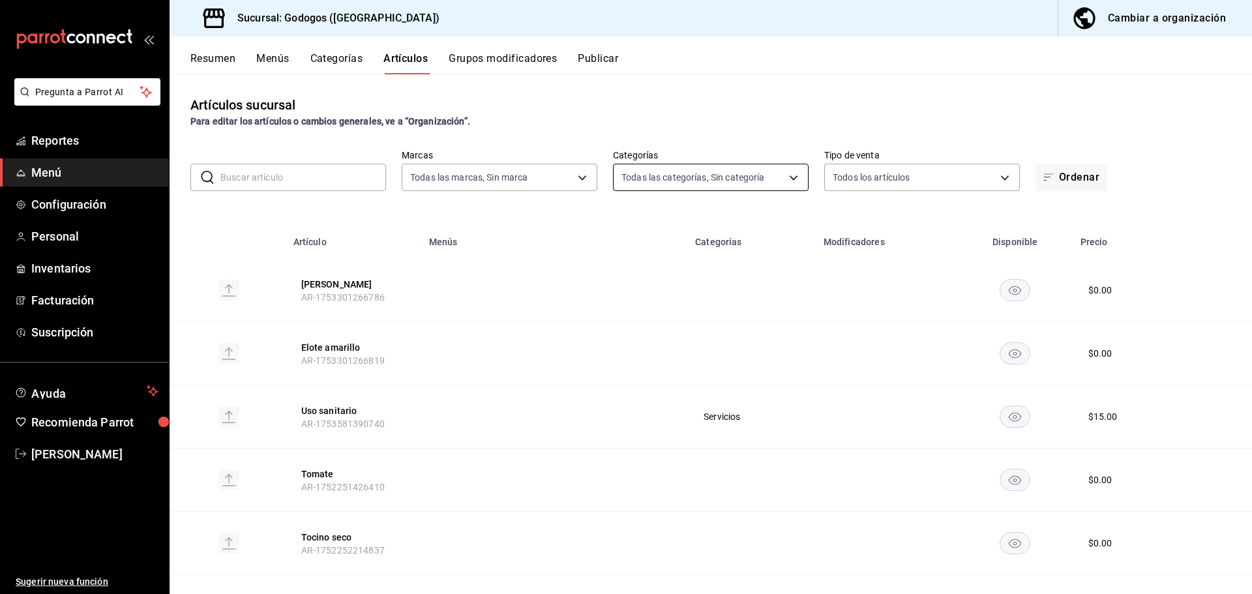
click at [757, 181] on body "Pregunta a Parrot AI Reportes Menú Configuración Personal Inventarios Facturaci…" at bounding box center [626, 297] width 1252 height 594
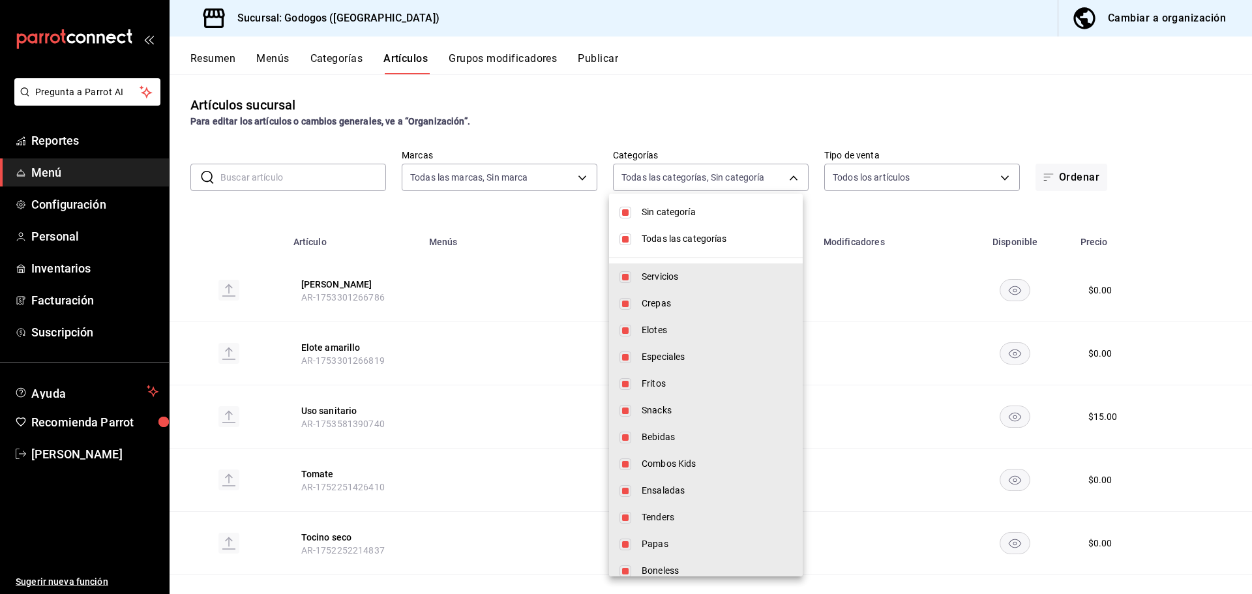
click at [529, 175] on div at bounding box center [626, 297] width 1252 height 594
click at [715, 171] on body "Pregunta a Parrot AI Reportes Menú Configuración Personal Inventarios Facturaci…" at bounding box center [626, 297] width 1252 height 594
click at [628, 211] on input "checkbox" at bounding box center [625, 213] width 12 height 12
checkbox input "false"
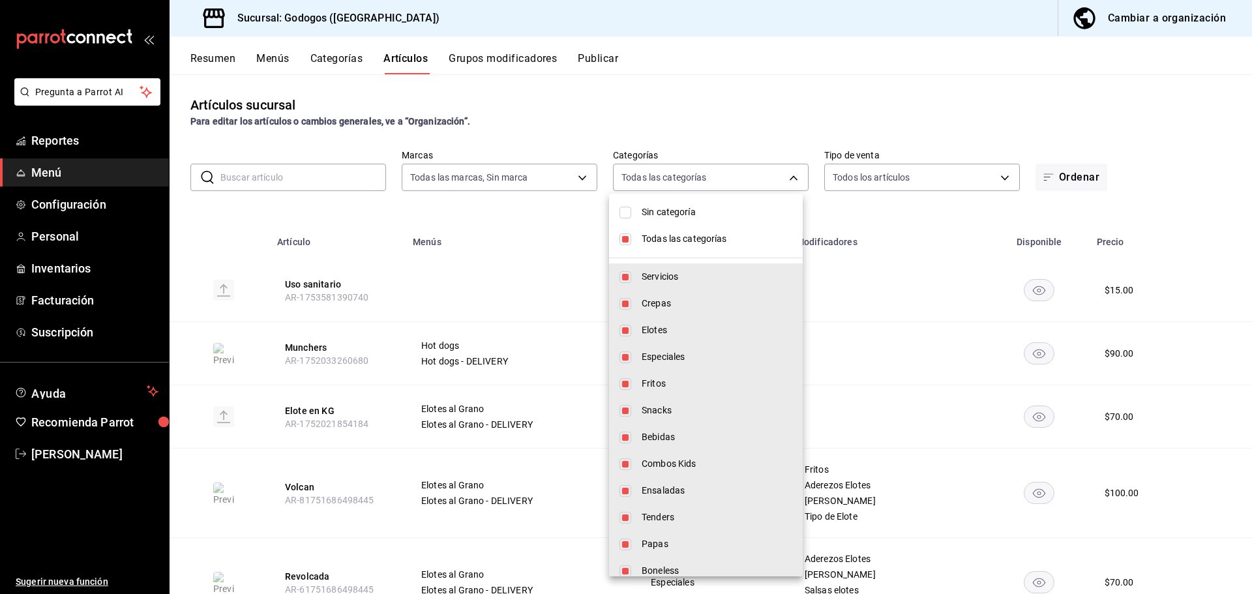
click at [629, 235] on input "checkbox" at bounding box center [625, 239] width 12 height 12
checkbox input "false"
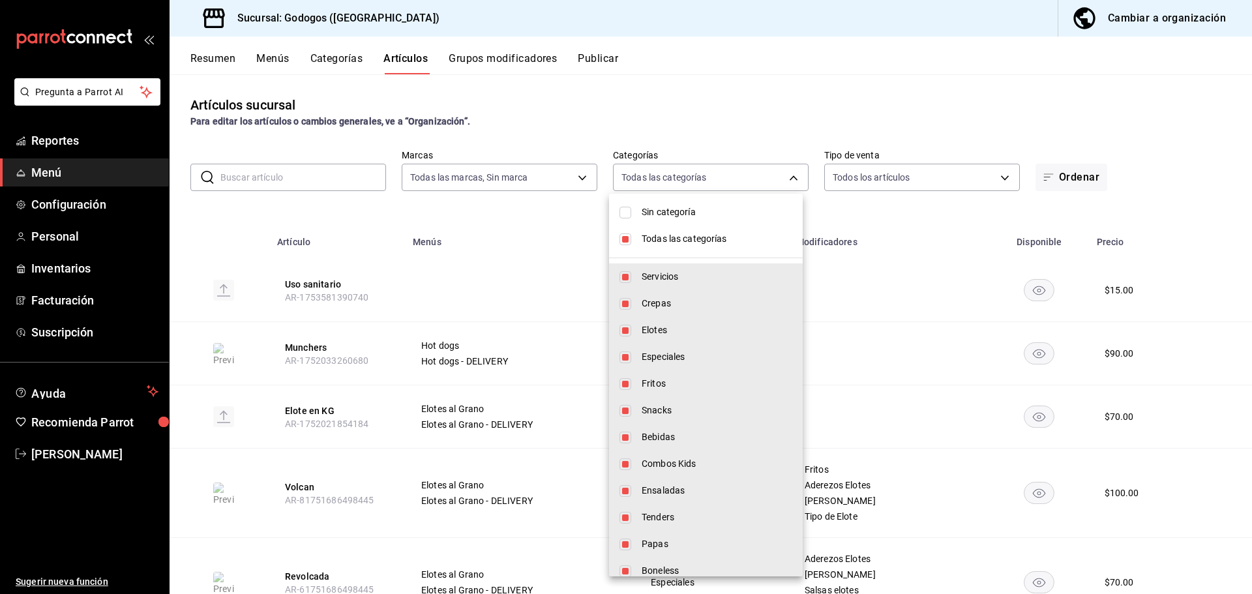
checkbox input "false"
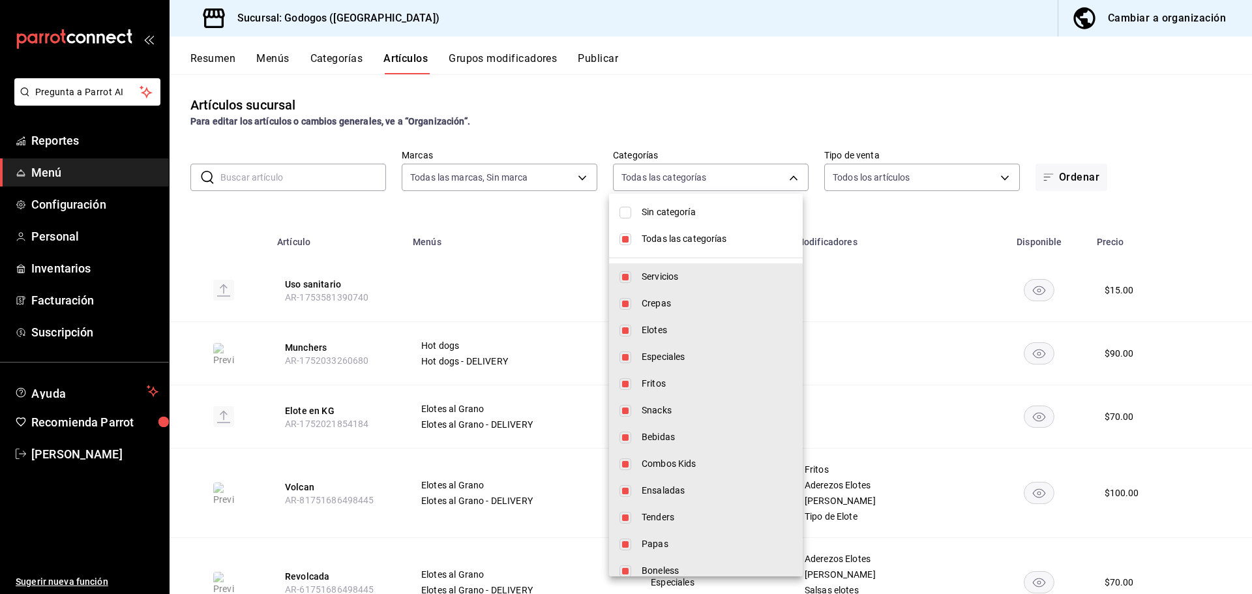
checkbox input "false"
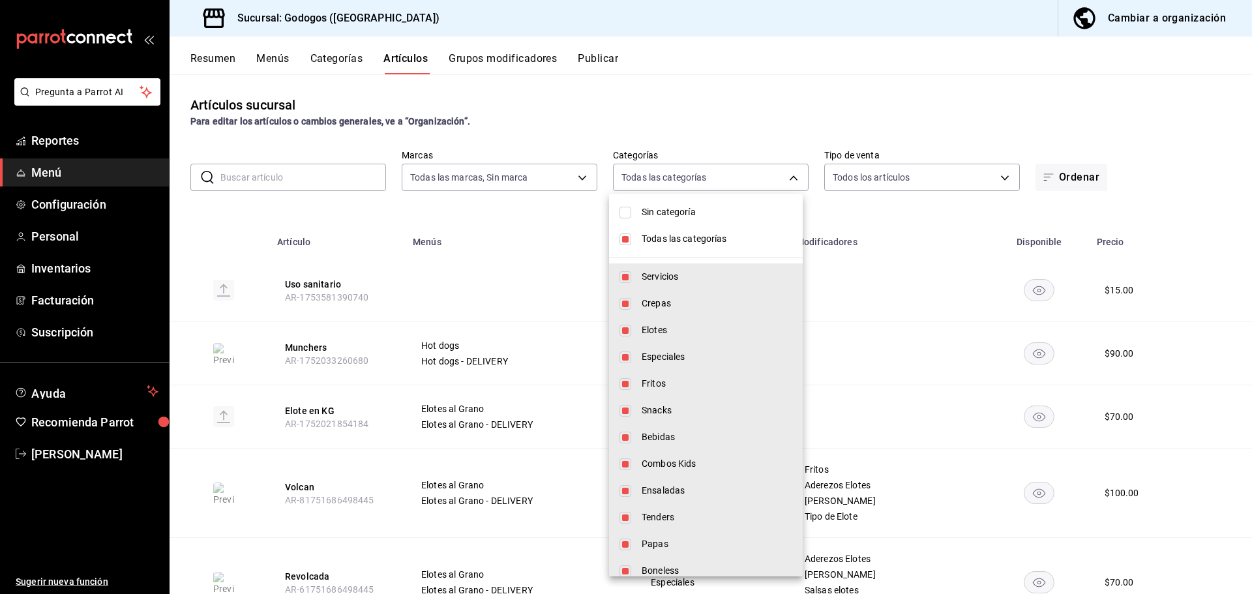
checkbox input "false"
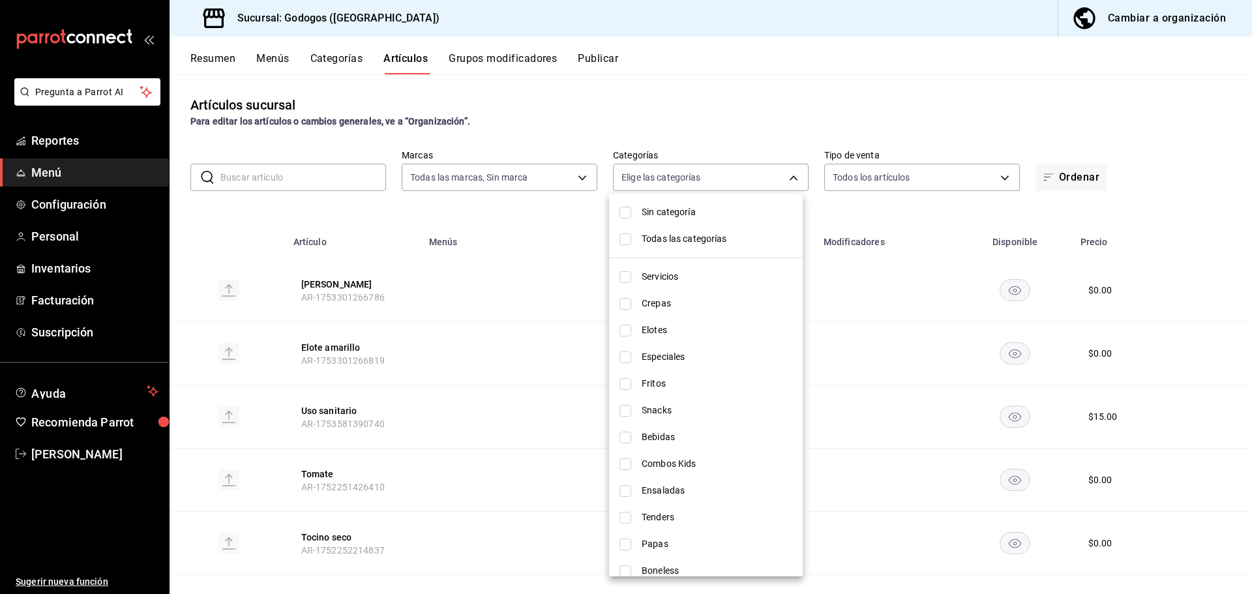
click at [626, 273] on input "checkbox" at bounding box center [625, 277] width 12 height 12
checkbox input "true"
type input "5962cde9-9048-4af2-ad47-e471b16f5af0"
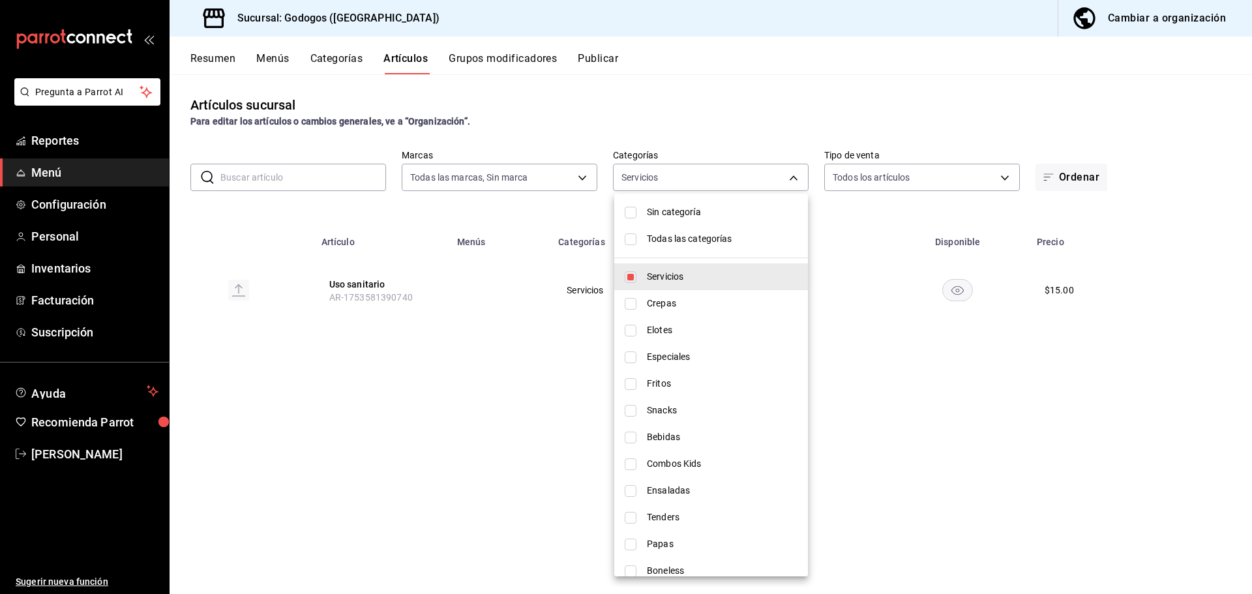
click at [409, 418] on div at bounding box center [626, 297] width 1252 height 594
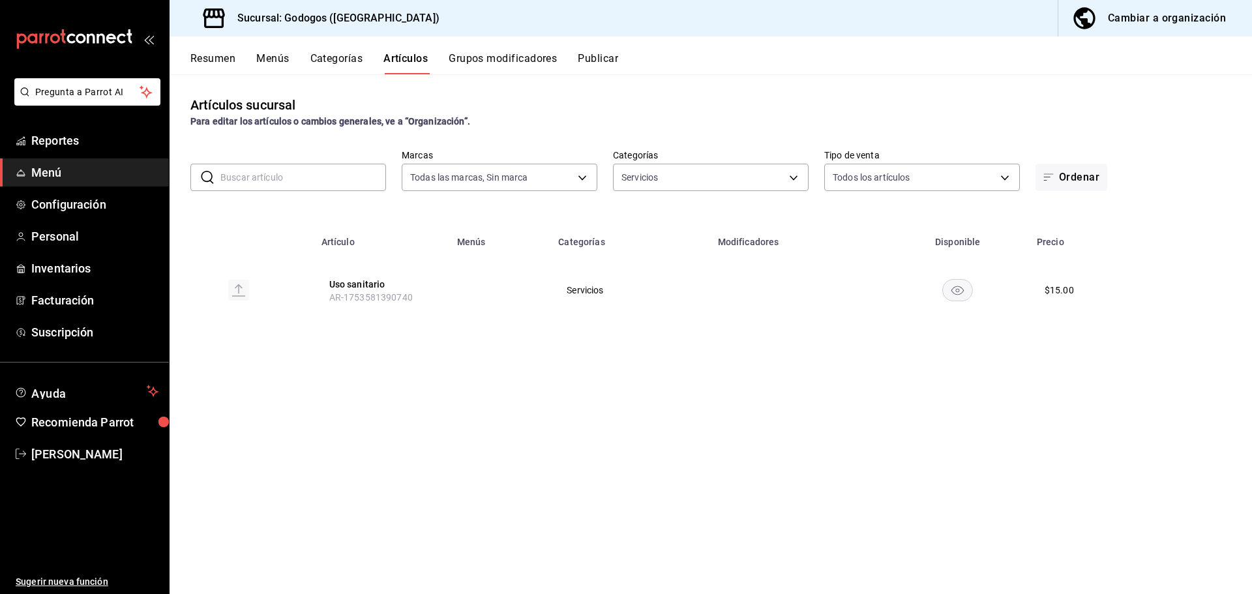
click at [88, 166] on span "Menú" at bounding box center [94, 173] width 127 height 18
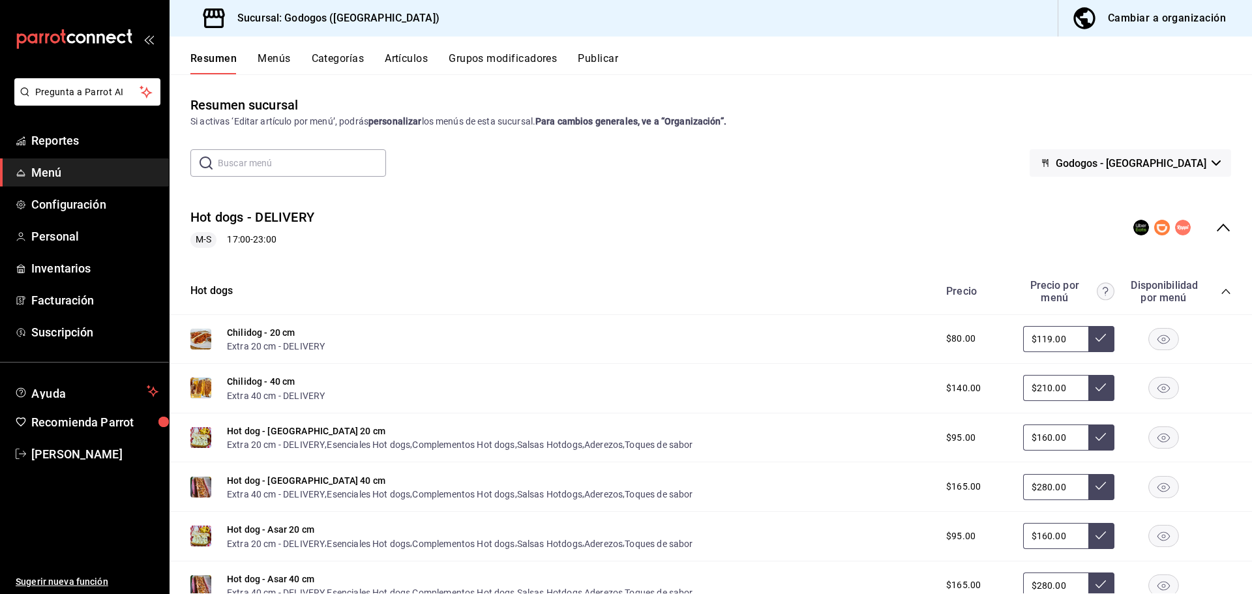
click at [271, 61] on button "Menús" at bounding box center [274, 63] width 33 height 22
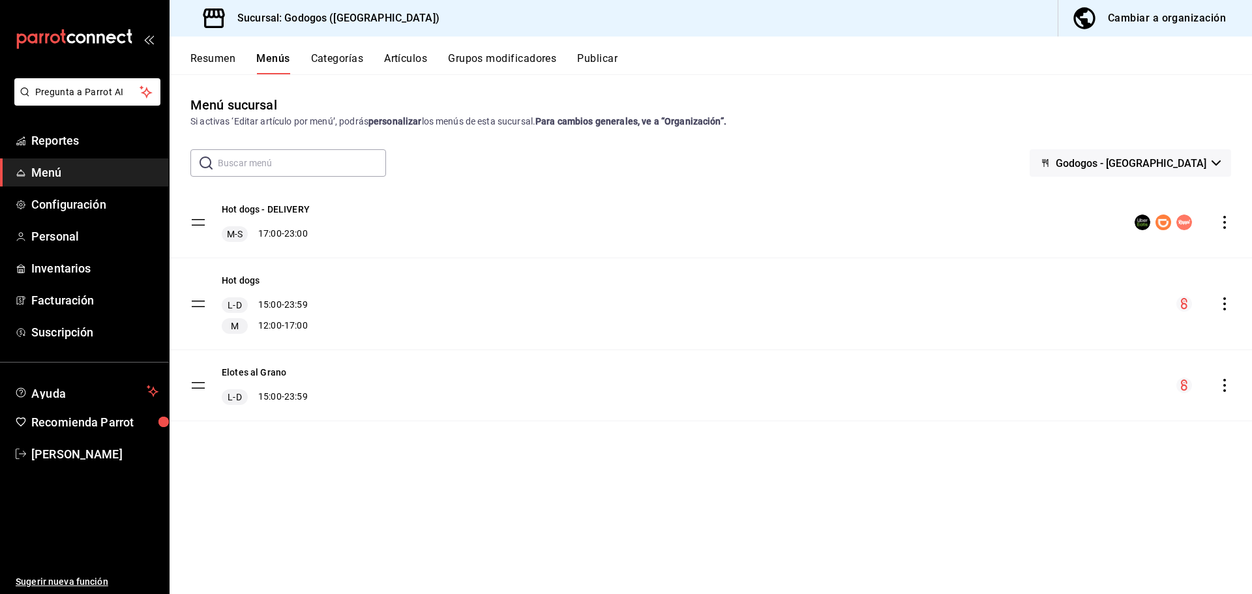
click at [241, 101] on div "Menú sucursal" at bounding box center [233, 105] width 87 height 20
click at [213, 110] on div "Menú sucursal" at bounding box center [233, 105] width 87 height 20
click at [221, 59] on button "Resumen" at bounding box center [212, 63] width 45 height 22
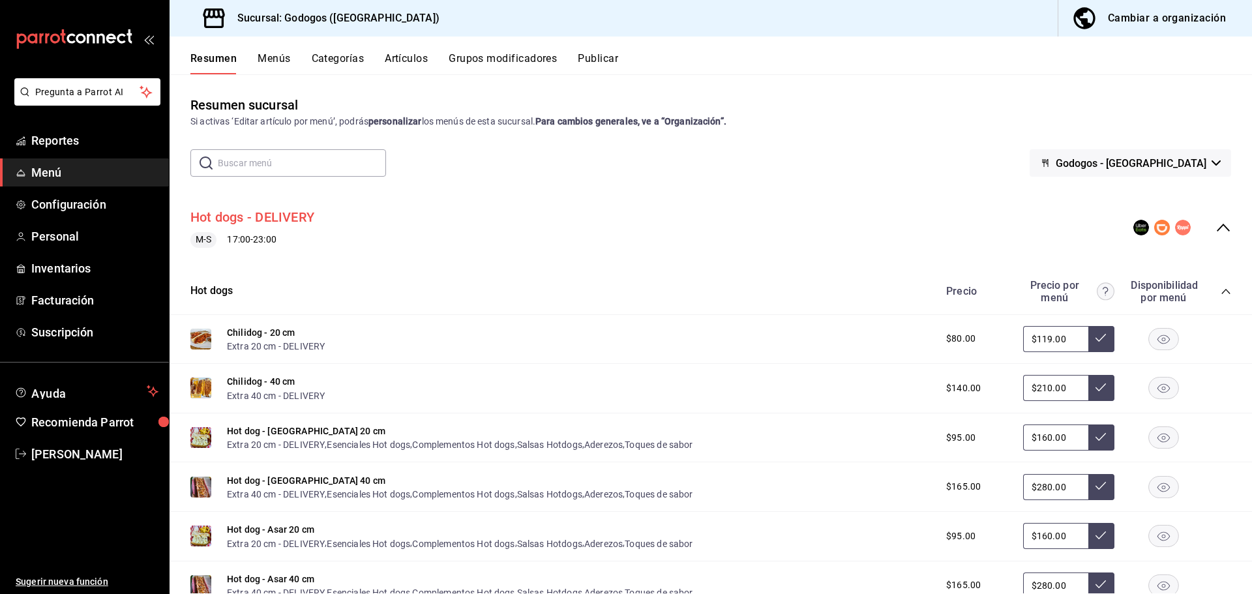
click at [288, 226] on button "Hot dogs - DELIVERY" at bounding box center [252, 217] width 124 height 19
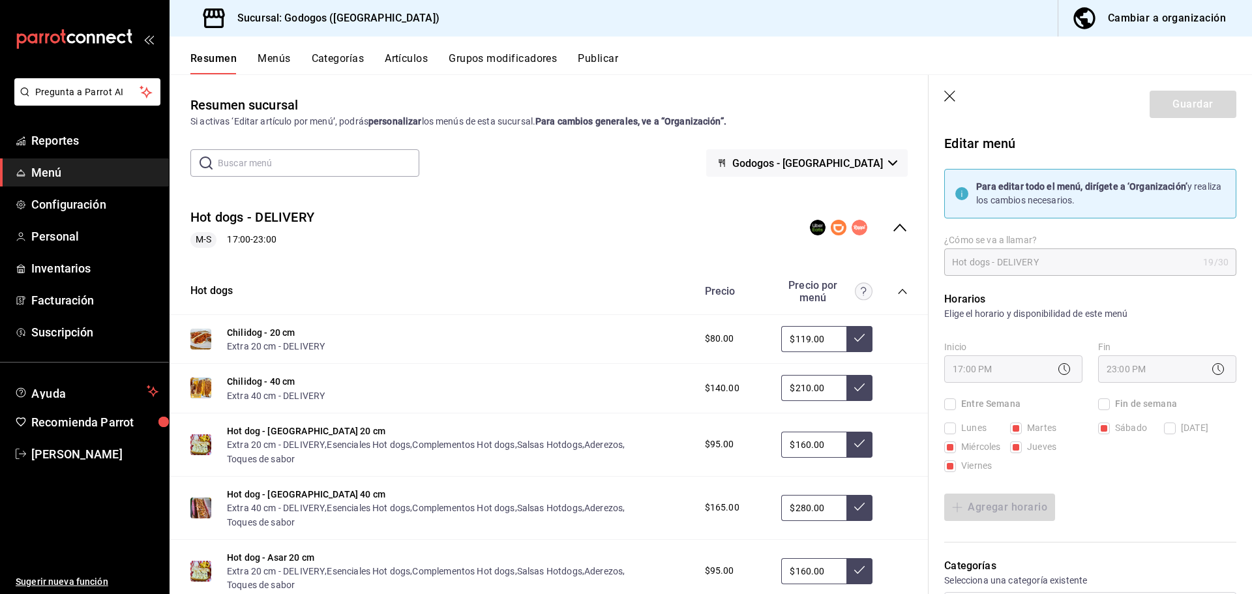
click at [926, 94] on icon "button" at bounding box center [949, 96] width 11 height 11
checkbox input "false"
type input "1755639231988"
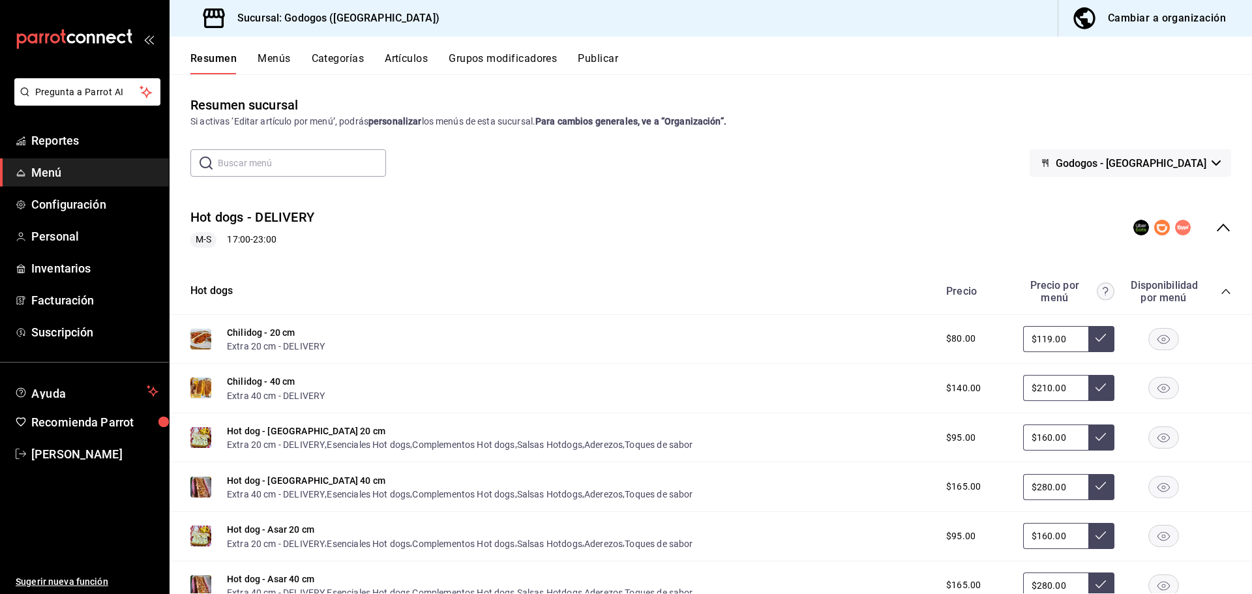
click at [71, 31] on icon "mailbox folders" at bounding box center [74, 39] width 117 height 20
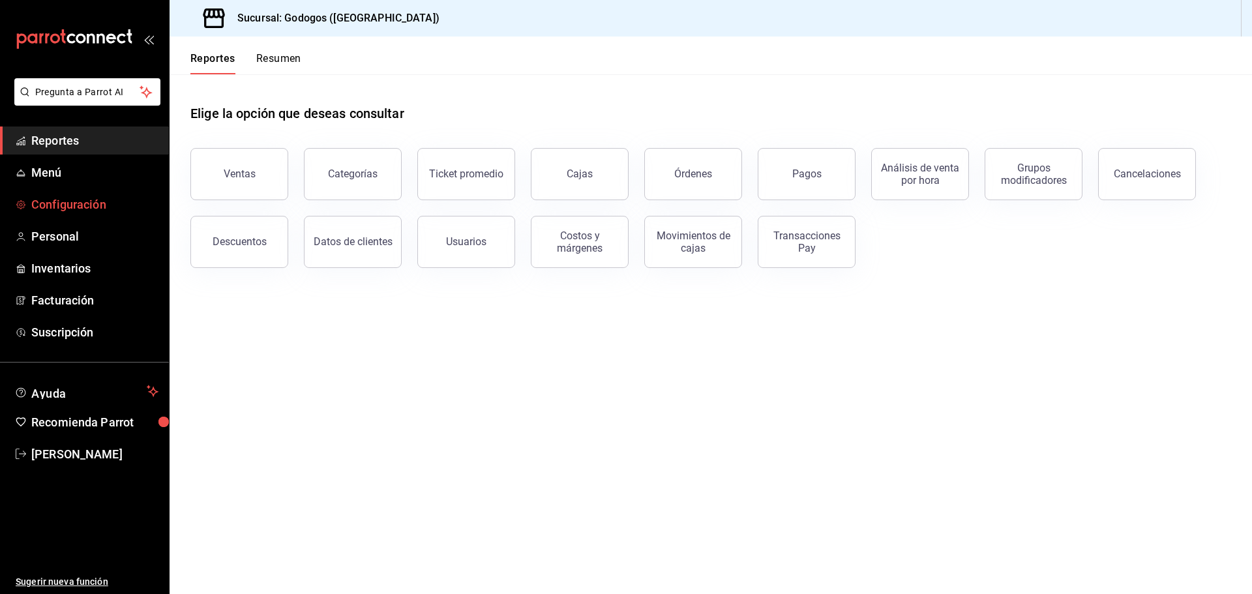
click at [72, 213] on link "Configuración" at bounding box center [84, 204] width 169 height 28
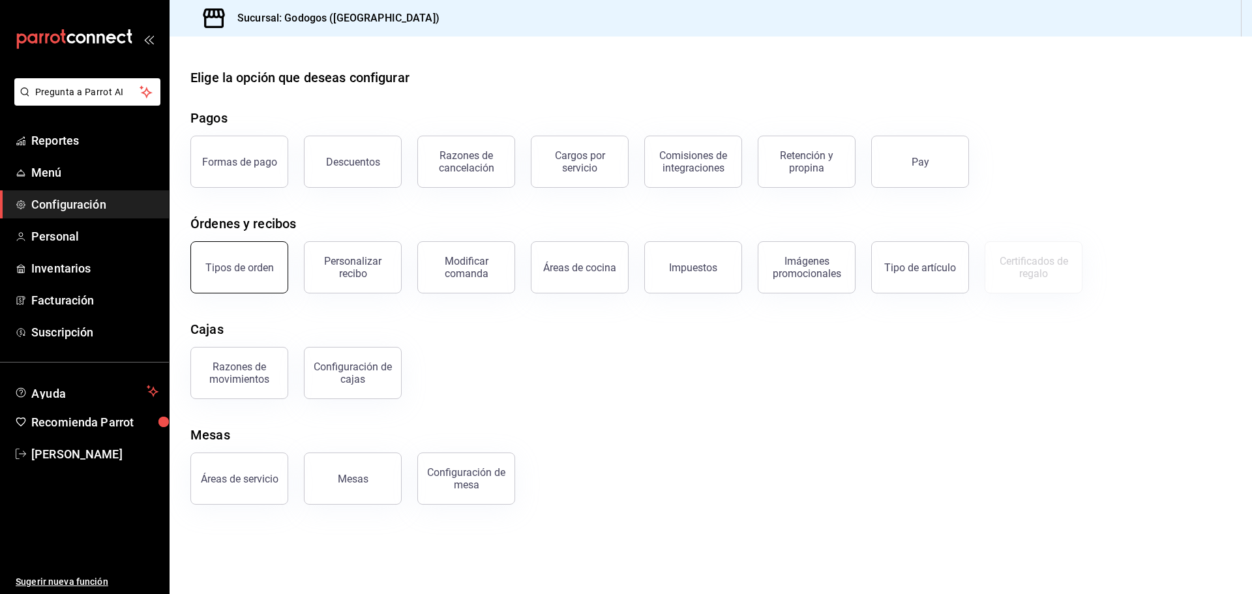
click at [259, 280] on button "Tipos de orden" at bounding box center [239, 267] width 98 height 52
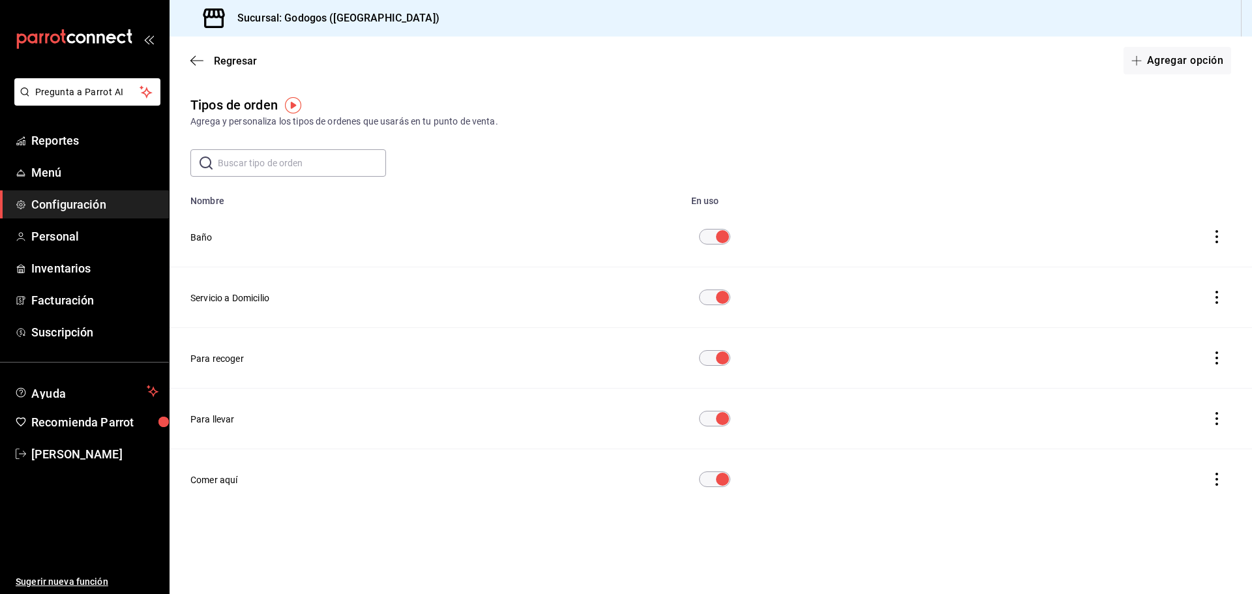
click at [722, 235] on input "diningOptionTable" at bounding box center [722, 237] width 47 height 16
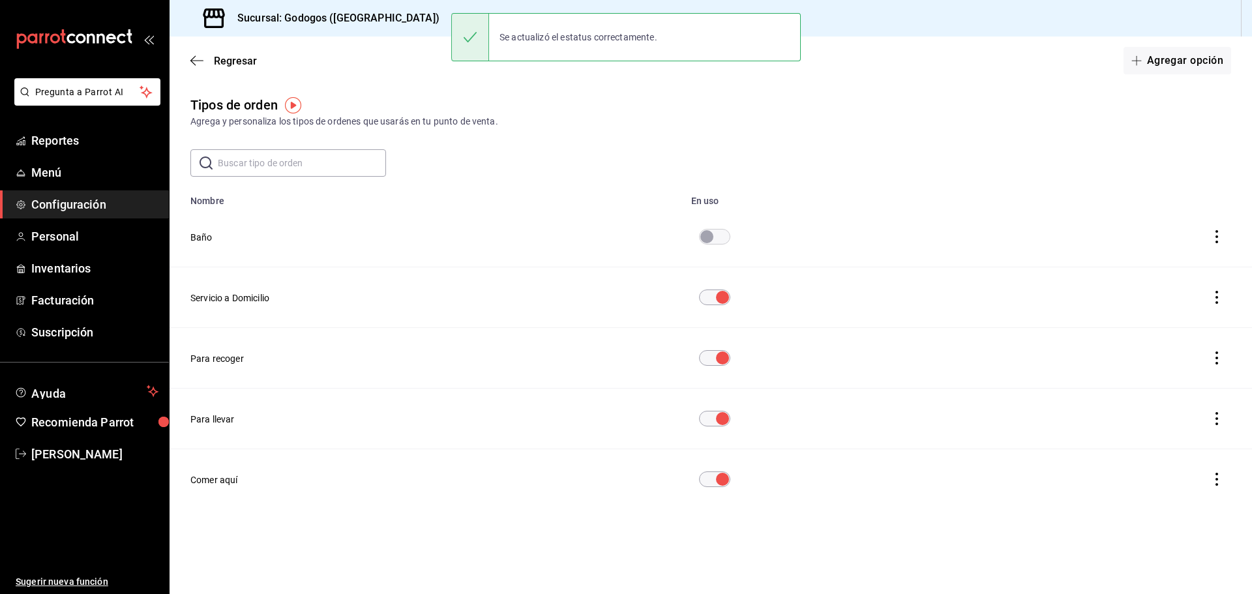
click at [926, 239] on icon "actions" at bounding box center [1216, 236] width 13 height 13
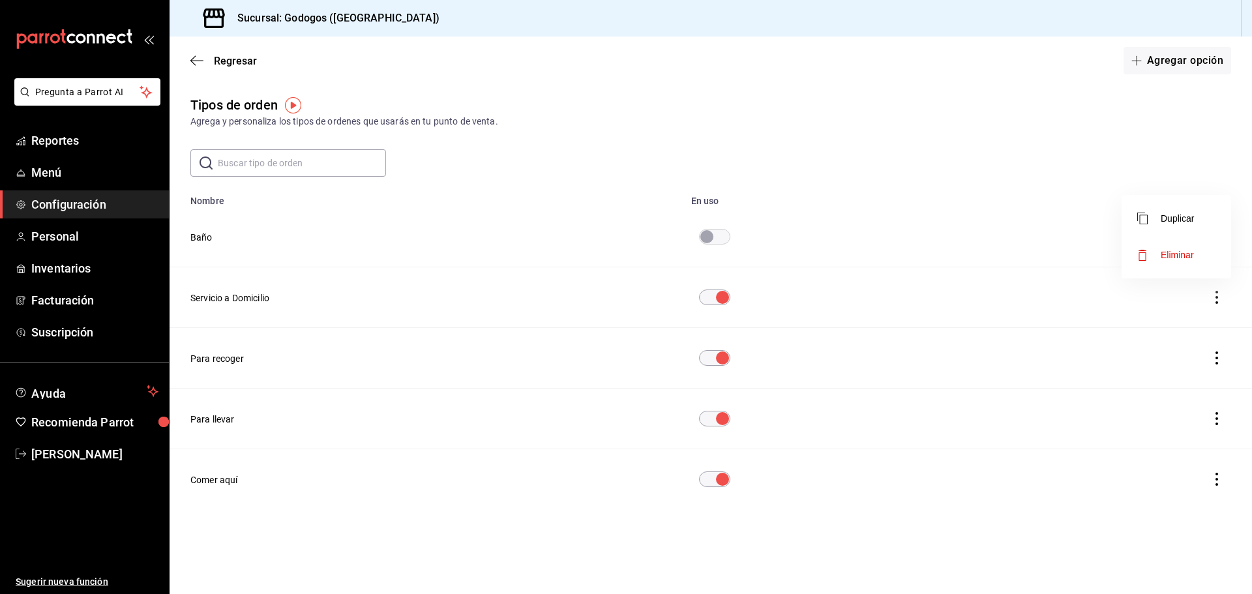
click at [926, 175] on div at bounding box center [626, 297] width 1252 height 594
click at [198, 61] on icon "button" at bounding box center [196, 60] width 13 height 1
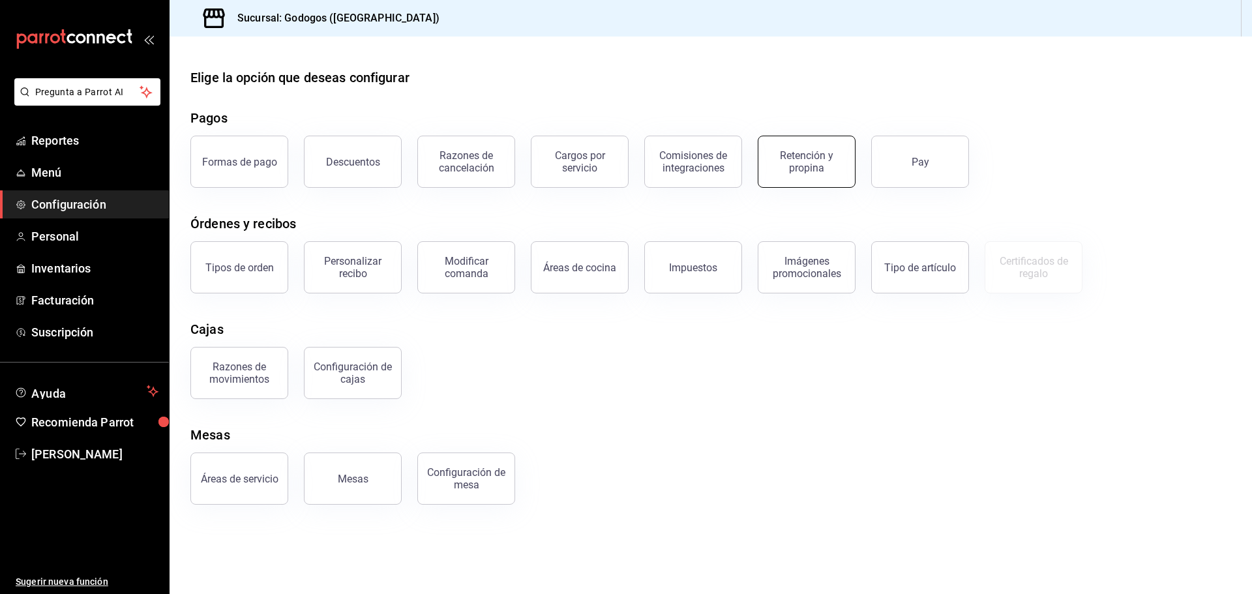
click at [799, 178] on button "Retención y propina" at bounding box center [807, 162] width 98 height 52
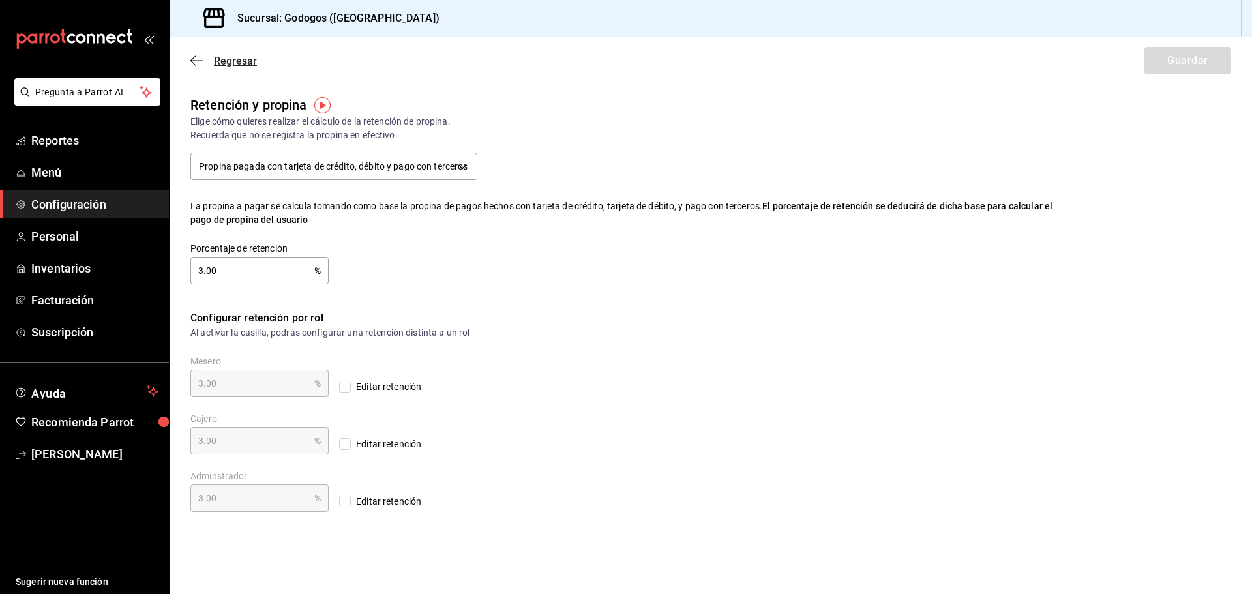
click at [194, 62] on icon "button" at bounding box center [196, 61] width 13 height 12
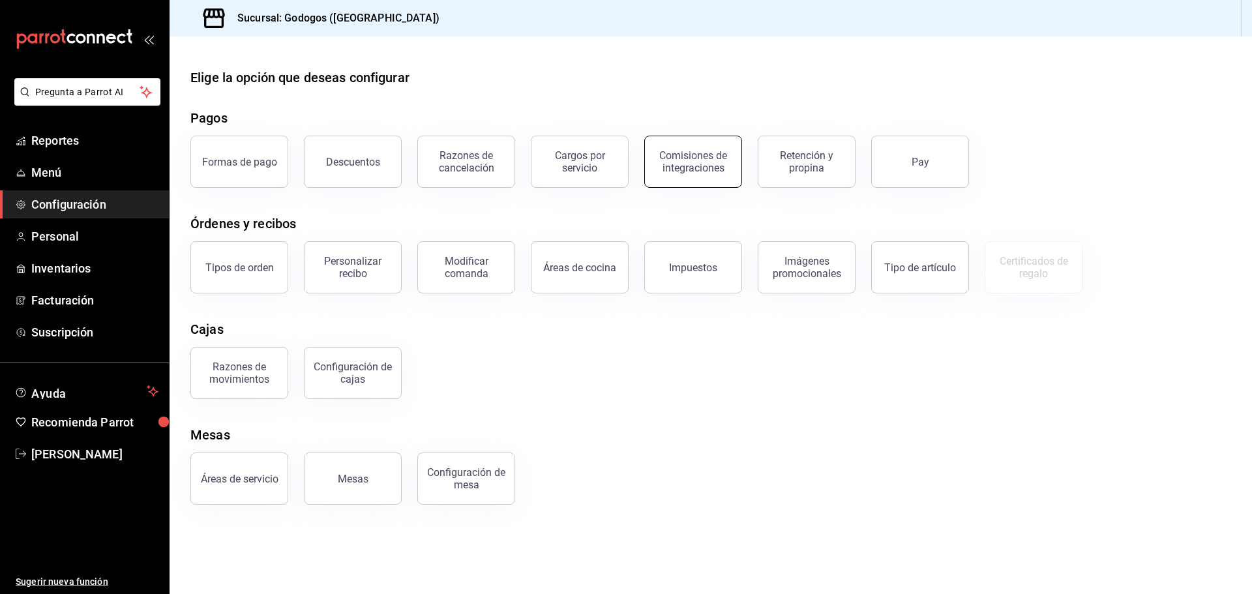
click at [704, 175] on button "Comisiones de integraciones" at bounding box center [693, 162] width 98 height 52
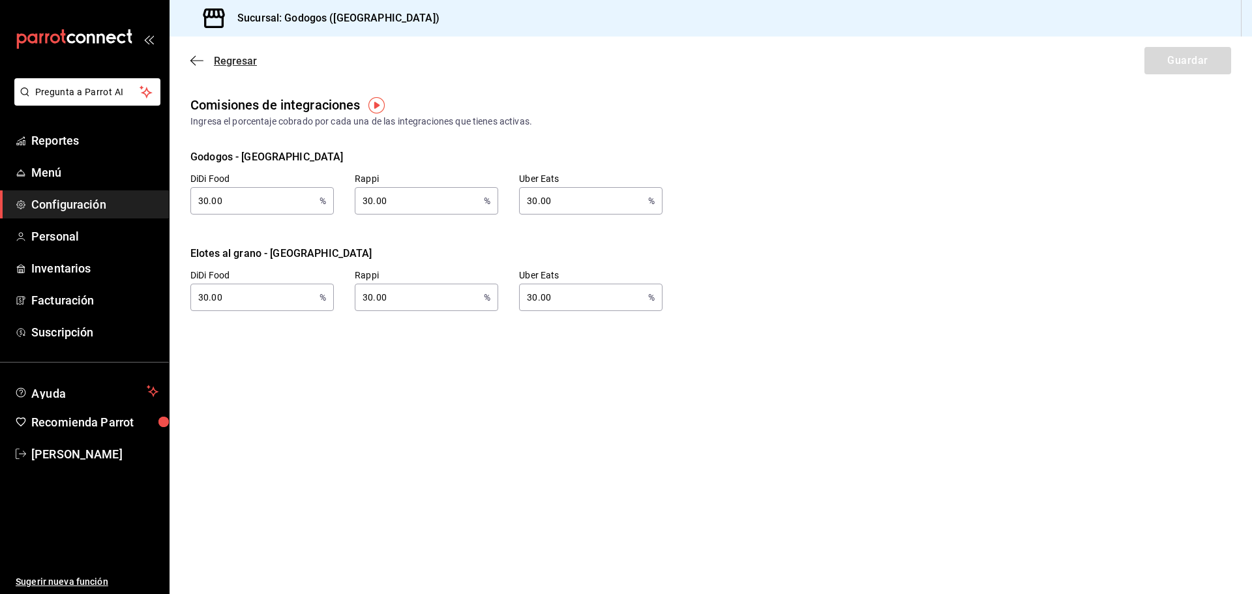
click at [201, 65] on icon "button" at bounding box center [196, 61] width 13 height 12
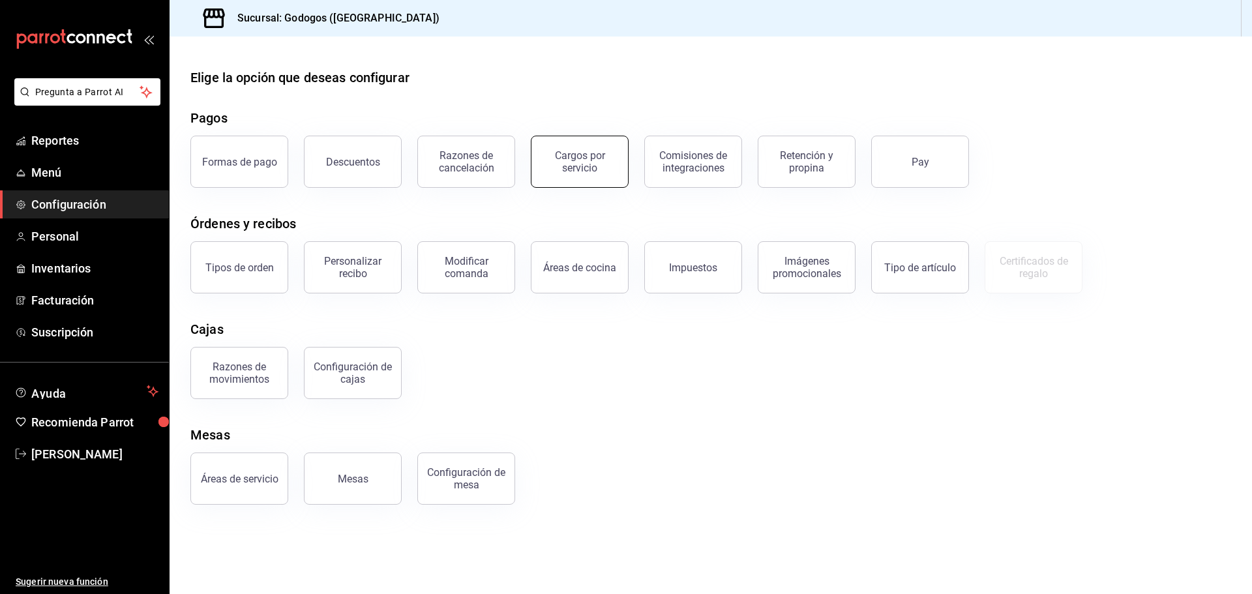
click at [570, 175] on button "Cargos por servicio" at bounding box center [580, 162] width 98 height 52
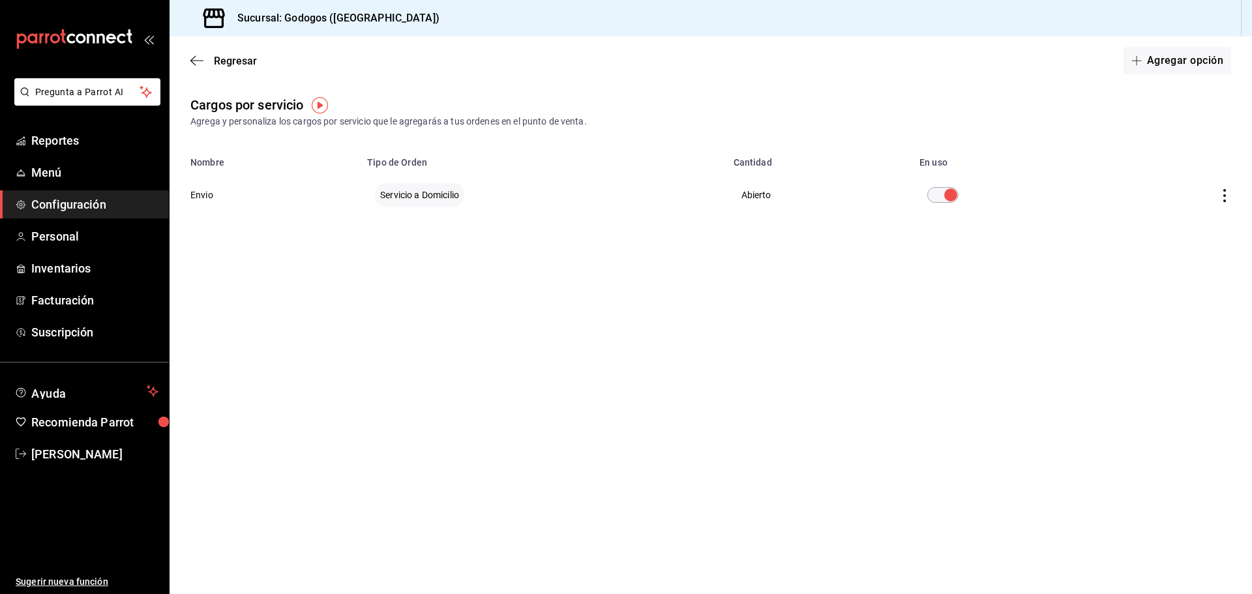
click at [318, 107] on img "button" at bounding box center [320, 105] width 16 height 16
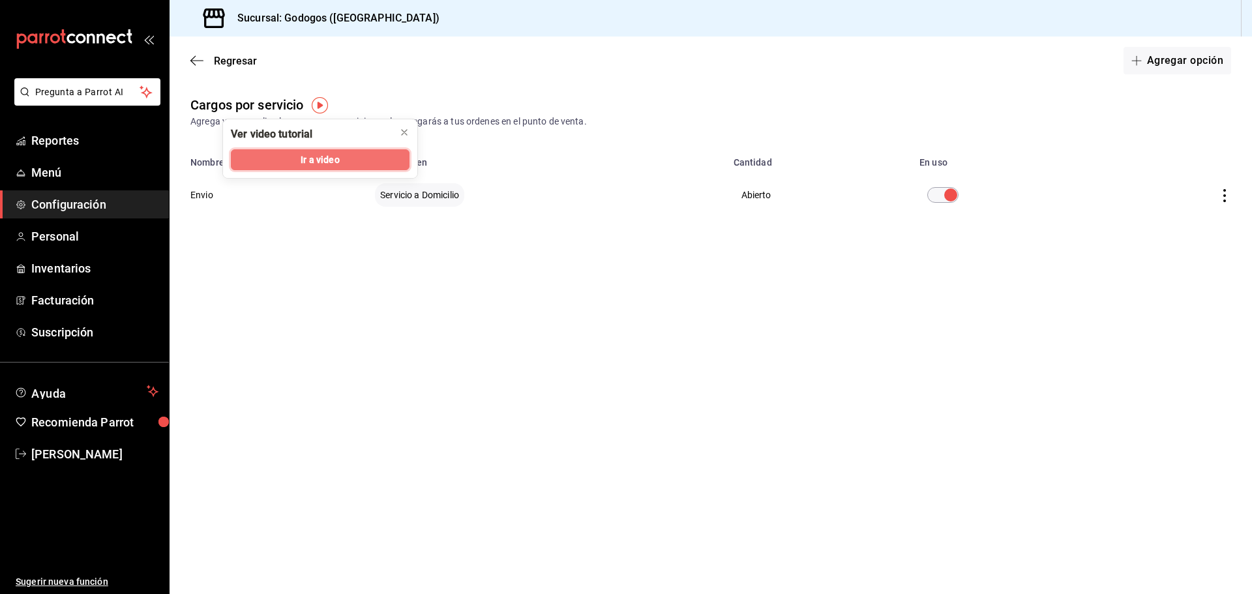
click at [320, 158] on span "Ir a video" at bounding box center [320, 160] width 38 height 14
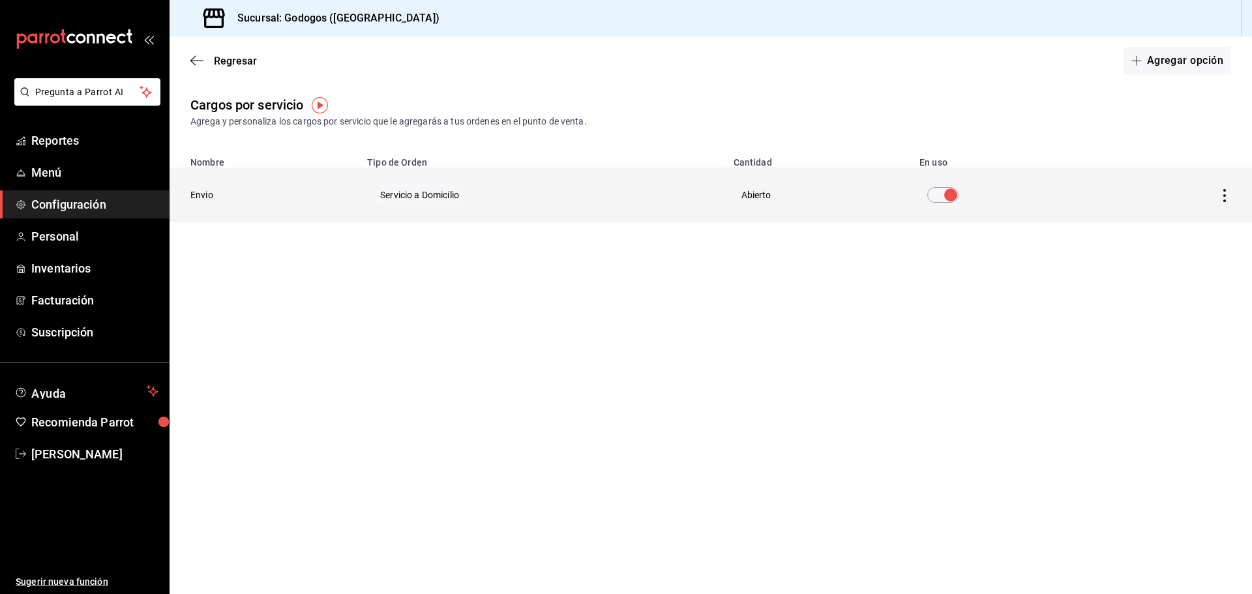
click at [926, 195] on icon "actions" at bounding box center [1224, 195] width 13 height 13
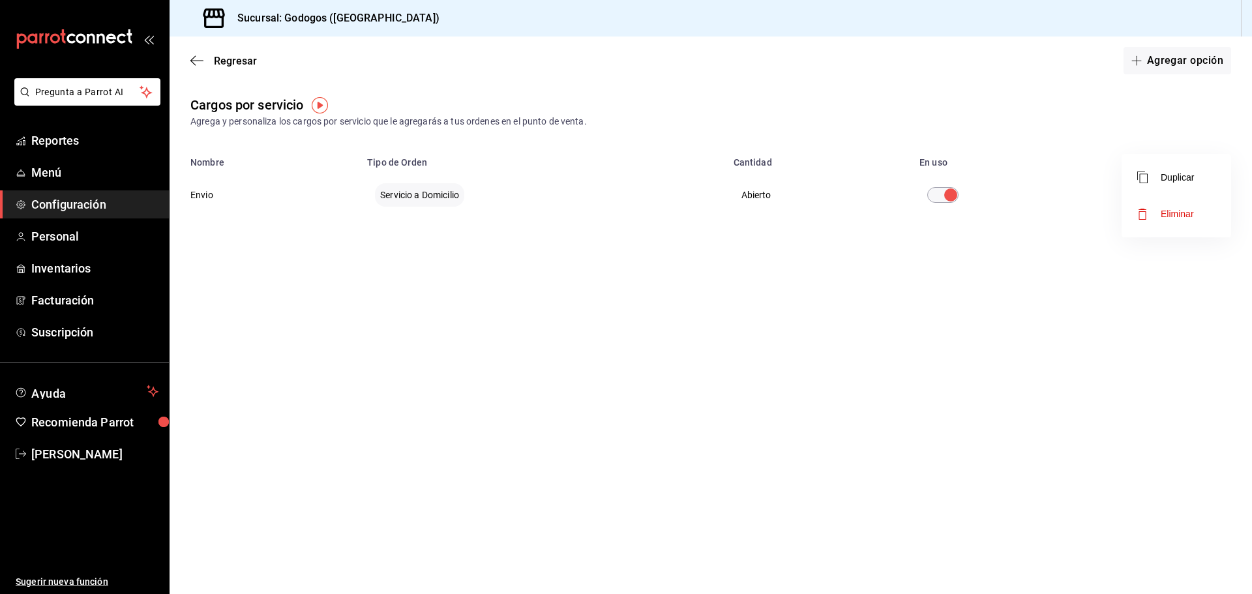
click at [780, 393] on div at bounding box center [626, 297] width 1252 height 594
click at [926, 52] on button "Agregar opción" at bounding box center [1177, 60] width 108 height 27
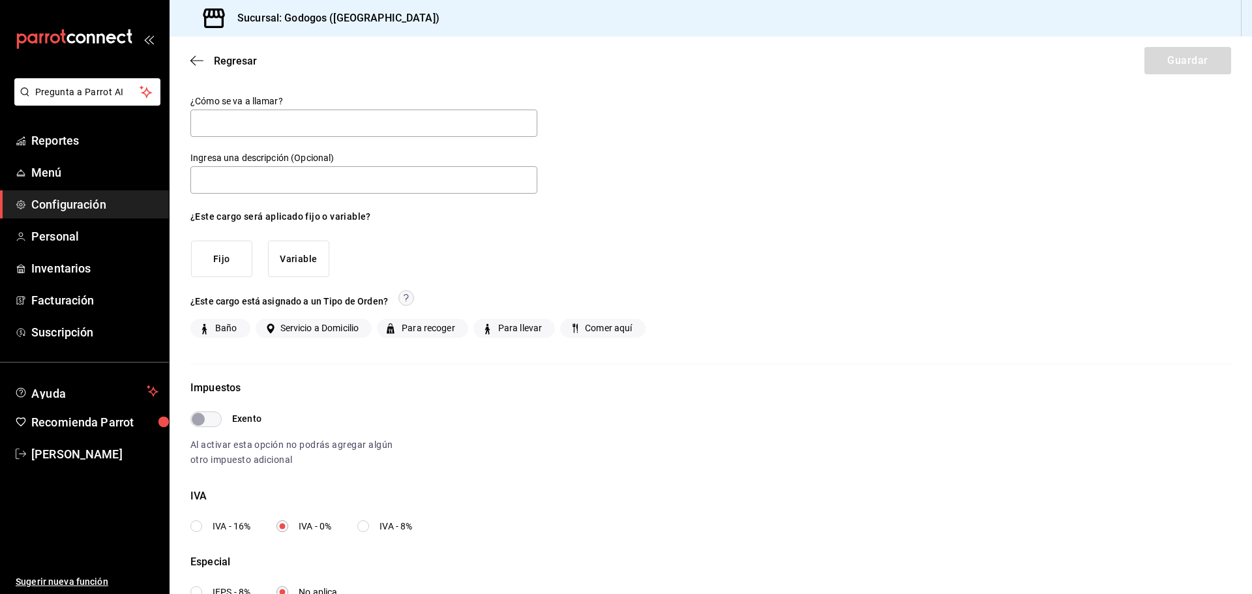
scroll to position [42, 0]
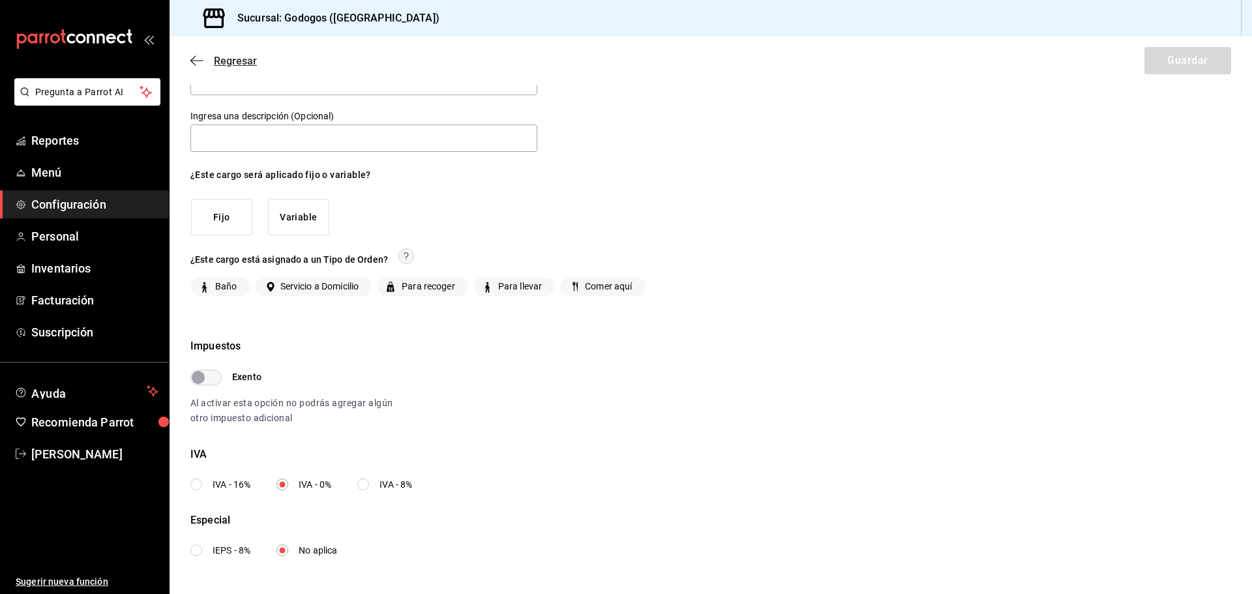
click at [199, 58] on icon "button" at bounding box center [196, 61] width 13 height 12
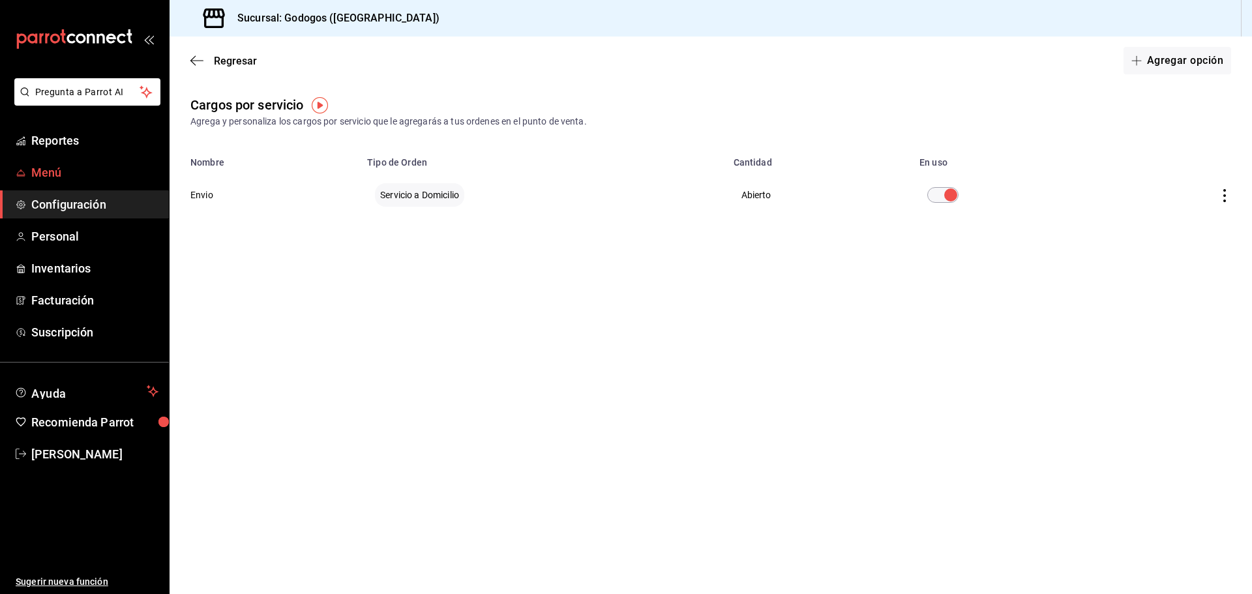
click at [70, 170] on span "Menú" at bounding box center [94, 173] width 127 height 18
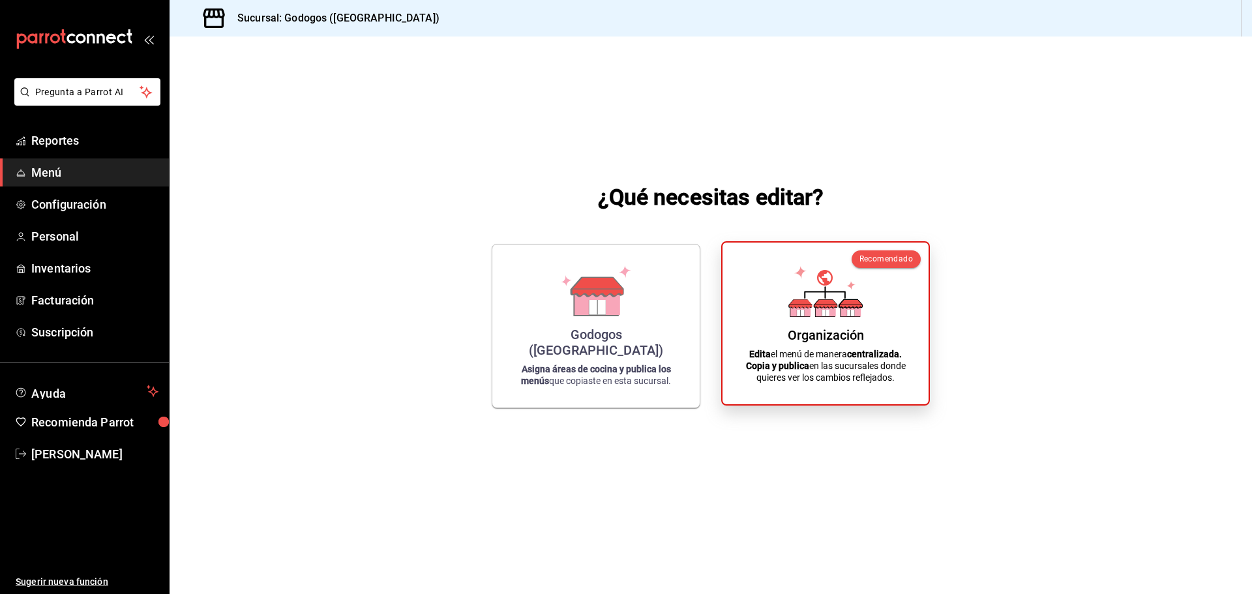
click at [850, 318] on div "Organización Edita el menú de manera centralizada. Copia y publica en las sucur…" at bounding box center [825, 323] width 175 height 141
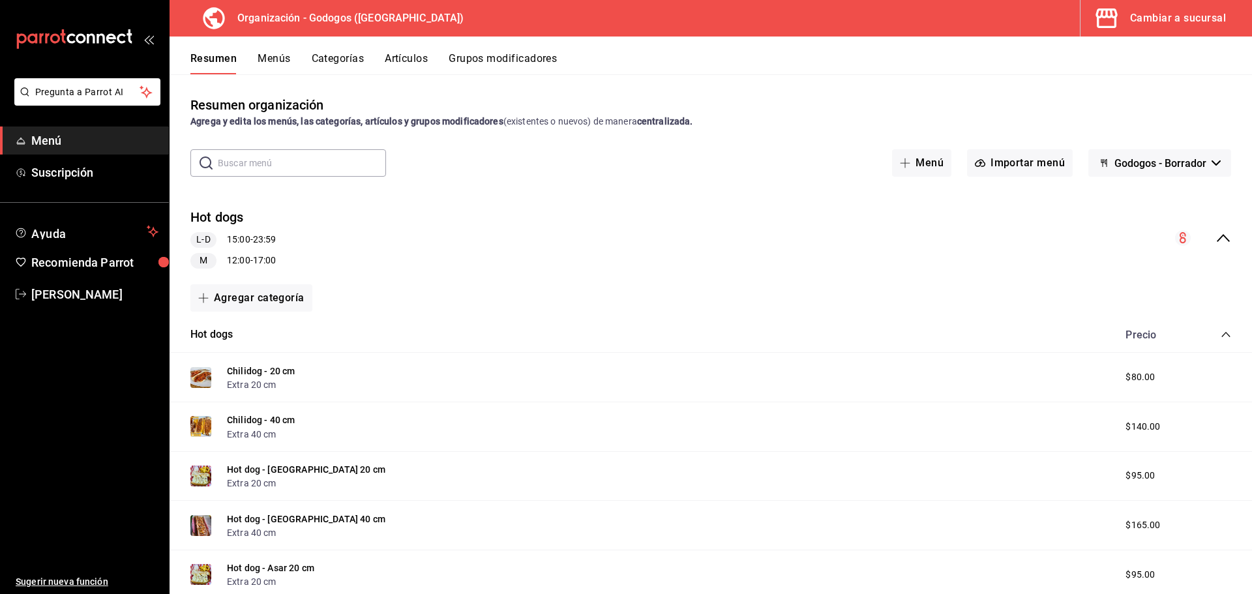
click at [203, 266] on span "M" at bounding box center [203, 261] width 18 height 14
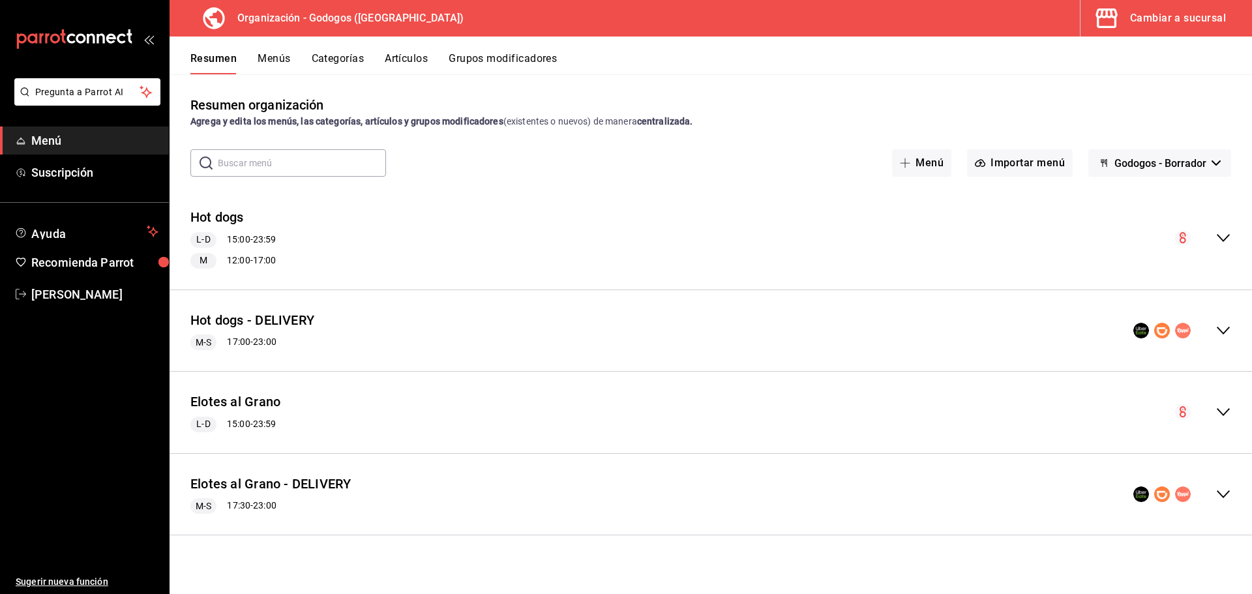
click at [203, 266] on span "M" at bounding box center [203, 261] width 18 height 14
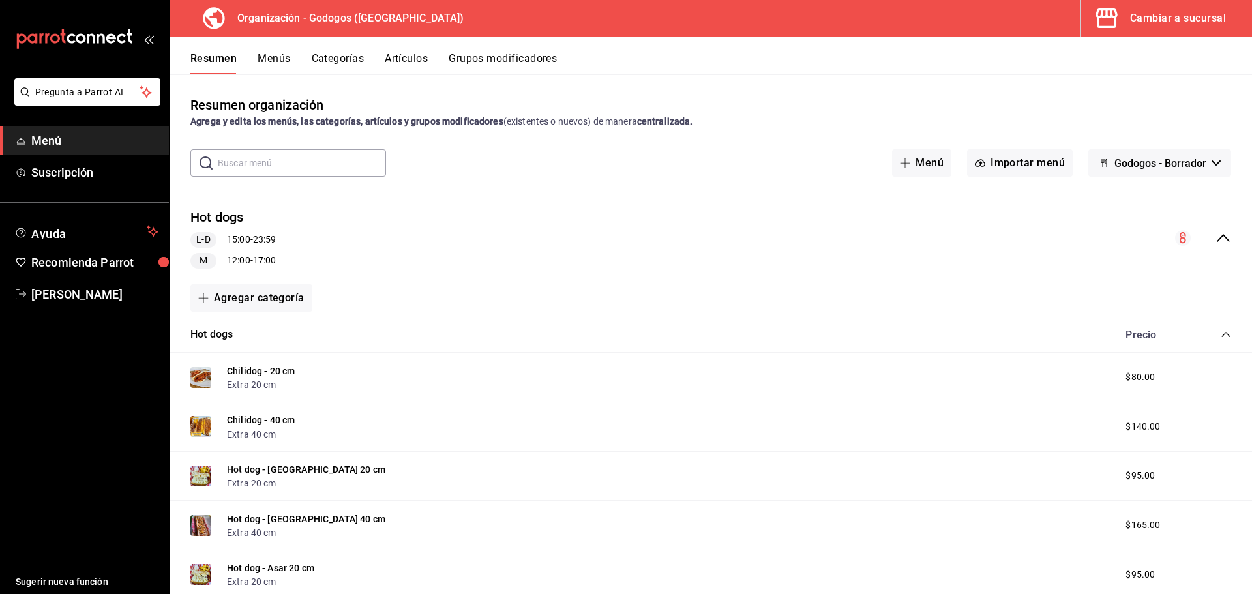
click at [203, 266] on span "M" at bounding box center [203, 261] width 18 height 14
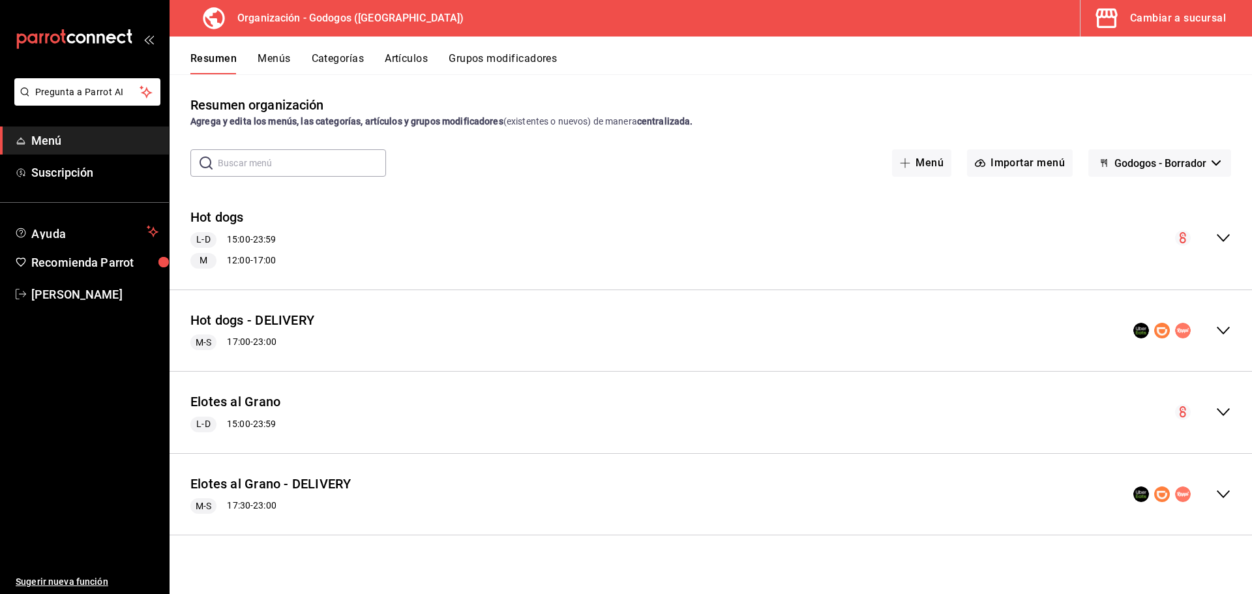
click at [398, 63] on button "Artículos" at bounding box center [406, 63] width 43 height 22
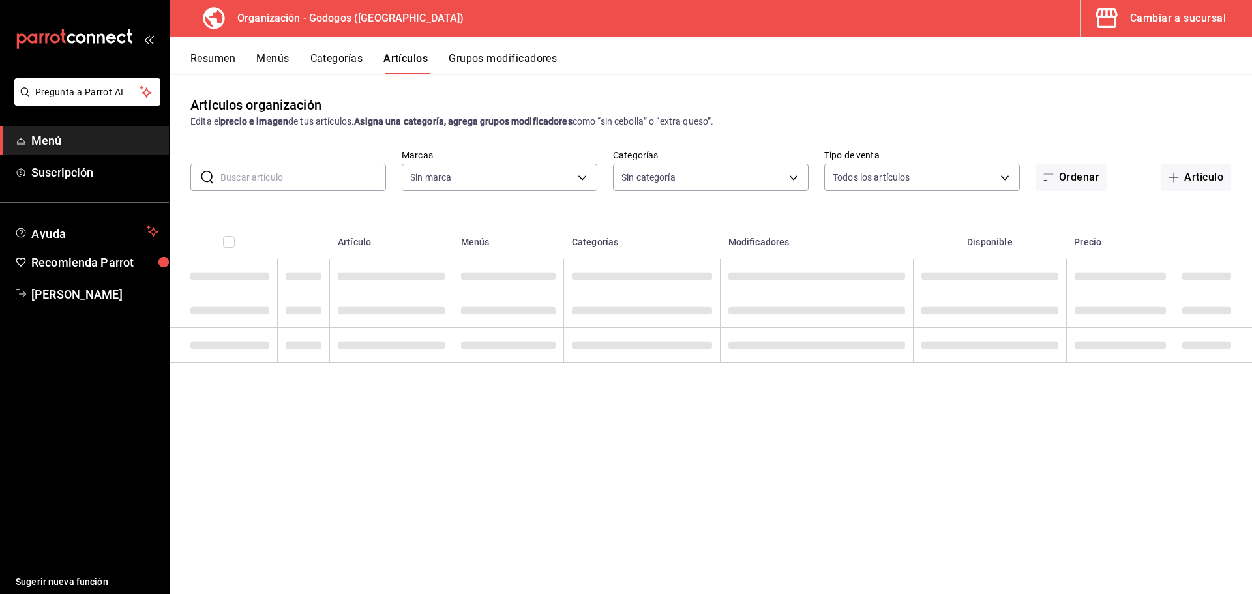
type input "2c5af448-d682-4f7b-b29c-e3cf67916c63,1734e1b4-46cc-4c33-a7f3-65e285faf7a9"
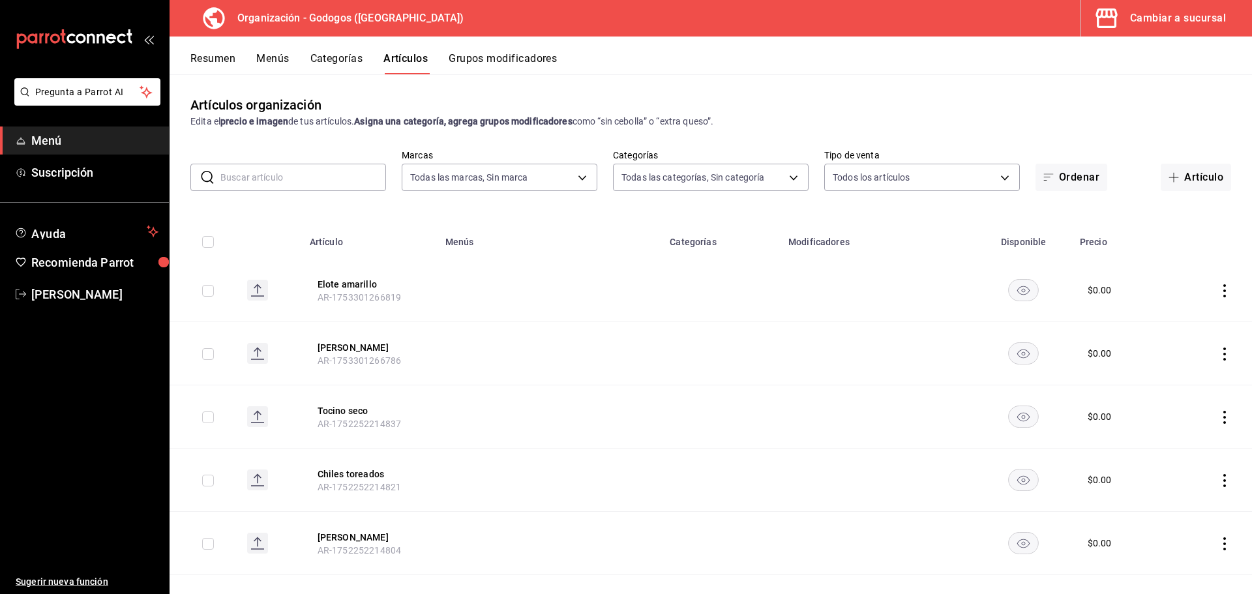
type input "9ab85264-ed04-4d22-b84d-fdb7adfcfbee,c2b121a0-8296-4a6d-818a-566114f11350,57a56…"
click at [308, 178] on input "text" at bounding box center [303, 177] width 166 height 26
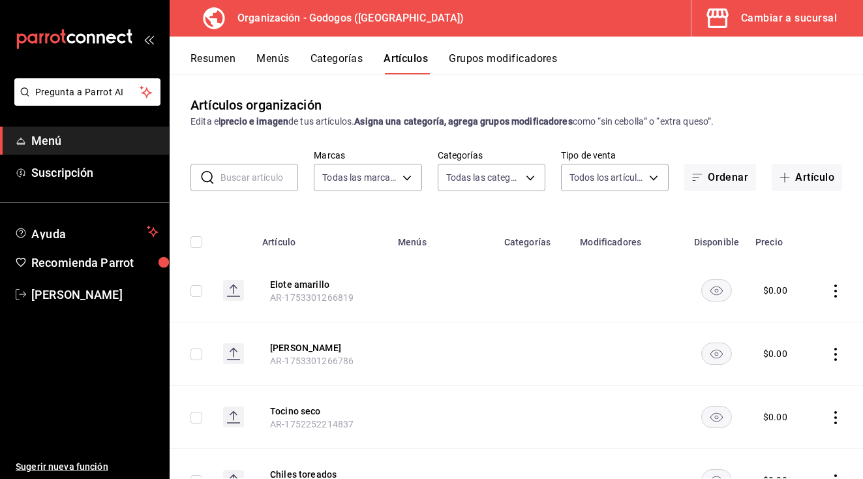
click at [267, 183] on input "text" at bounding box center [259, 177] width 78 height 26
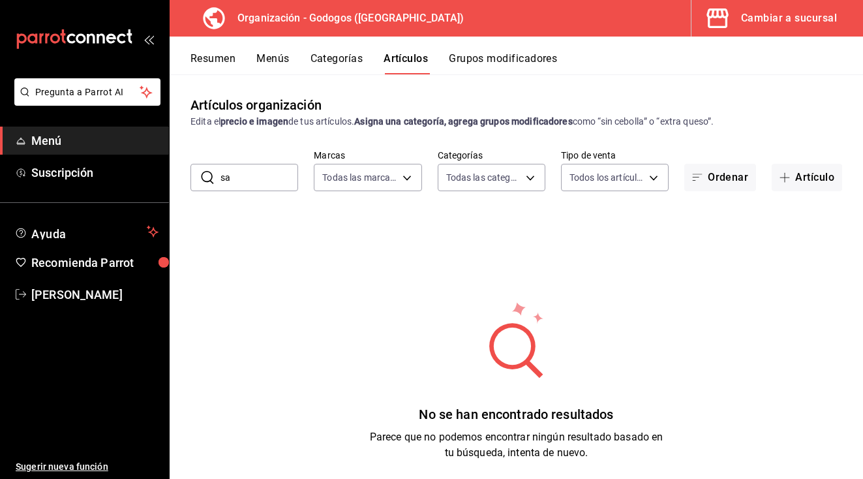
type input "s"
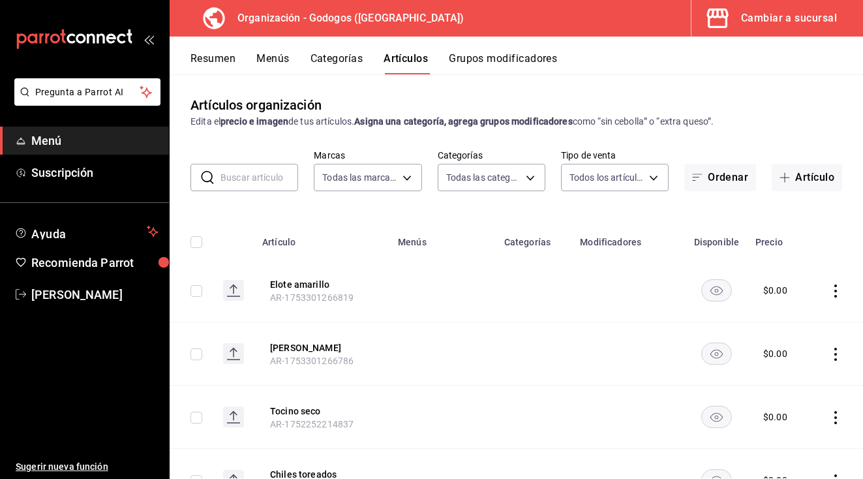
click at [274, 185] on input "text" at bounding box center [259, 177] width 78 height 26
click at [779, 179] on icon "button" at bounding box center [784, 177] width 10 height 10
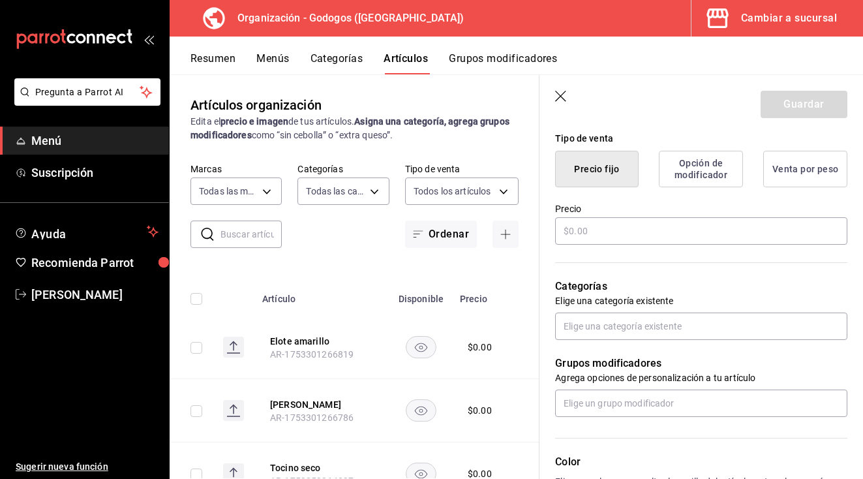
scroll to position [326, 0]
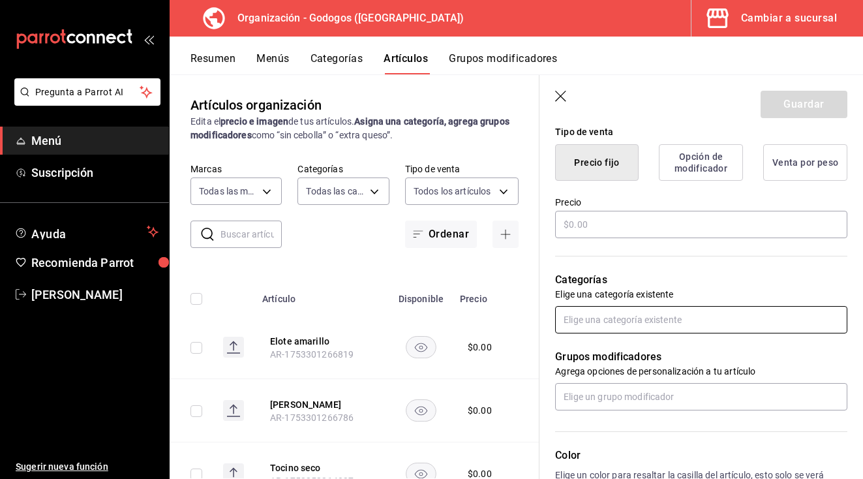
click at [708, 321] on input "text" at bounding box center [701, 319] width 292 height 27
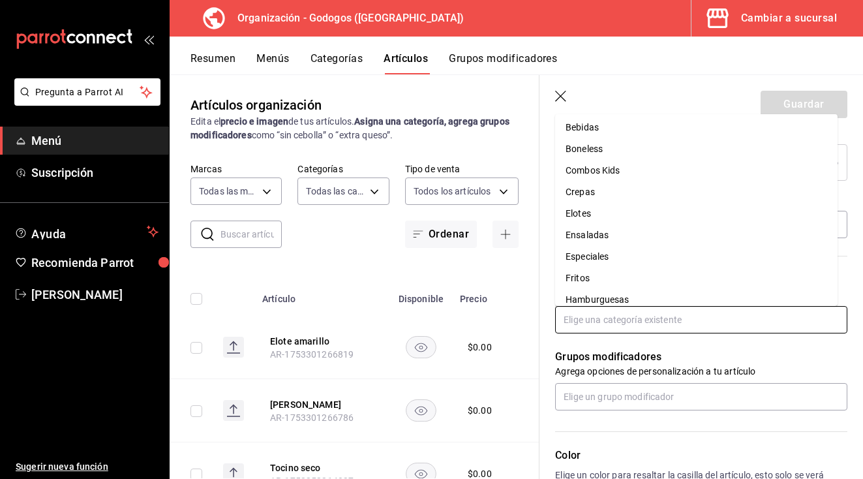
scroll to position [0, 0]
click at [713, 357] on p "Grupos modificadores" at bounding box center [701, 357] width 292 height 16
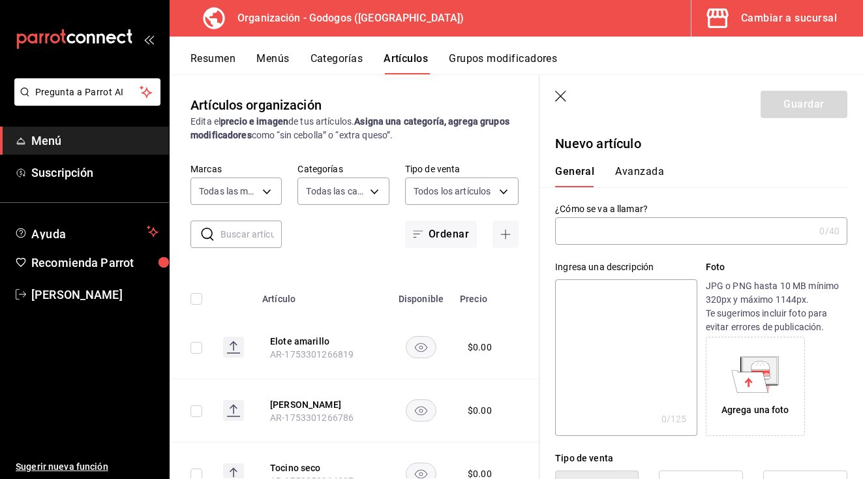
click at [631, 173] on button "Avanzada" at bounding box center [639, 176] width 49 height 22
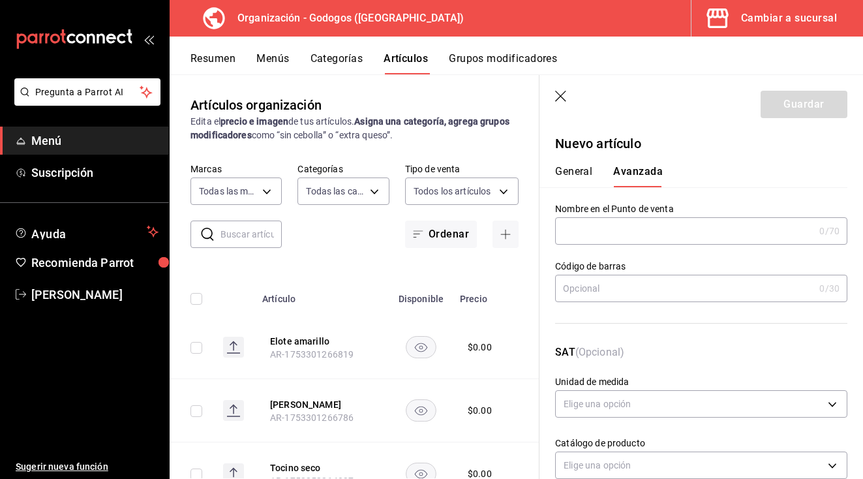
click at [633, 224] on input "text" at bounding box center [684, 231] width 259 height 26
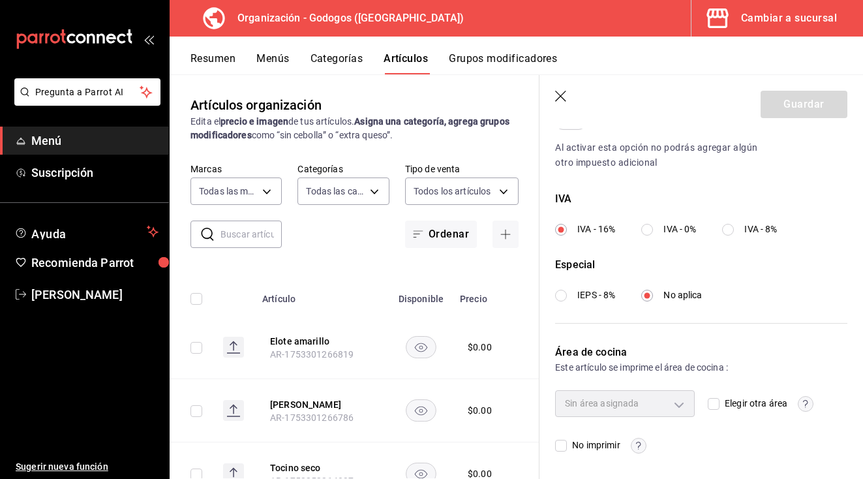
scroll to position [443, 0]
click at [565, 443] on input "No imprimir" at bounding box center [561, 445] width 12 height 12
checkbox input "true"
click at [562, 93] on icon "button" at bounding box center [561, 97] width 13 height 13
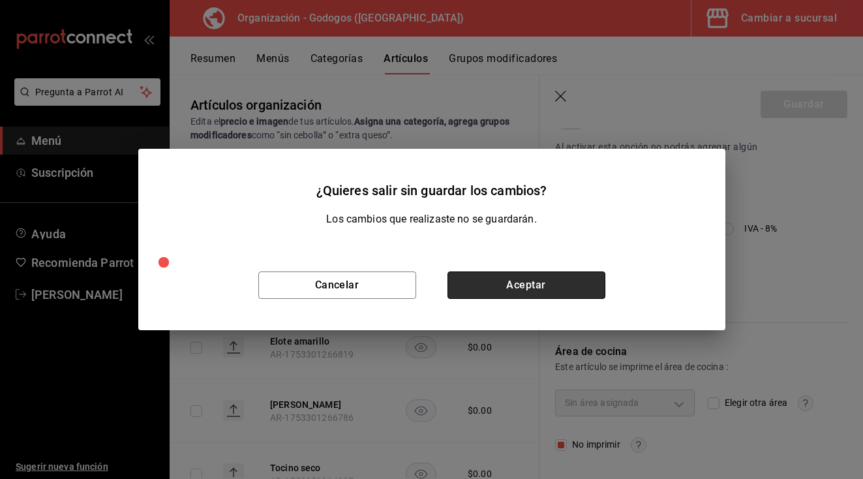
click at [512, 291] on button "Aceptar" at bounding box center [526, 284] width 158 height 27
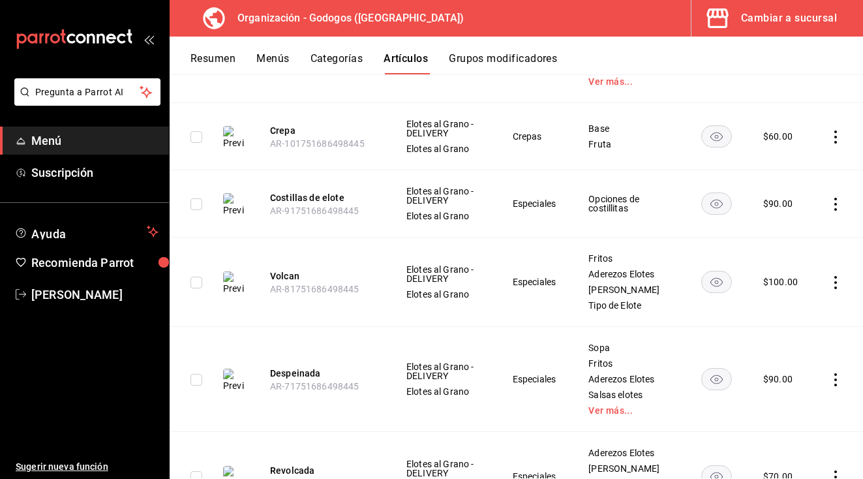
scroll to position [1043, 0]
